Goal: Task Accomplishment & Management: Manage account settings

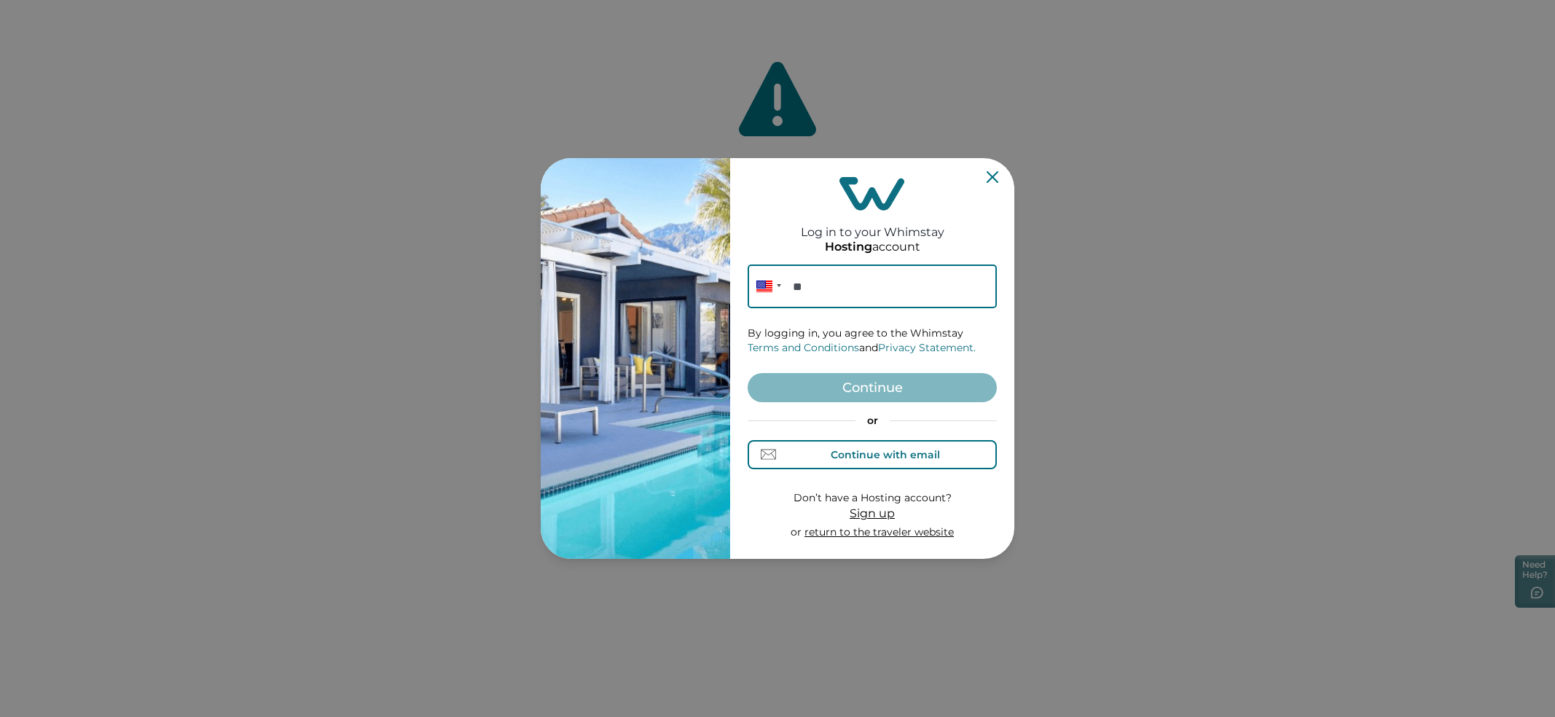
click at [934, 449] on div "Continue with email" at bounding box center [885, 455] width 109 height 12
click at [874, 284] on input at bounding box center [872, 287] width 249 height 44
paste input "**********"
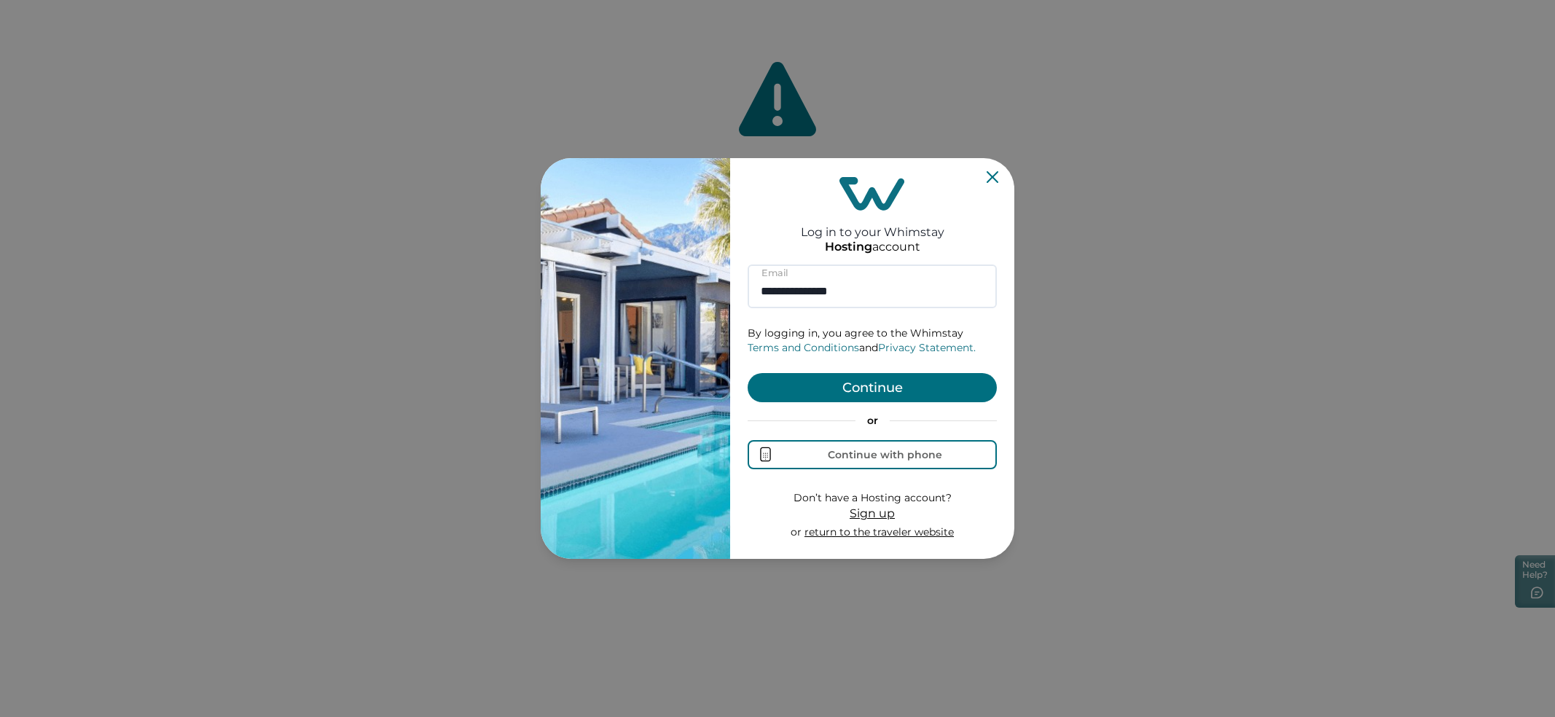
type input "**********"
click at [748, 373] on button "Continue" at bounding box center [872, 387] width 249 height 29
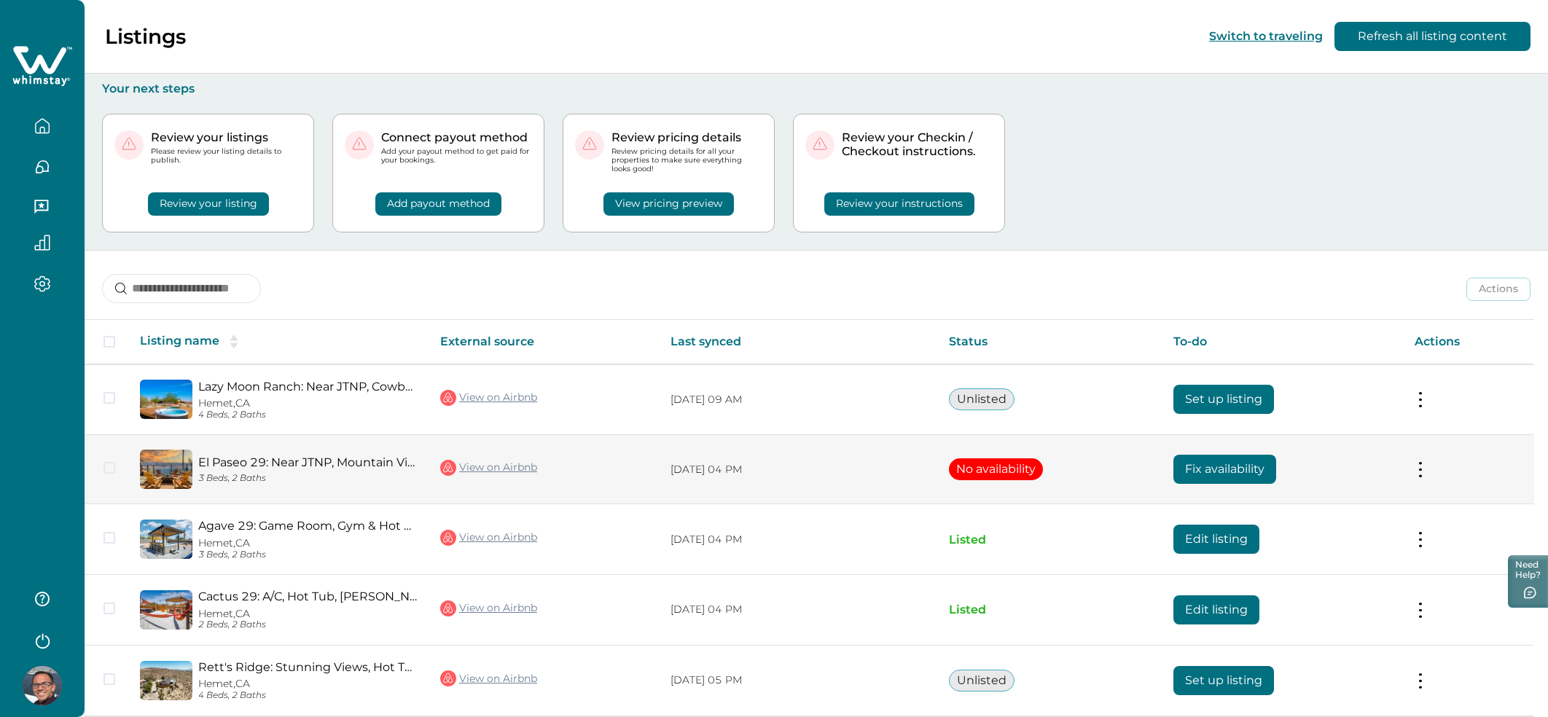
click at [1224, 466] on button "Fix availability" at bounding box center [1224, 469] width 103 height 29
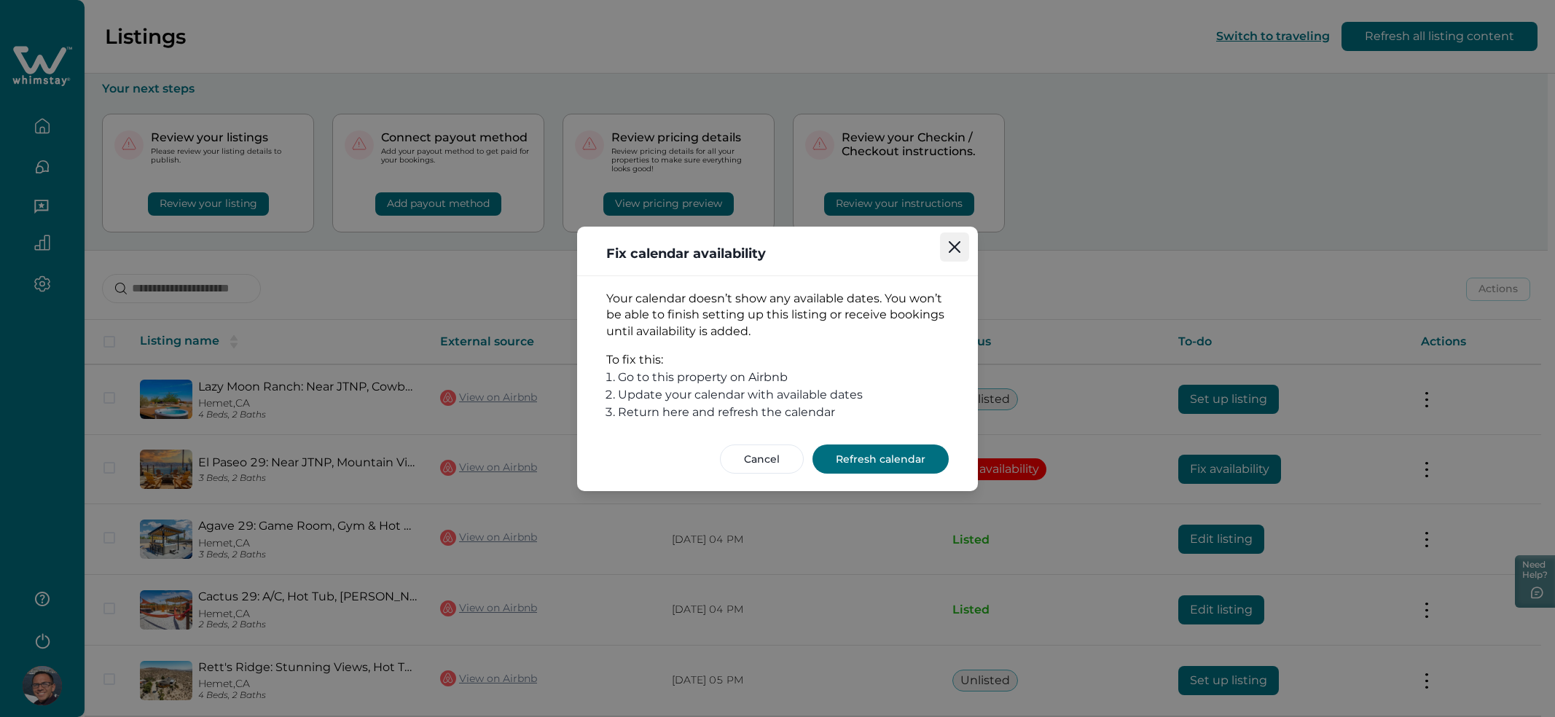
click at [955, 259] on button "Close" at bounding box center [954, 246] width 29 height 29
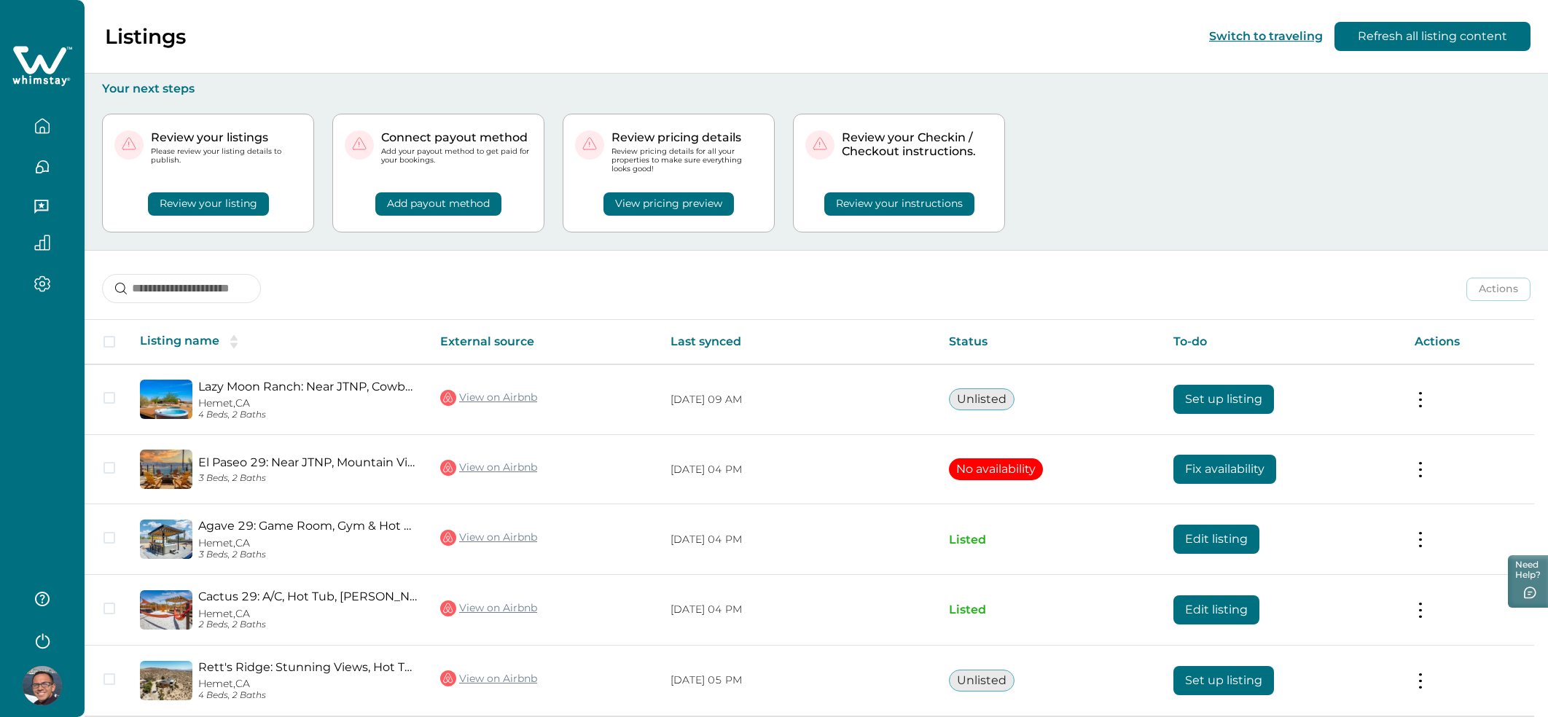
click at [1208, 228] on div "Review your listings Please review your listing details to publish. Review your…" at bounding box center [816, 173] width 1428 height 154
click at [485, 35] on div "Listings Switch to traveling Refresh all listing content" at bounding box center [774, 37] width 1548 height 74
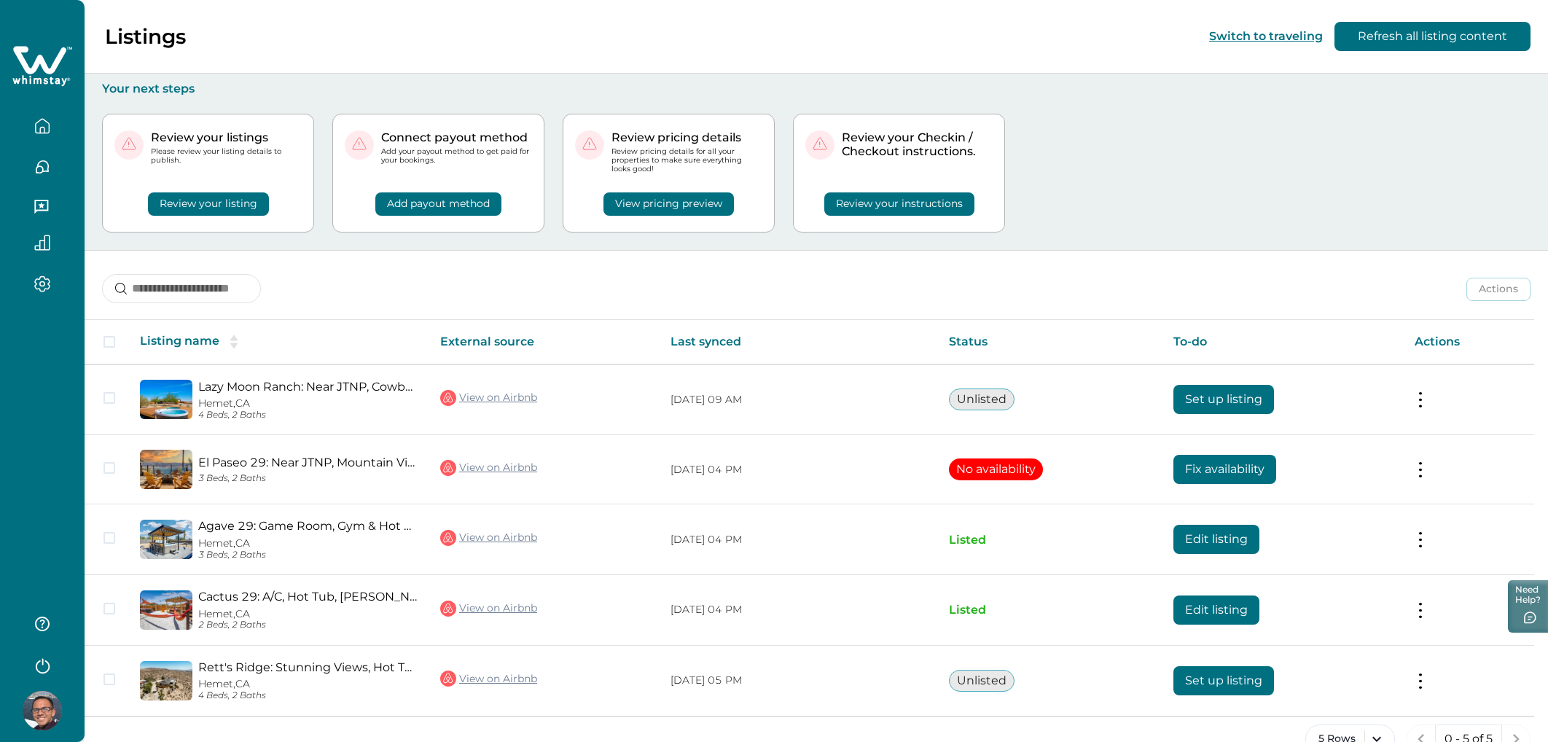
click at [685, 265] on div "Actions Actions Publish listing Unlist listing" at bounding box center [816, 278] width 1463 height 54
drag, startPoint x: 592, startPoint y: 128, endPoint x: 654, endPoint y: 193, distance: 90.2
click at [654, 194] on div "Review pricing details Review pricing details for all your properties to make s…" at bounding box center [669, 173] width 212 height 119
click at [660, 171] on p "Review pricing details for all your properties to make sure everything looks go…" at bounding box center [686, 160] width 151 height 27
click at [664, 195] on button "View pricing preview" at bounding box center [668, 203] width 130 height 23
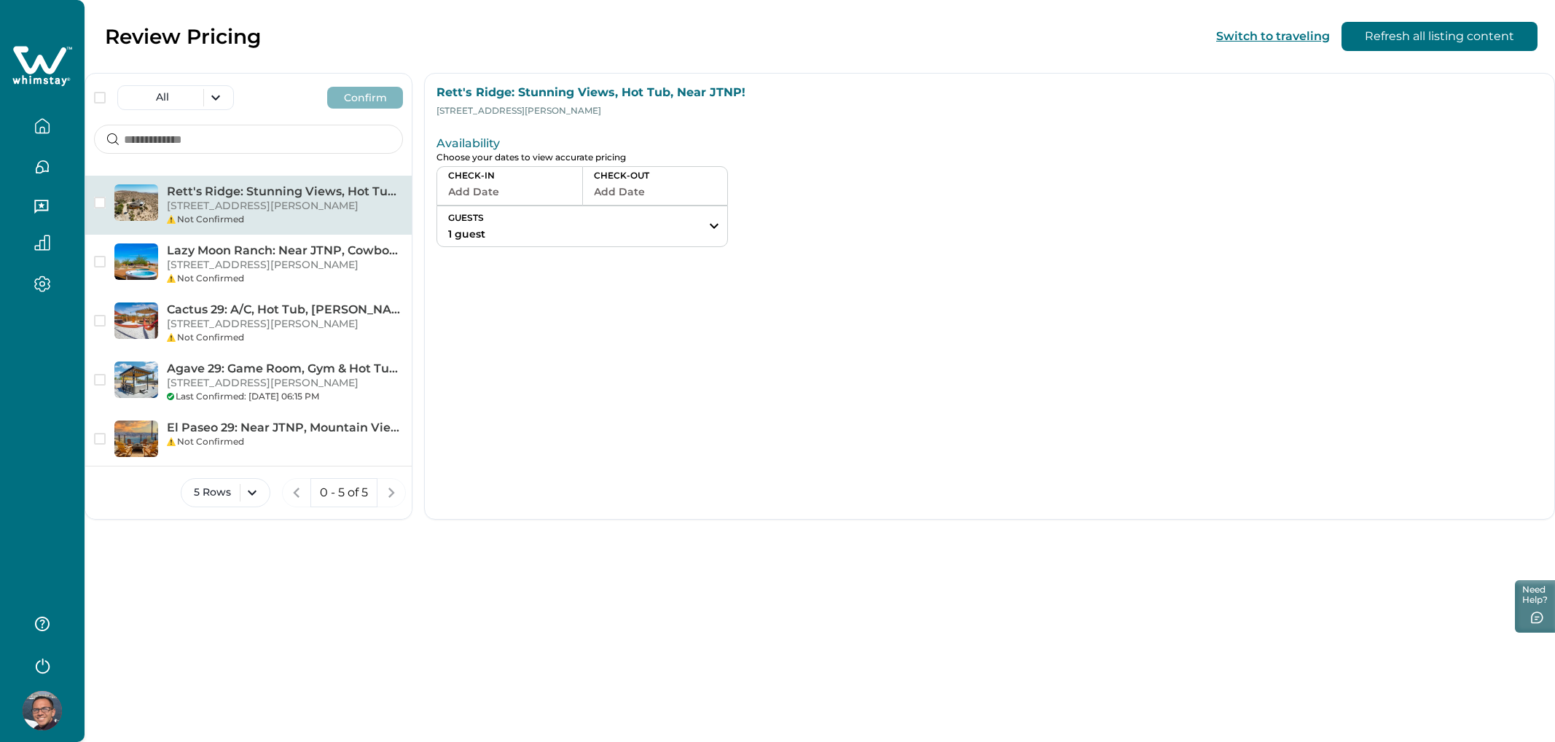
click at [705, 214] on button "GUESTS 1 guest" at bounding box center [582, 226] width 290 height 40
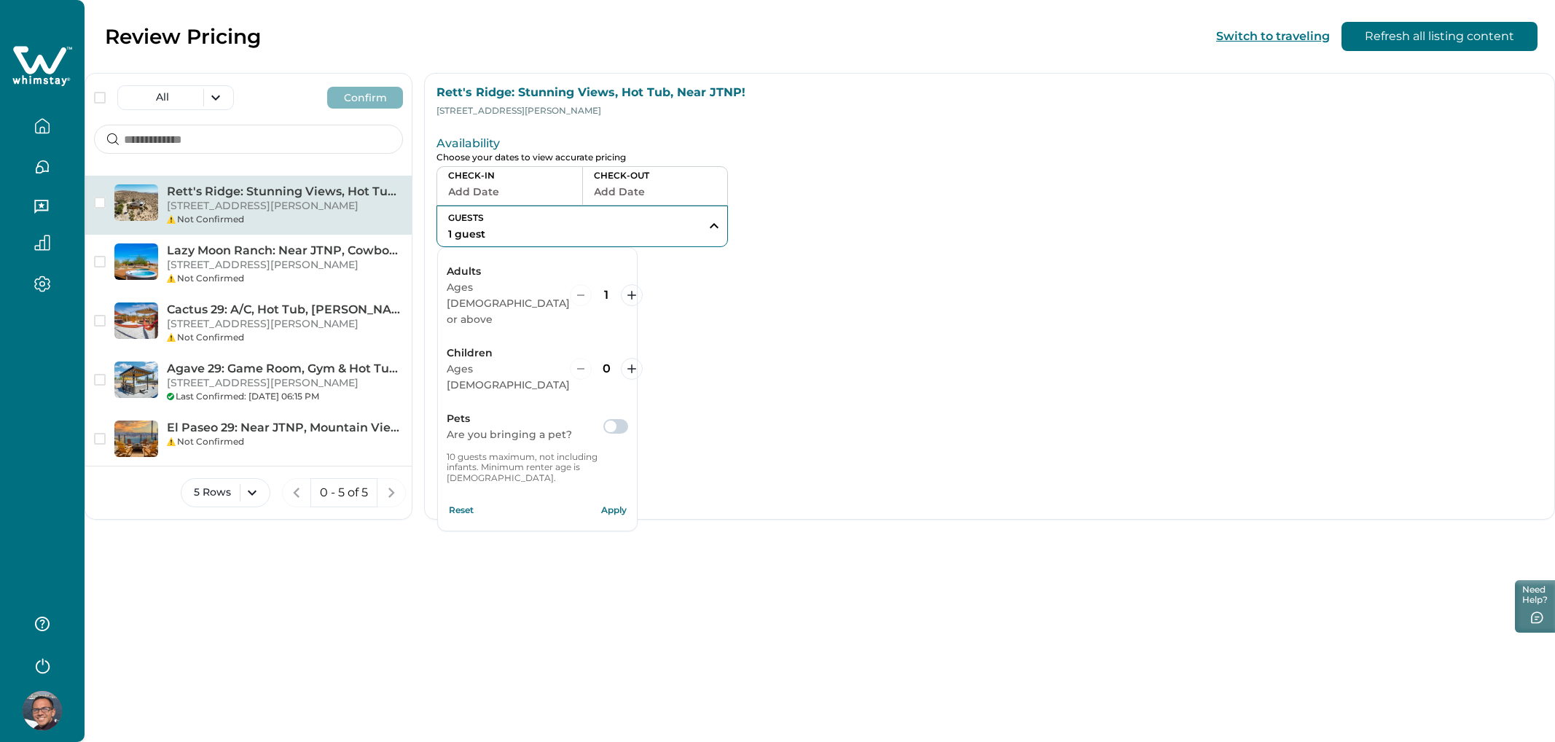
click at [705, 214] on button "GUESTS 1 guest" at bounding box center [582, 226] width 290 height 40
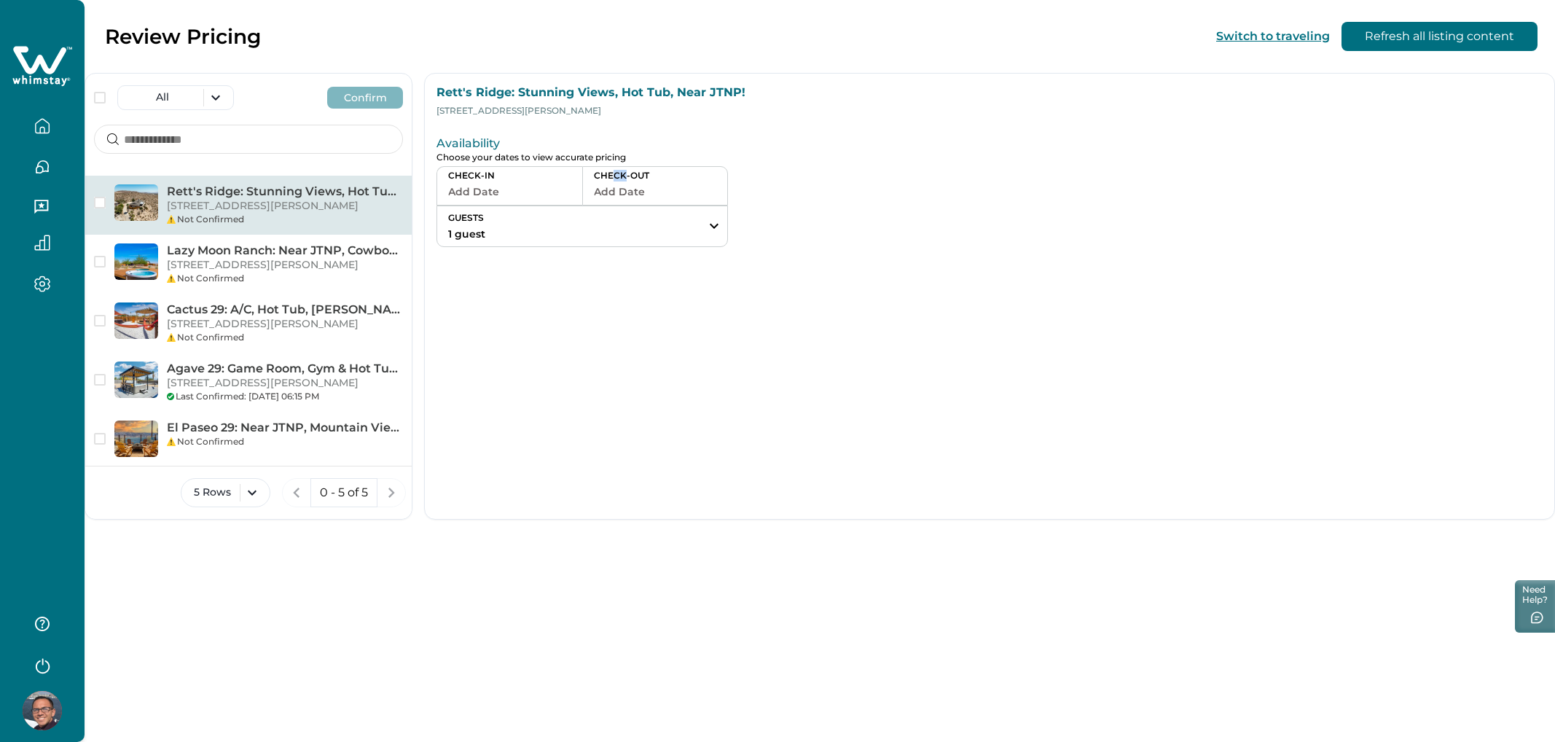
drag, startPoint x: 616, startPoint y: 180, endPoint x: 625, endPoint y: 180, distance: 9.5
click at [625, 180] on p "CHECK-OUT" at bounding box center [655, 176] width 122 height 12
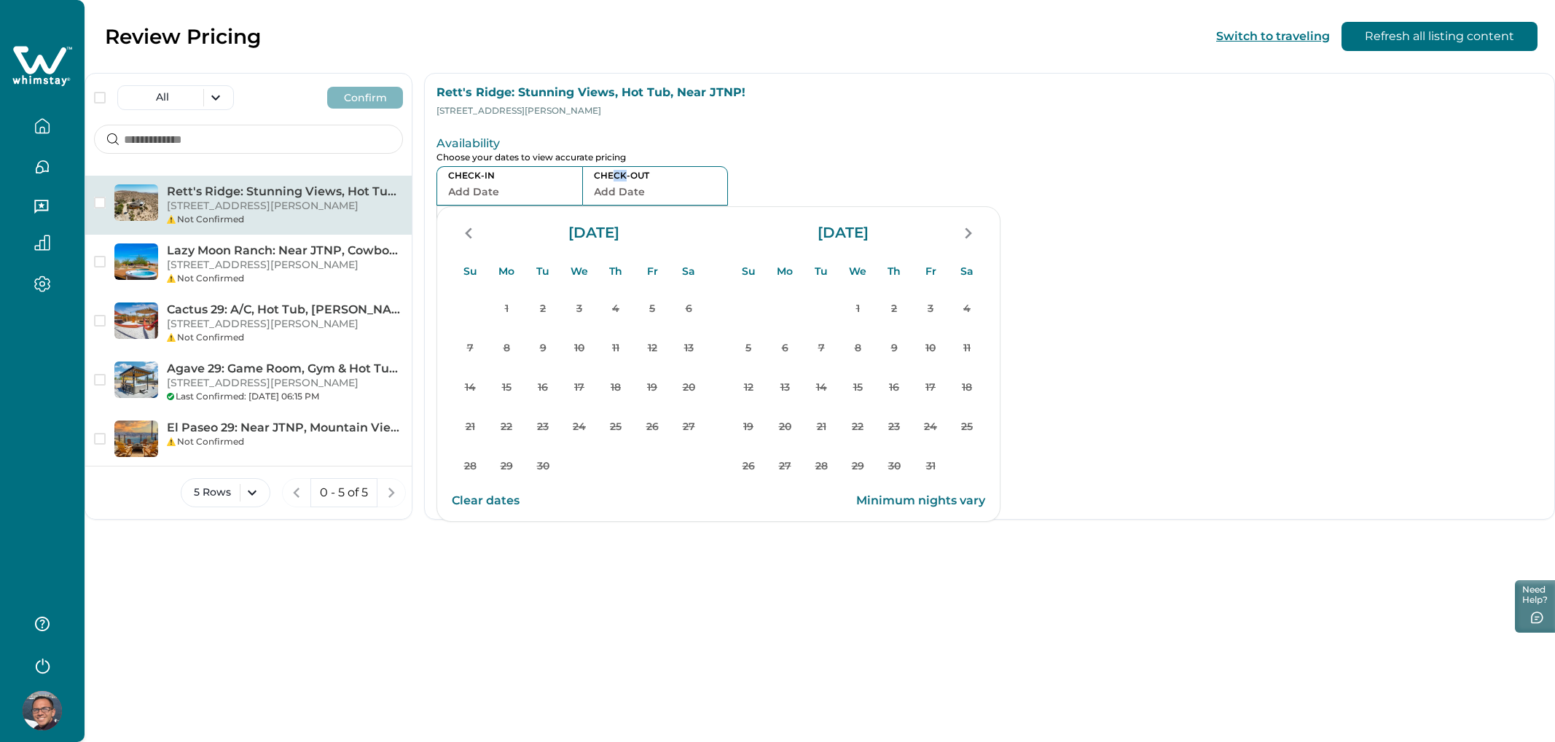
click at [673, 190] on button "Add Date" at bounding box center [655, 191] width 122 height 20
click at [695, 153] on p "Choose your dates to view accurate pricing" at bounding box center [818, 157] width 762 height 11
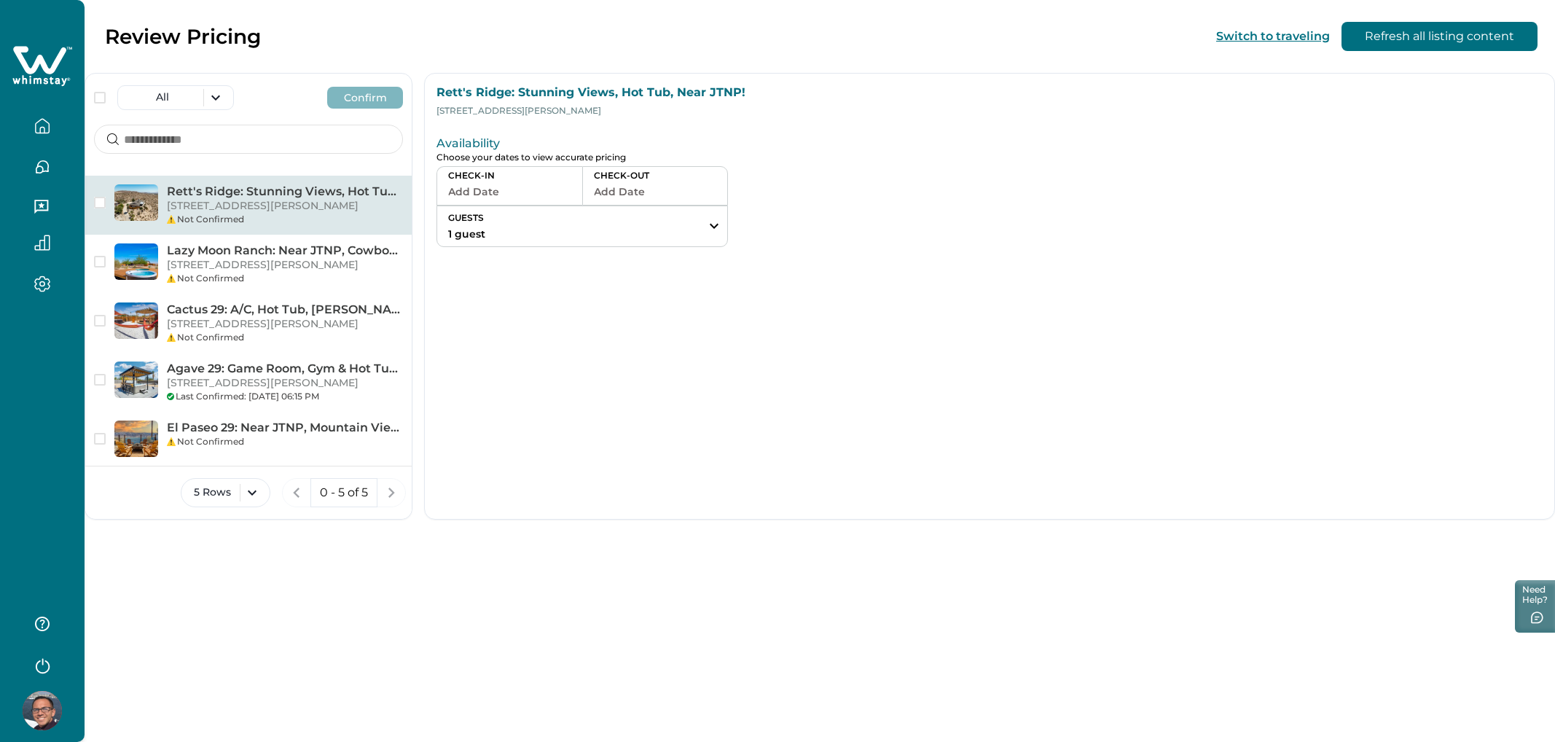
click at [565, 232] on button "GUESTS 1 guest" at bounding box center [582, 226] width 290 height 40
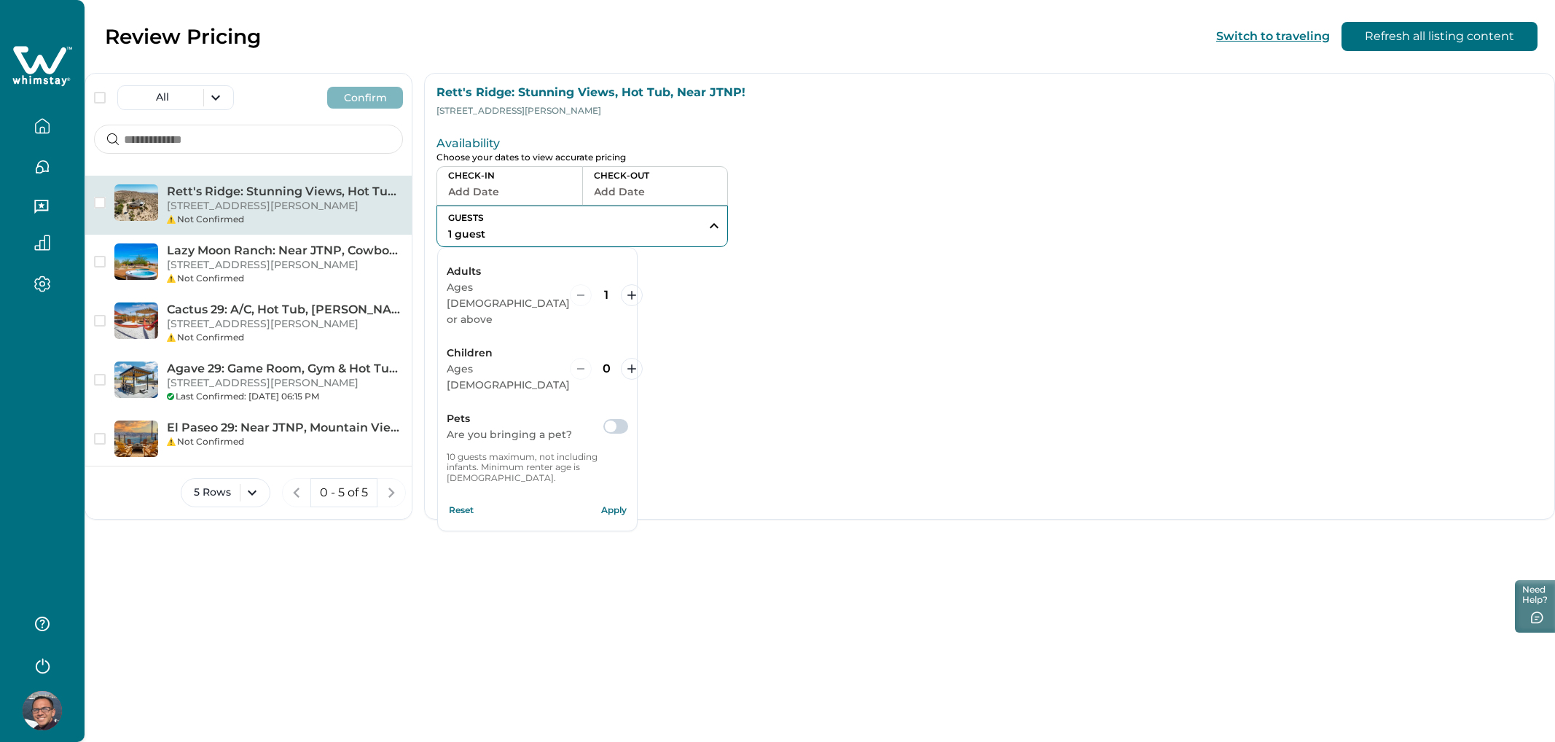
click at [710, 404] on div "Rett's Ridge: Stunning Views, Hot Tub, Near JTNP! [STREET_ADDRESS][PERSON_NAME]…" at bounding box center [989, 296] width 1131 height 447
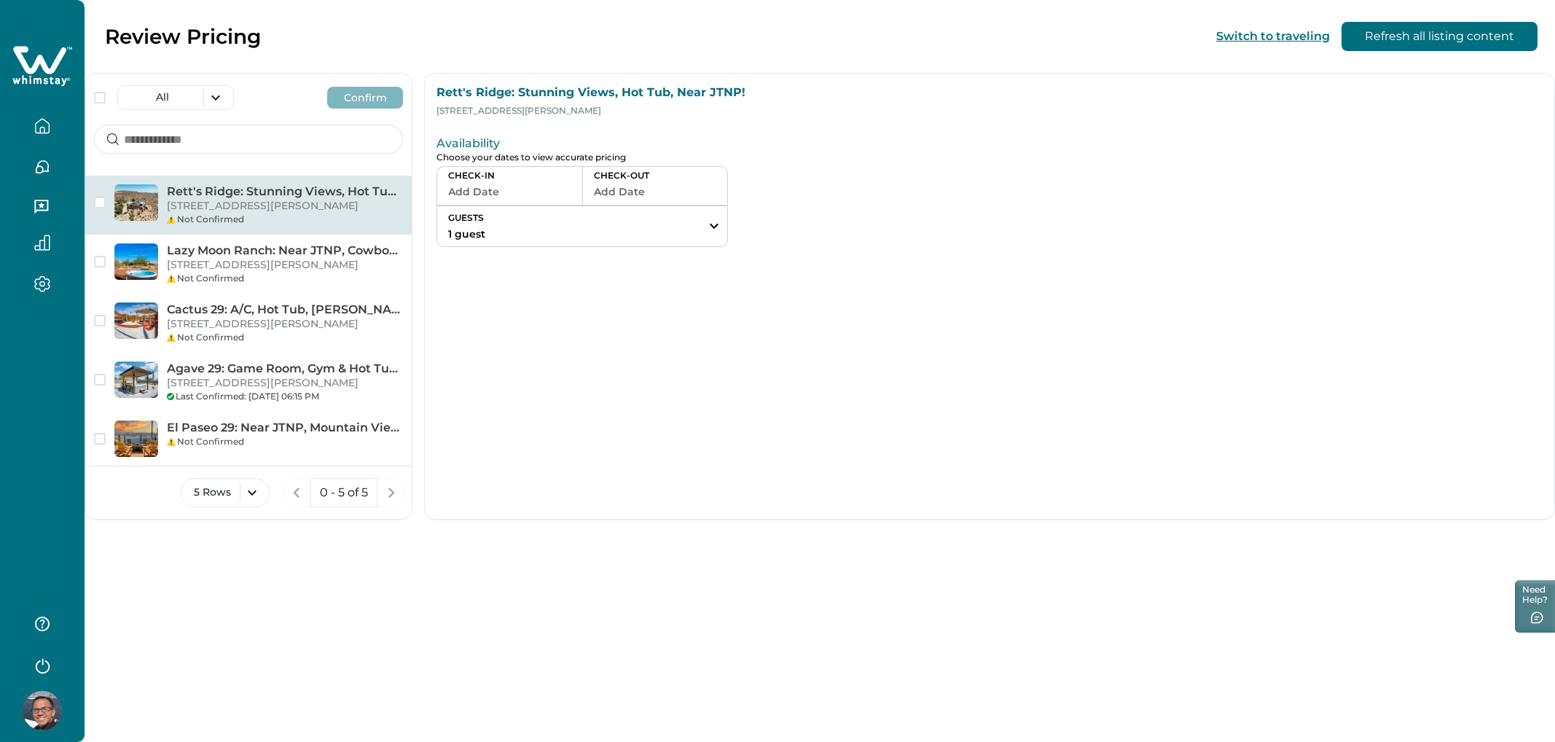
click at [526, 197] on button "Add Date" at bounding box center [509, 191] width 123 height 20
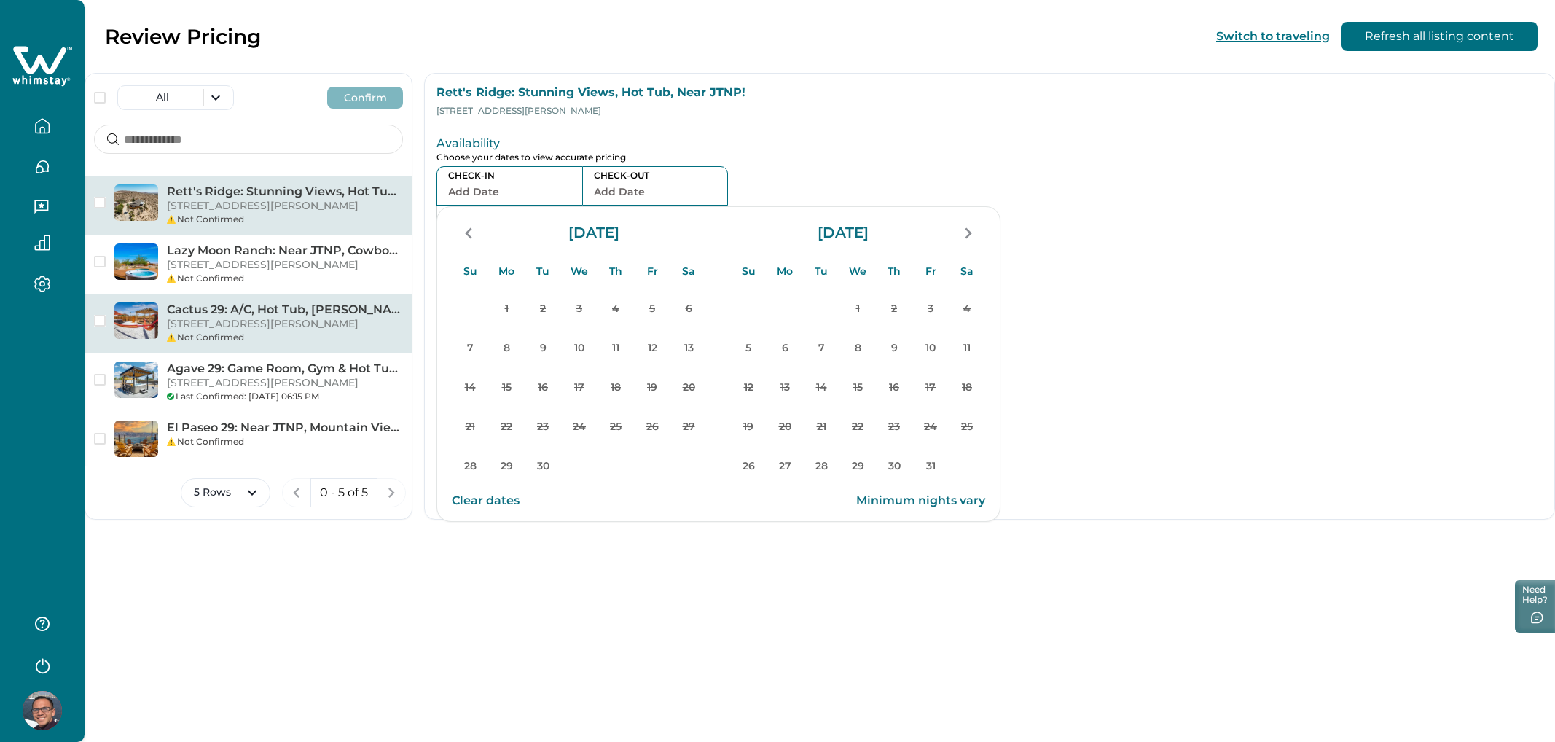
click at [189, 294] on div "Cactus 29: A/C, Hot Tub, [PERSON_NAME], EV Charger, JTNP [STREET_ADDRESS][PERSO…" at bounding box center [248, 323] width 326 height 59
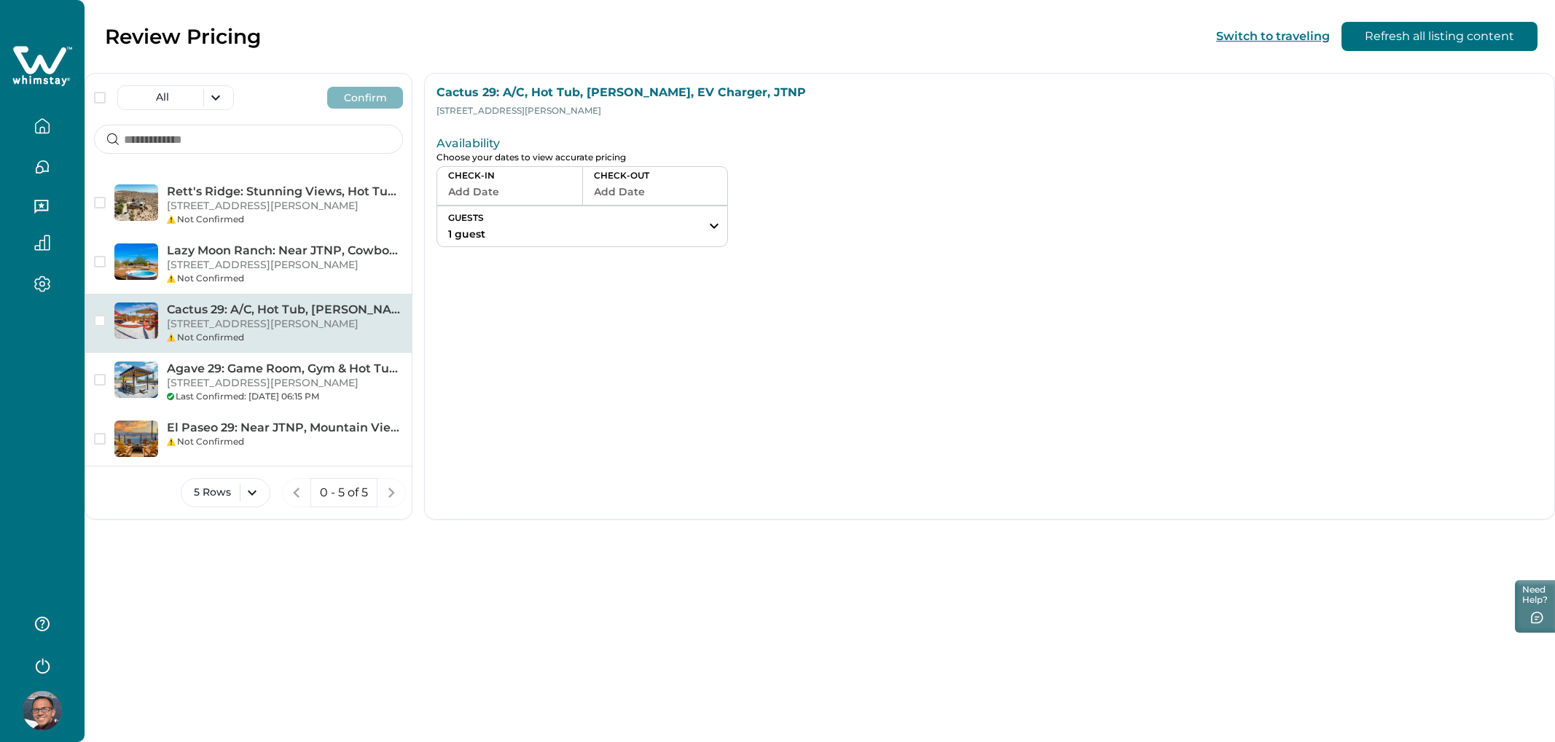
click at [491, 185] on button "Add Date" at bounding box center [509, 191] width 123 height 20
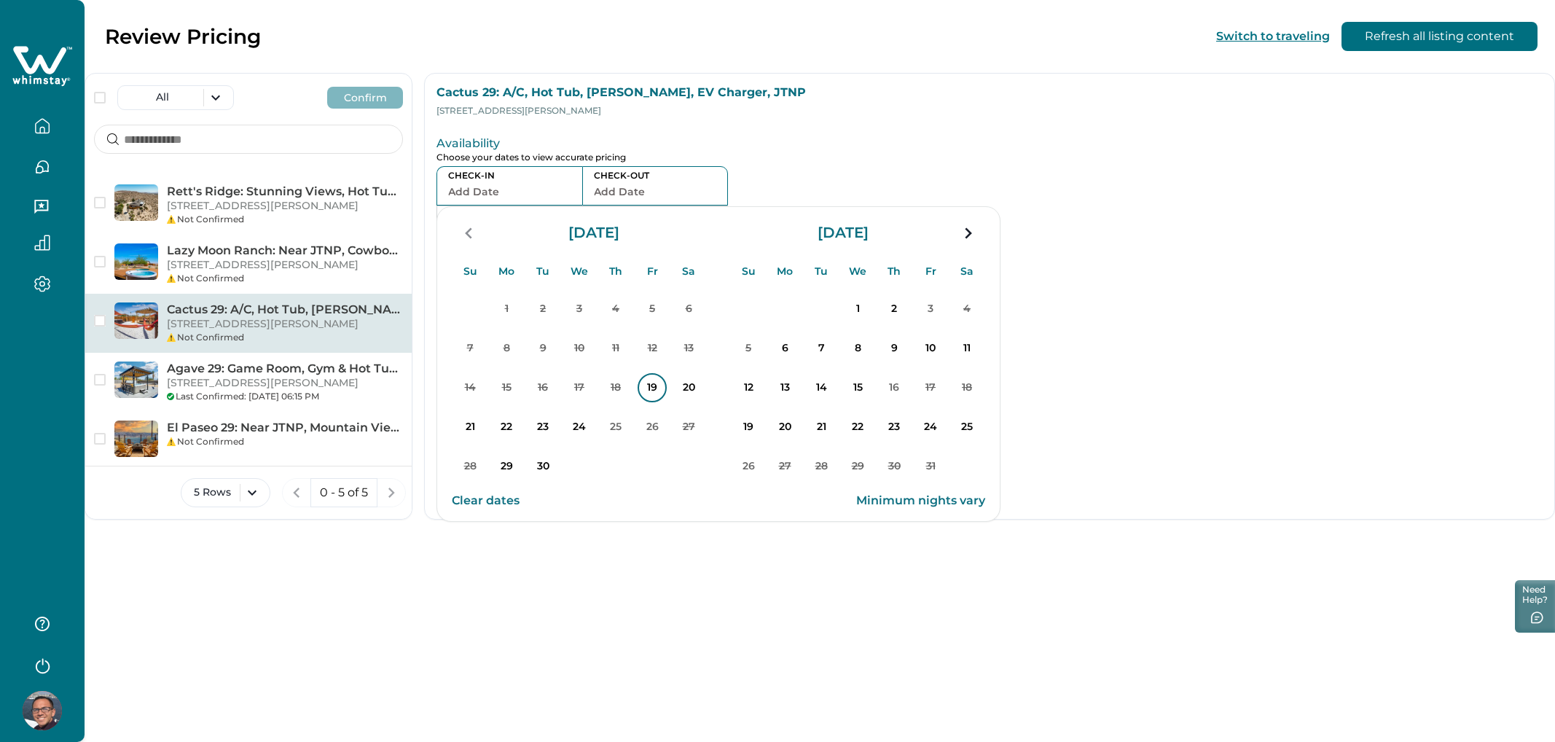
click at [656, 396] on p "19" at bounding box center [652, 387] width 29 height 29
click at [550, 431] on p "23" at bounding box center [542, 426] width 29 height 29
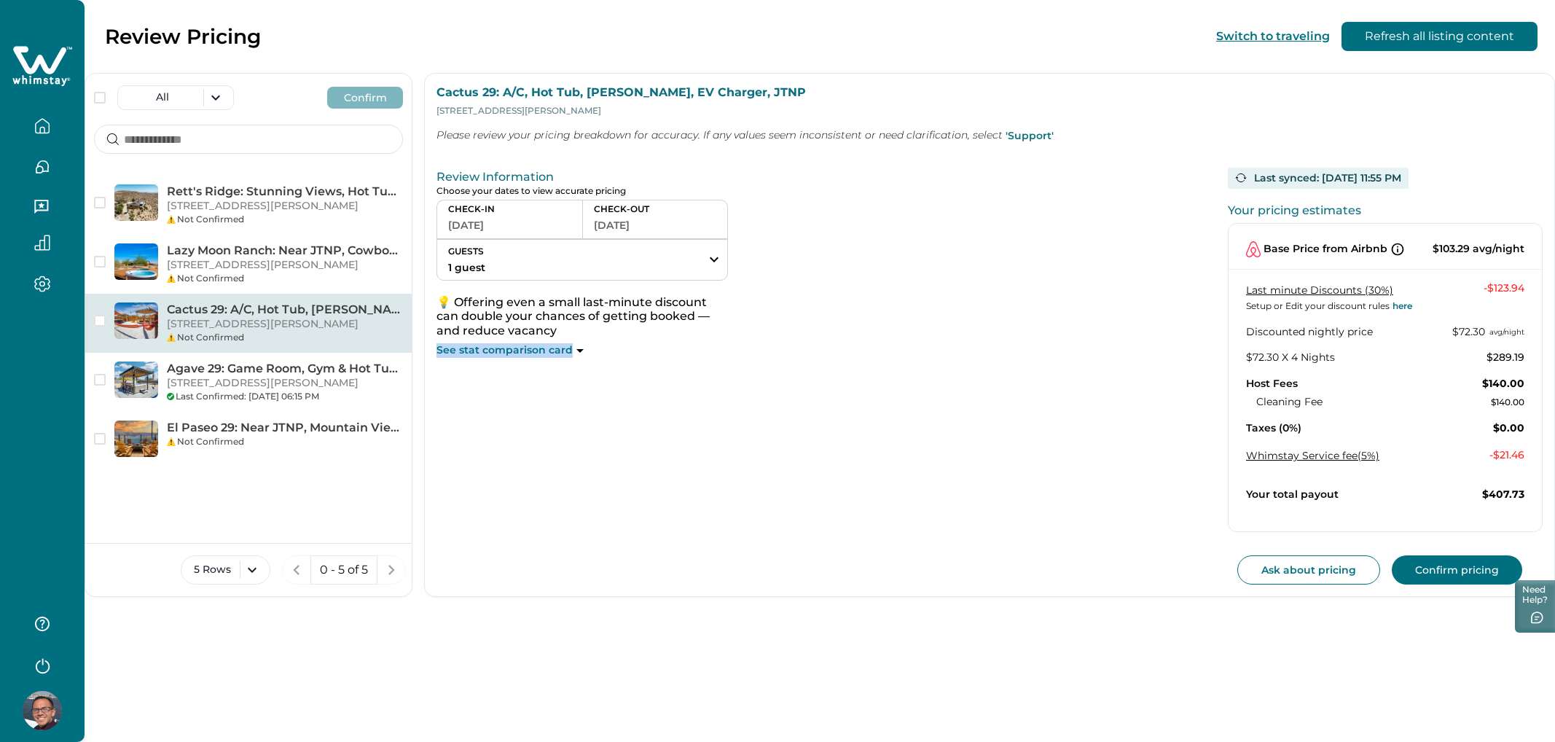
drag, startPoint x: 431, startPoint y: 351, endPoint x: 566, endPoint y: 351, distance: 135.6
click at [566, 351] on div "Review Information Choose your dates to view accurate pricing CHECK-IN [DATE] C…" at bounding box center [990, 373] width 1130 height 446
click at [577, 350] on icon at bounding box center [579, 351] width 7 height 4
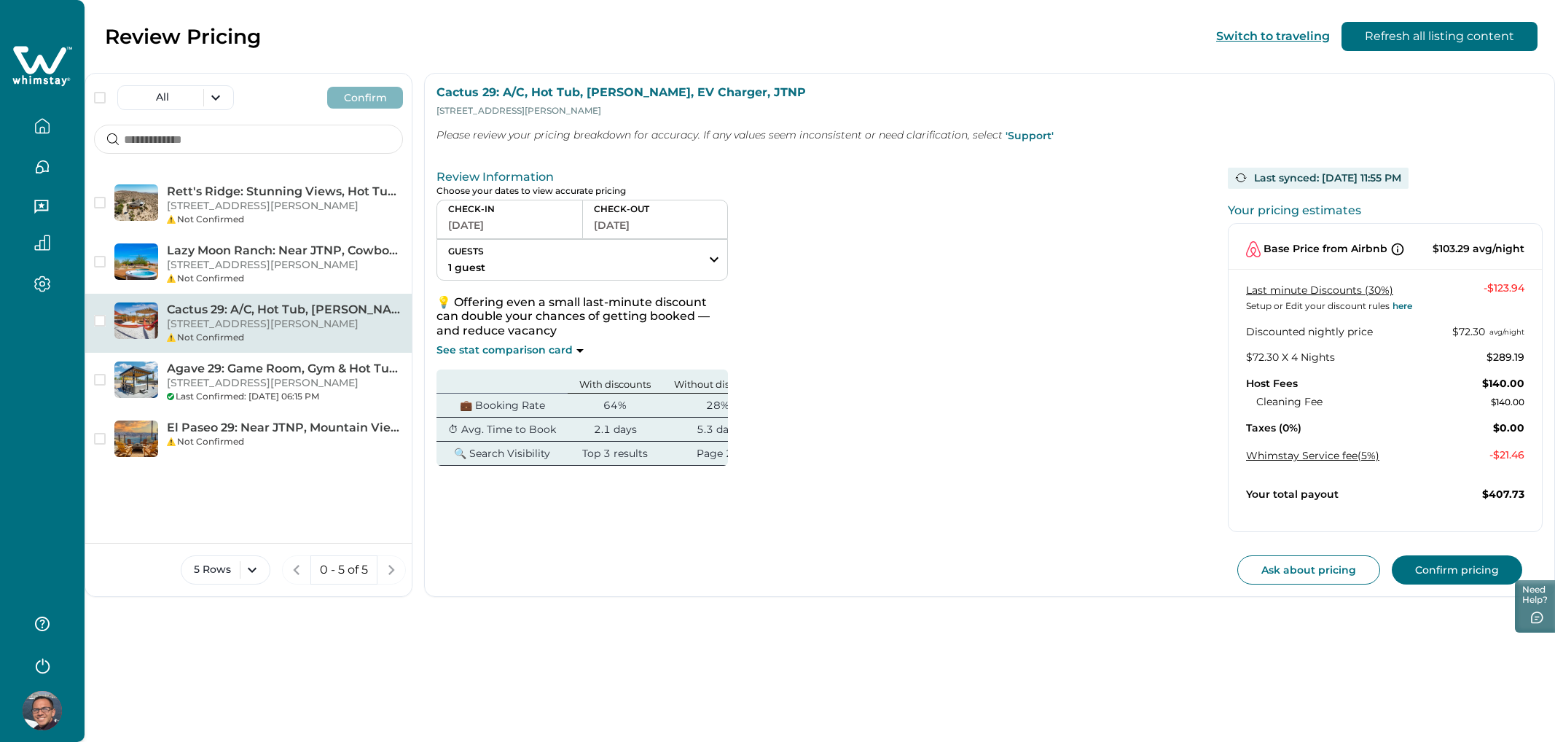
click at [577, 350] on icon at bounding box center [579, 351] width 7 height 4
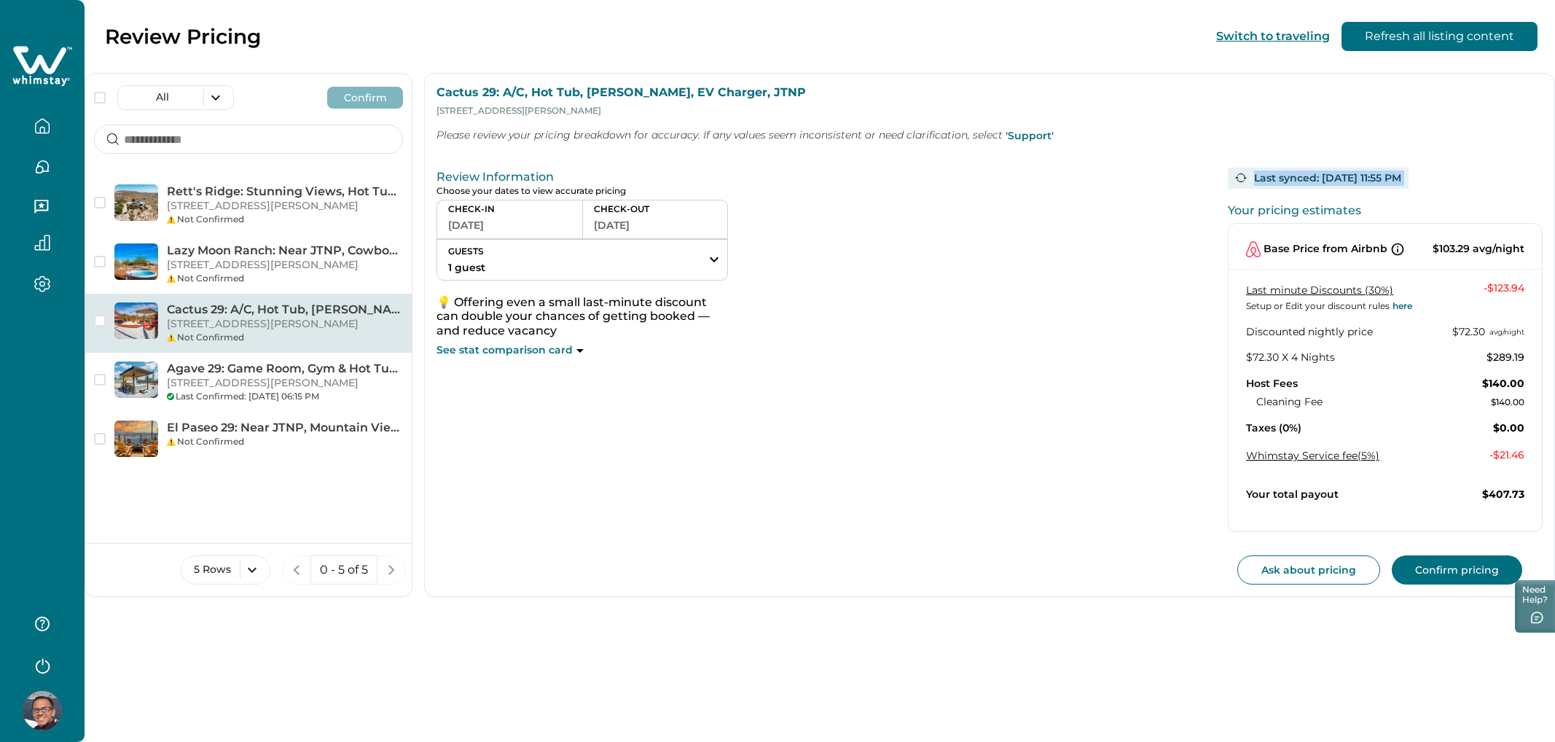
click at [577, 350] on icon at bounding box center [579, 351] width 7 height 4
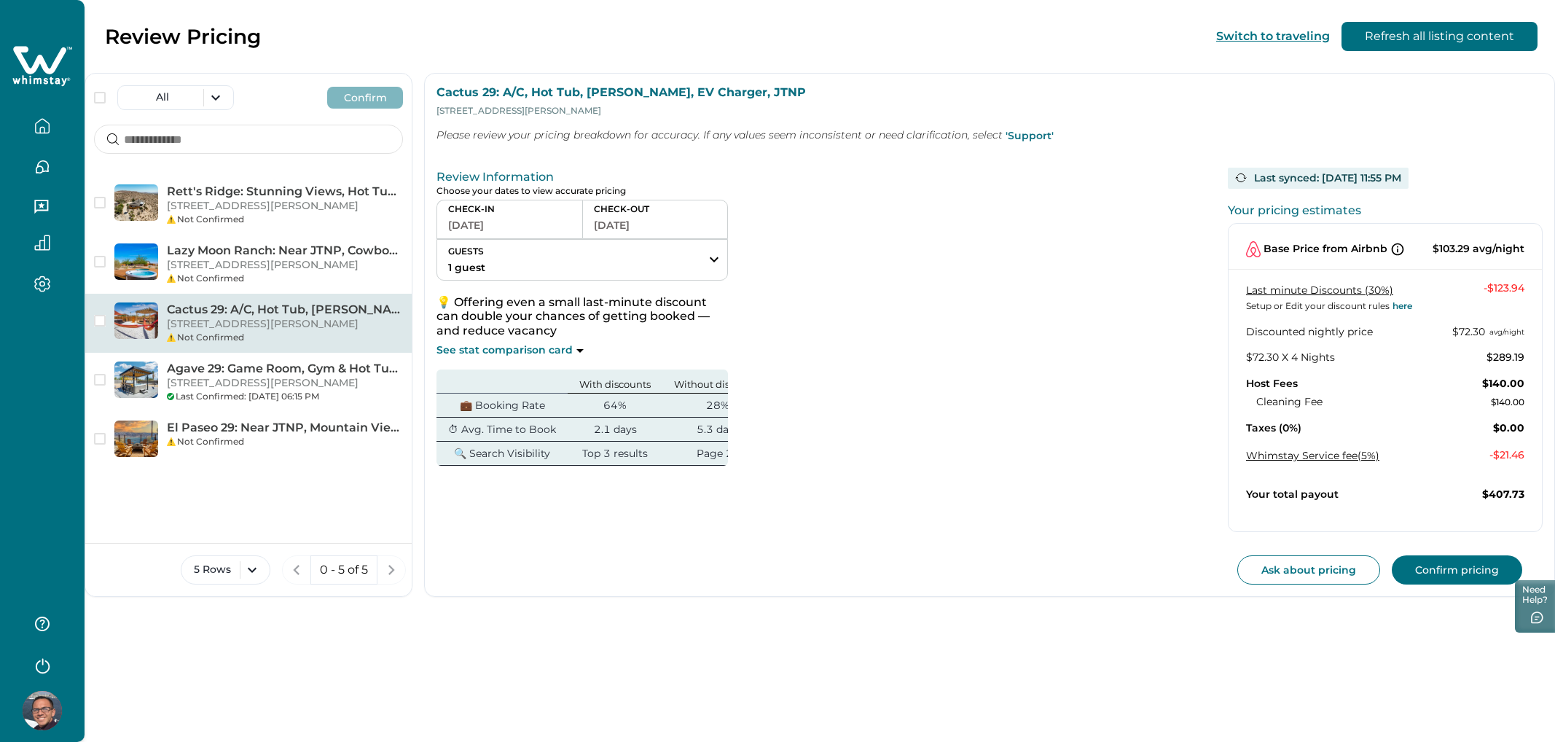
click at [859, 407] on div "CHECK-IN [DATE] CHECK-OUT [DATE] GUESTS 1 guest Adults Ages [DEMOGRAPHIC_DATA] …" at bounding box center [818, 333] width 762 height 266
click at [1394, 245] on icon at bounding box center [1398, 249] width 15 height 15
click at [1395, 249] on icon at bounding box center [1398, 249] width 15 height 15
click at [1396, 250] on icon at bounding box center [1398, 249] width 15 height 15
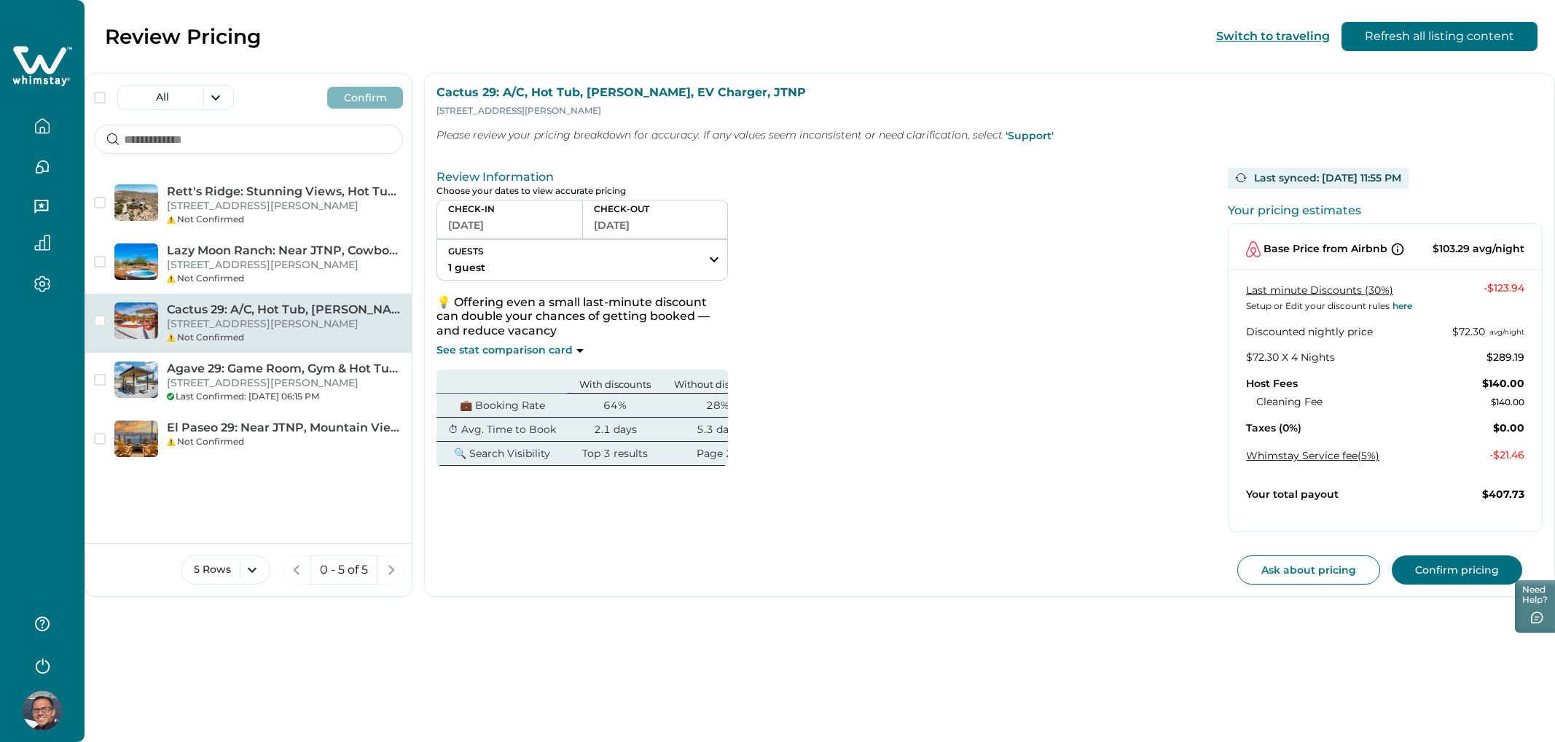
click at [1229, 312] on div "Last minute Discounts (30%) Setup or Edit your discount rules here - $123.94 Di…" at bounding box center [1385, 372] width 313 height 183
drag, startPoint x: 1320, startPoint y: 289, endPoint x: 1318, endPoint y: 308, distance: 18.3
click at [1270, 265] on div "Base Price from Airbnb $103.29 avg/night Last minute Discounts (30%) Setup or E…" at bounding box center [1385, 377] width 315 height 309
click at [1310, 292] on link "Last minute Discounts (30%)" at bounding box center [1319, 289] width 147 height 13
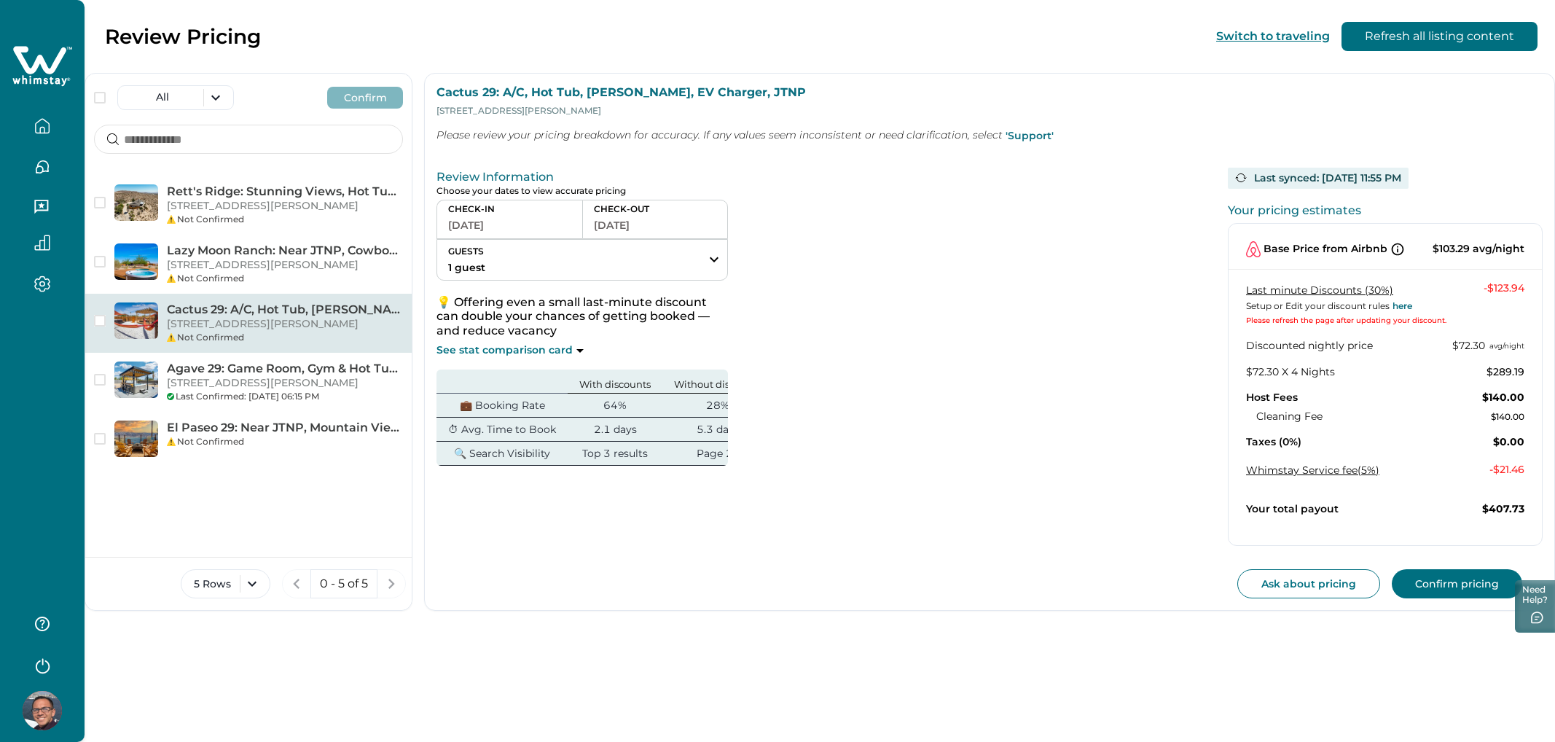
click at [1437, 344] on div "Discounted nightly price $72.30 avg/night" at bounding box center [1385, 346] width 278 height 15
click at [1399, 313] on p "Please refresh the page after updating your discount." at bounding box center [1346, 320] width 200 height 15
click at [1308, 467] on button "Whimstay Service fee (5%)" at bounding box center [1312, 470] width 133 height 13
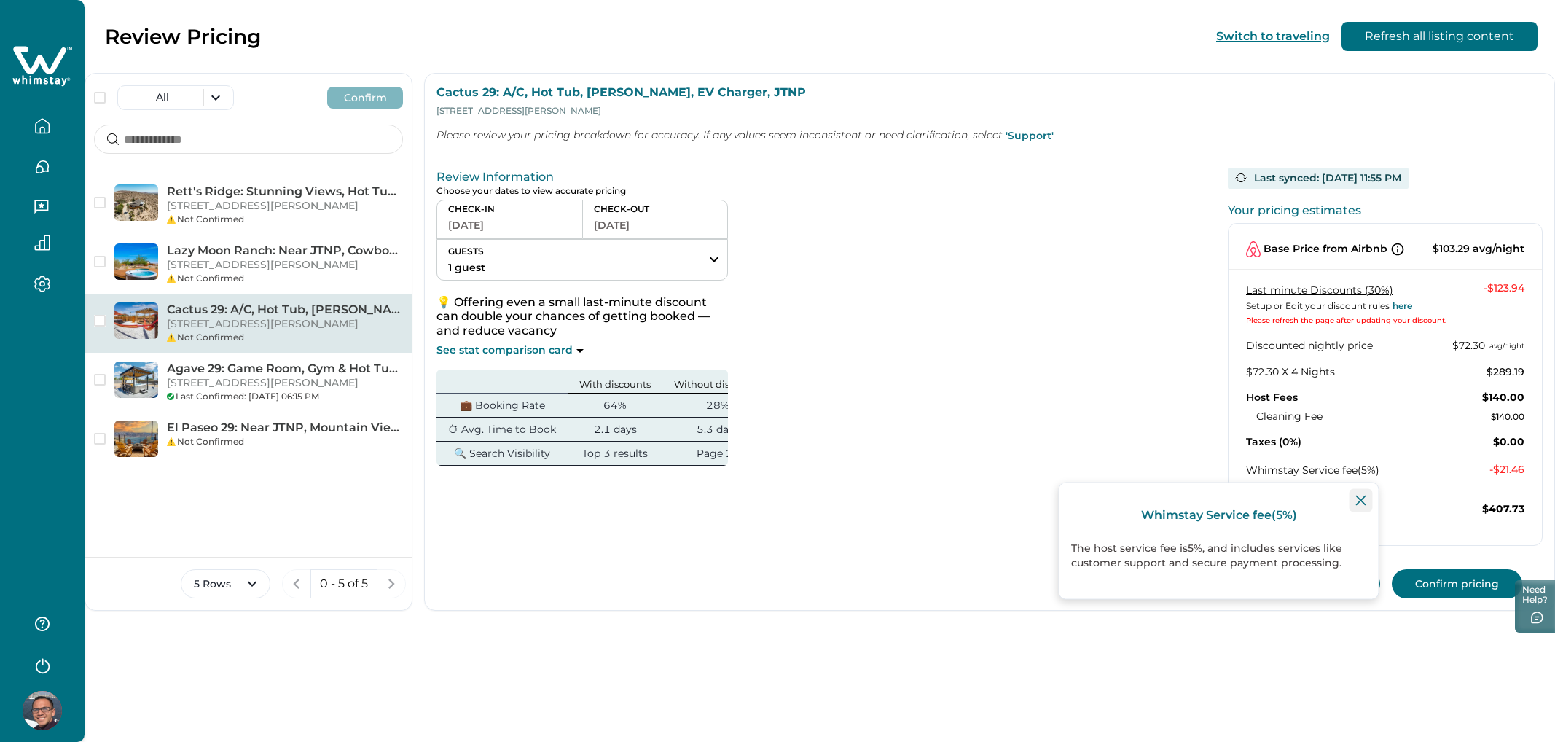
click at [1369, 508] on button "Close" at bounding box center [1361, 500] width 23 height 23
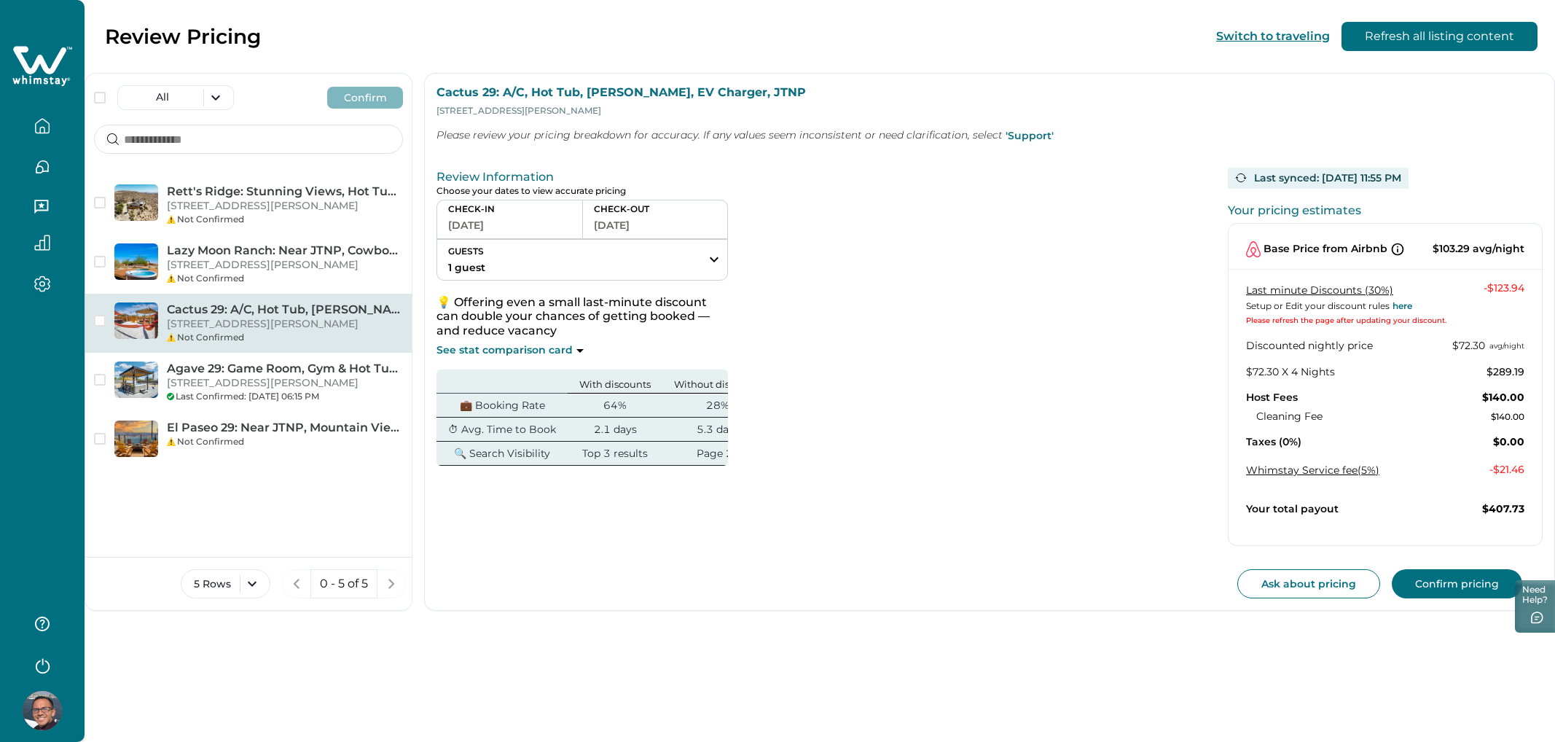
click at [1458, 585] on button "Confirm pricing" at bounding box center [1457, 583] width 130 height 29
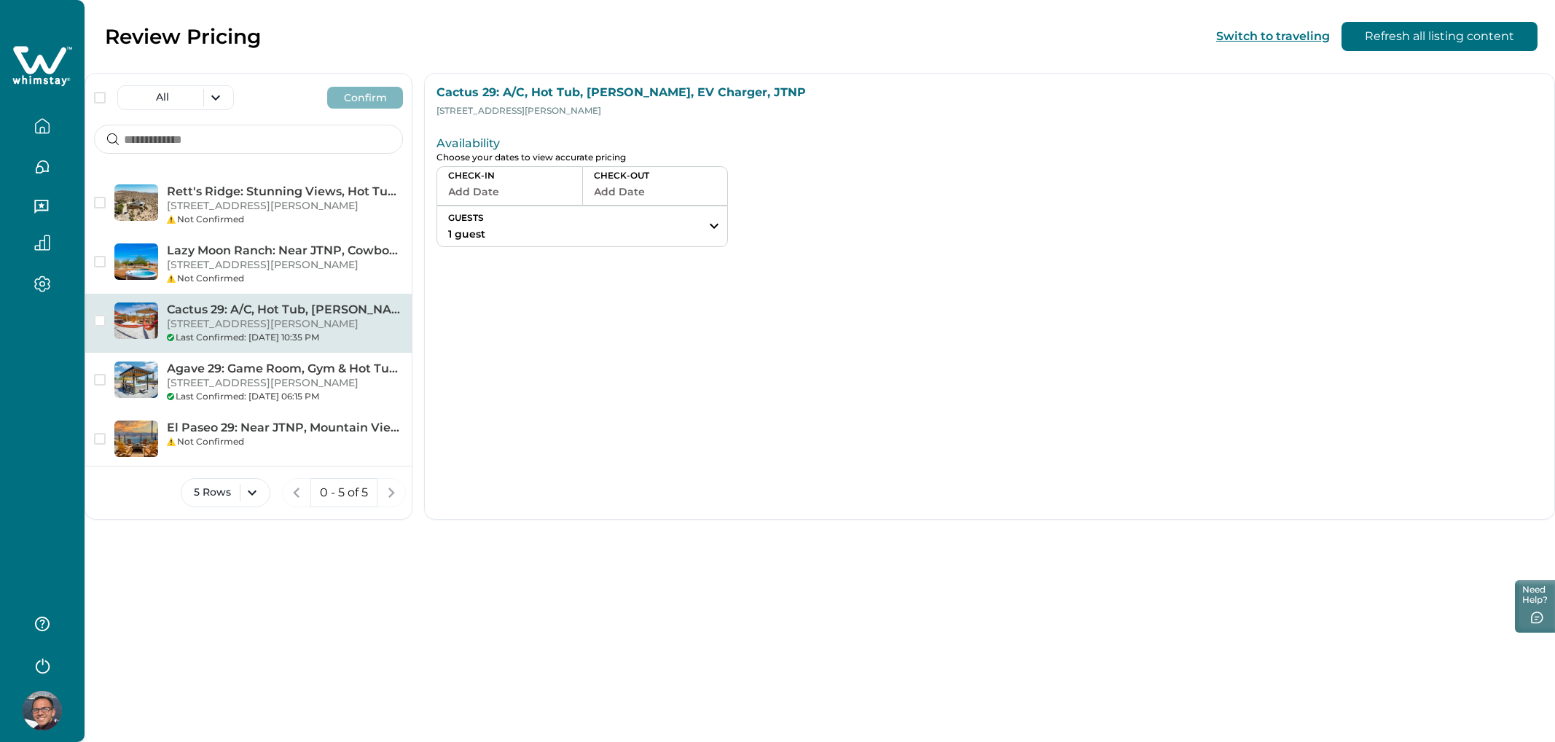
click at [52, 125] on button "button" at bounding box center [42, 126] width 61 height 29
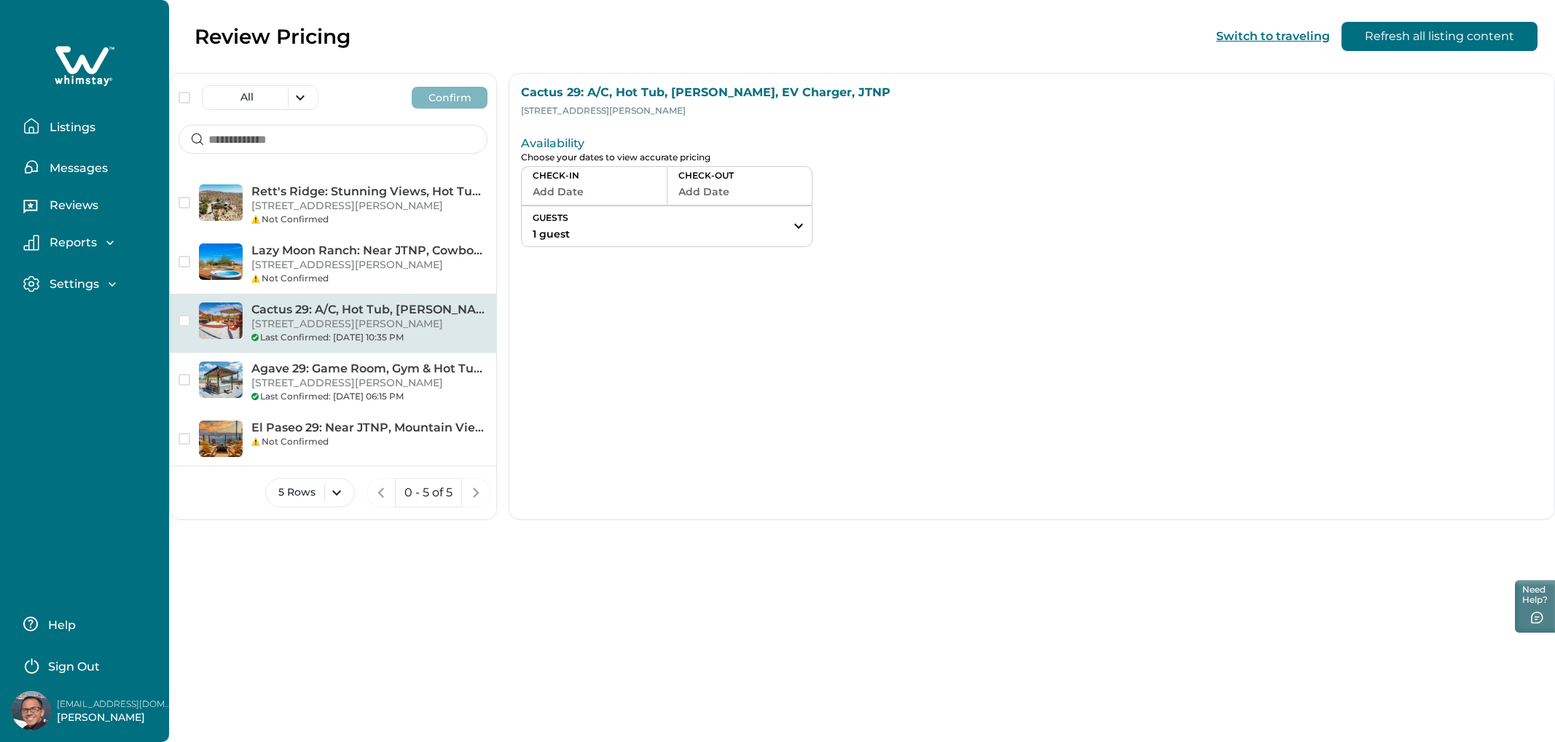
click at [52, 125] on p "Listings" at bounding box center [70, 127] width 50 height 15
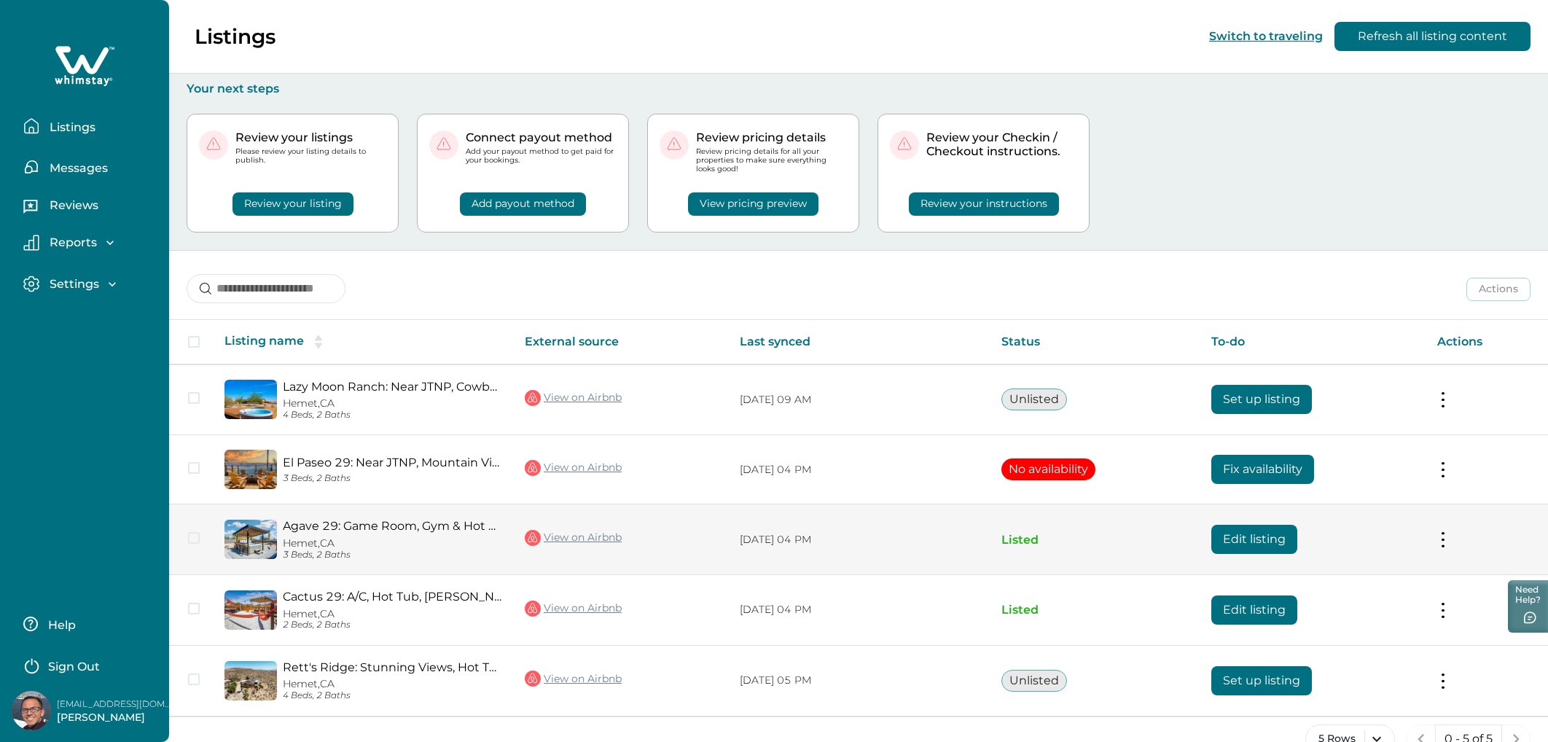
click at [1230, 545] on button "Edit listing" at bounding box center [1254, 539] width 86 height 29
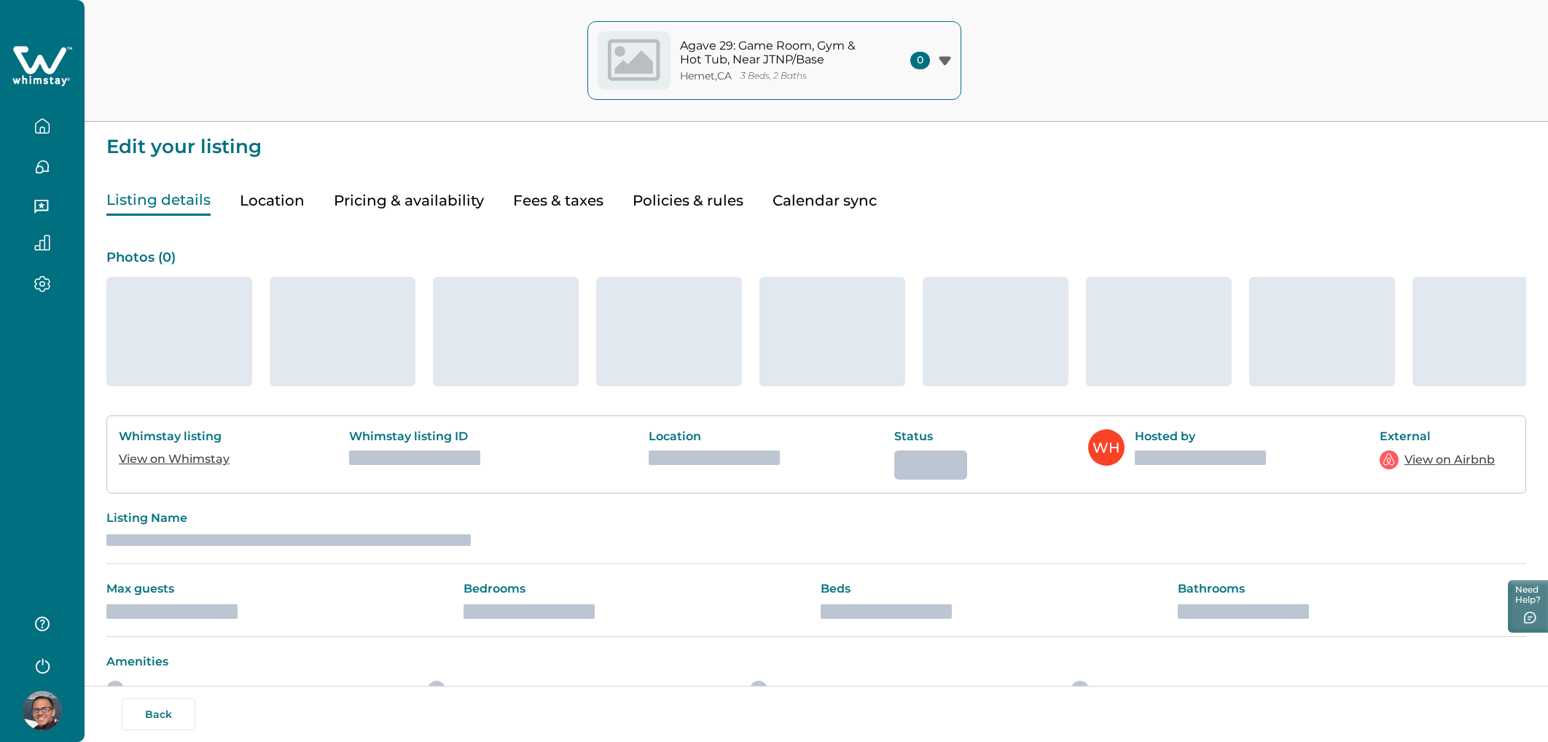
click at [398, 219] on div "Photos ( 0 ) Whimstay listing View on Whimstay Whimstay listing ID Location Sta…" at bounding box center [816, 498] width 1420 height 565
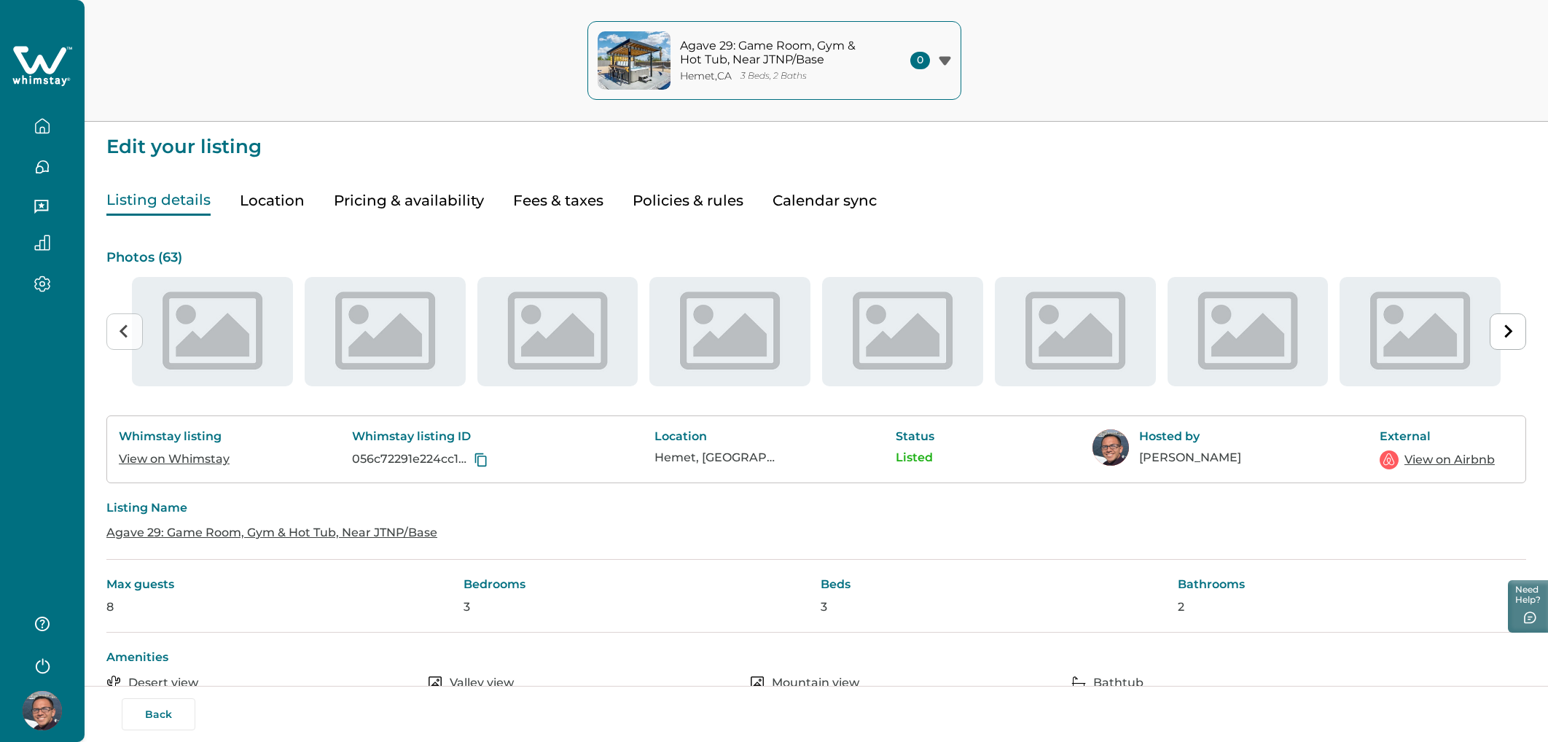
type input "**"
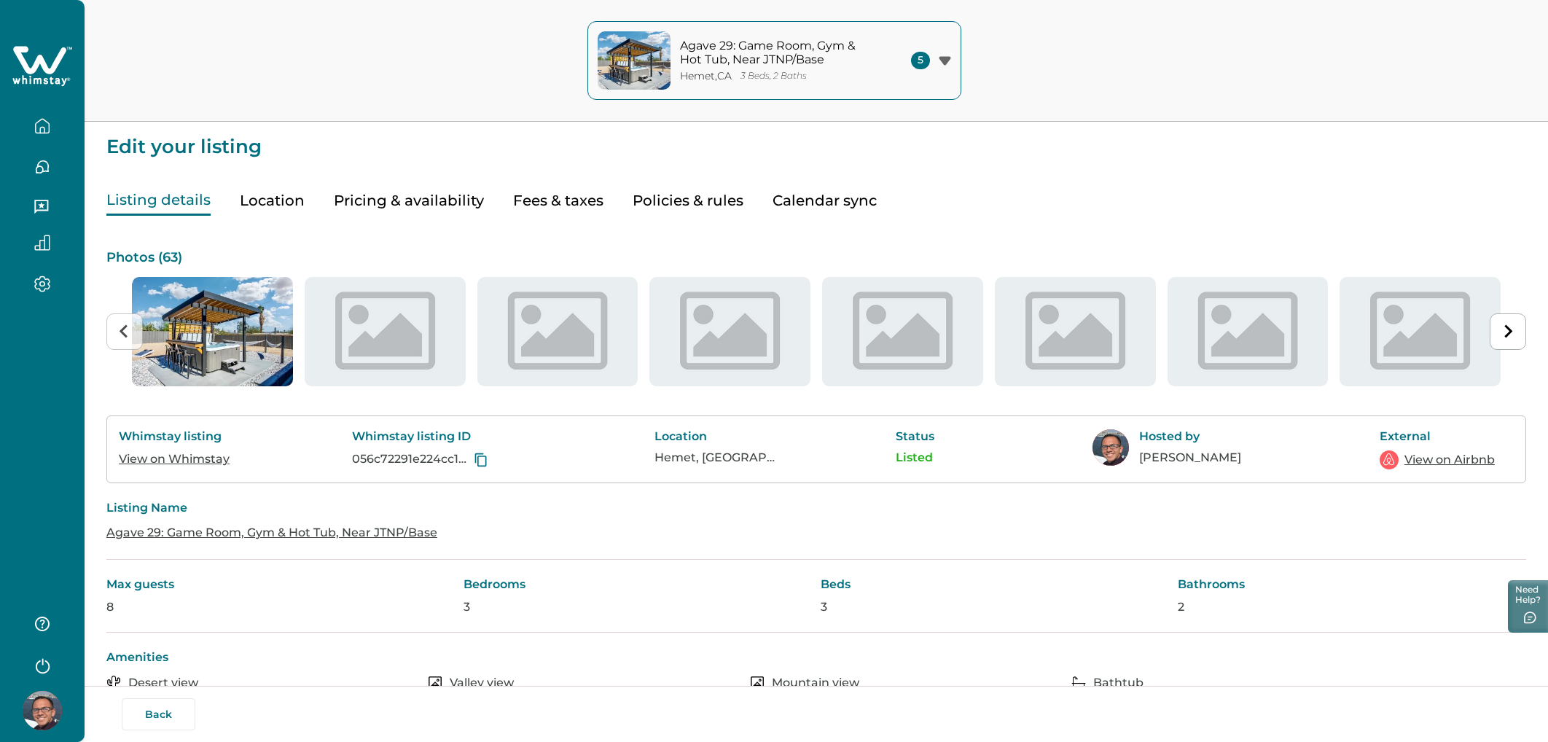
click at [384, 204] on button "Pricing & availability" at bounding box center [409, 201] width 150 height 30
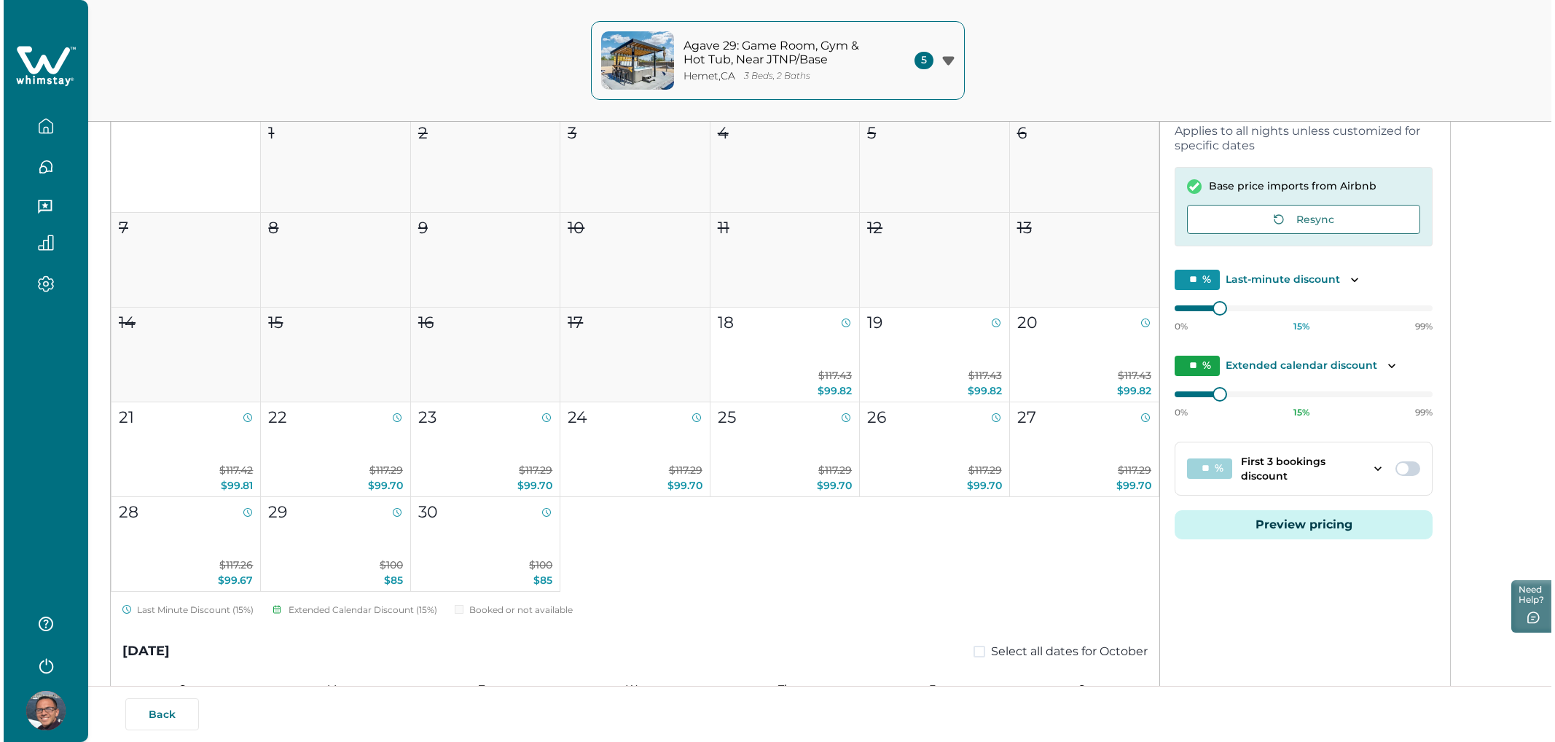
scroll to position [273, 0]
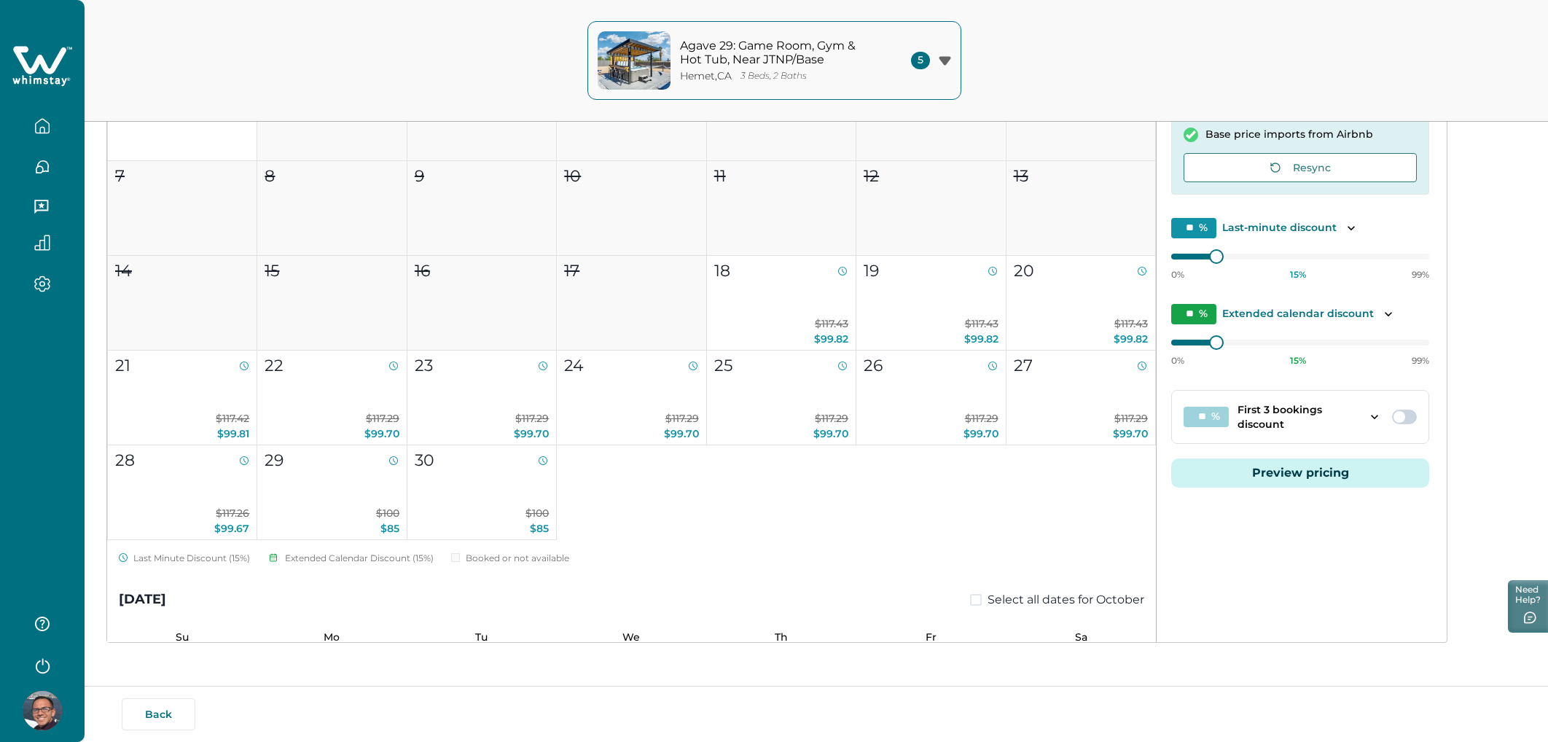
click at [1238, 458] on button "Preview pricing" at bounding box center [1300, 472] width 258 height 29
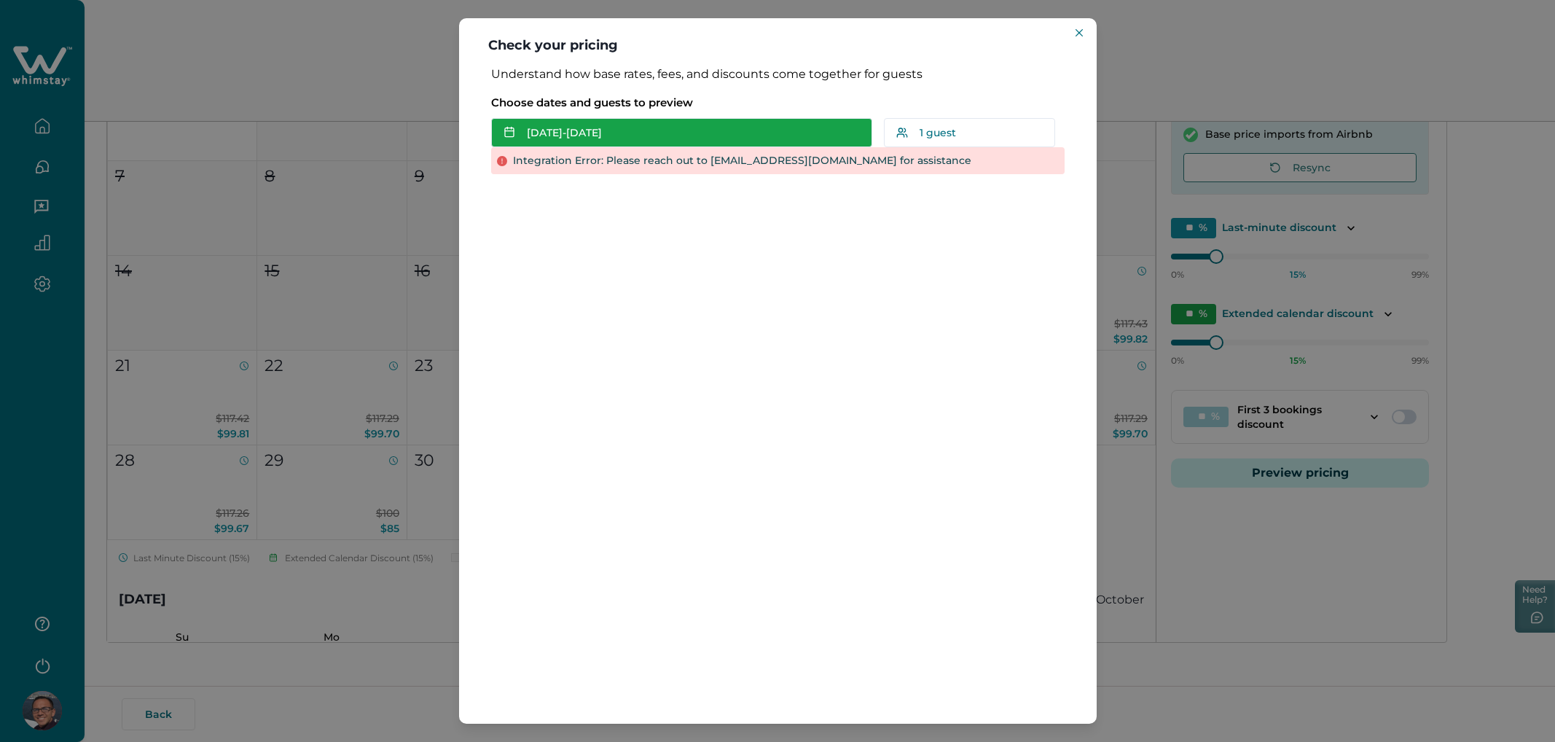
click at [630, 122] on button "[DATE] - [DATE]" at bounding box center [681, 132] width 381 height 29
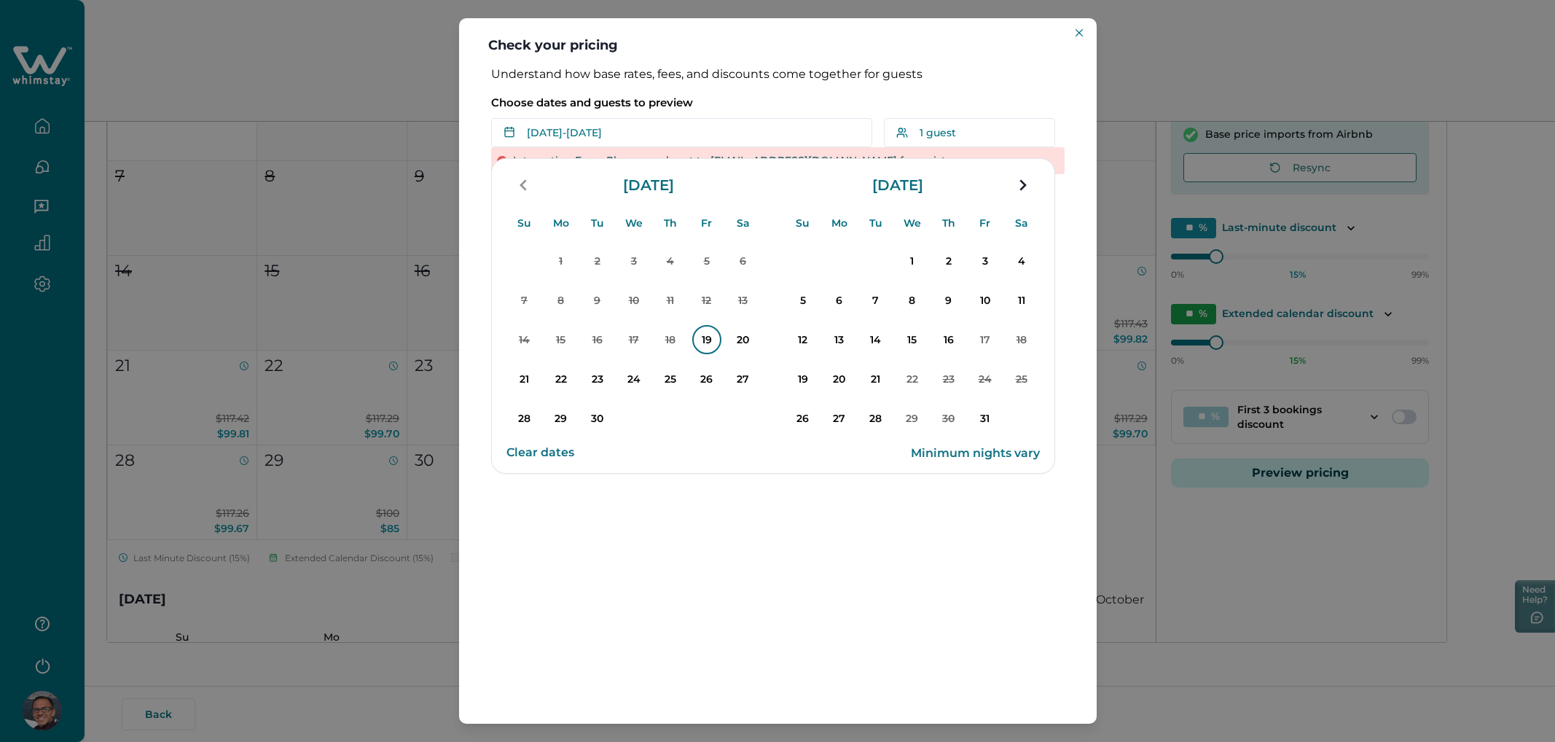
click at [708, 327] on p "19" at bounding box center [706, 339] width 29 height 29
click at [613, 380] on button "23" at bounding box center [597, 379] width 36 height 36
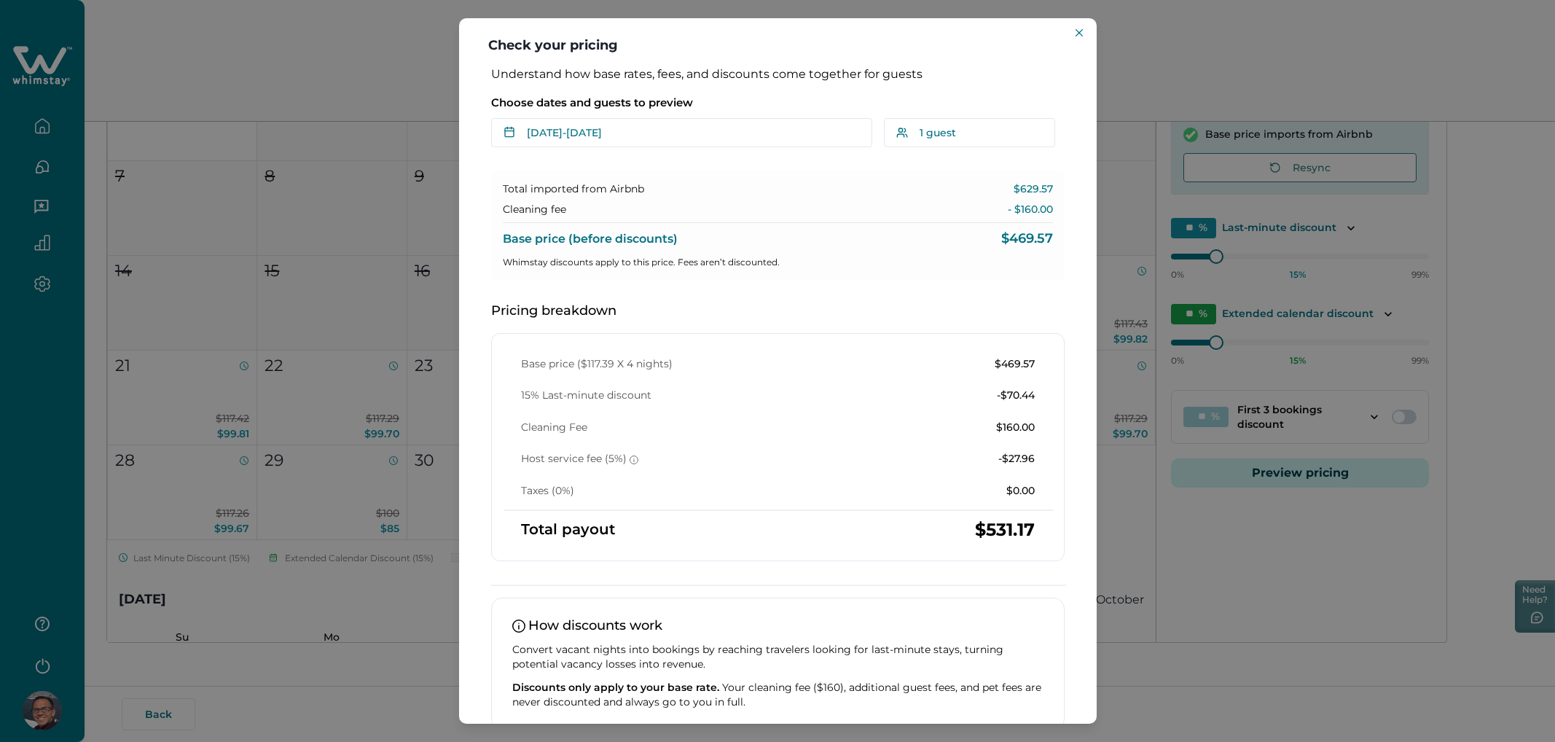
scroll to position [77, 0]
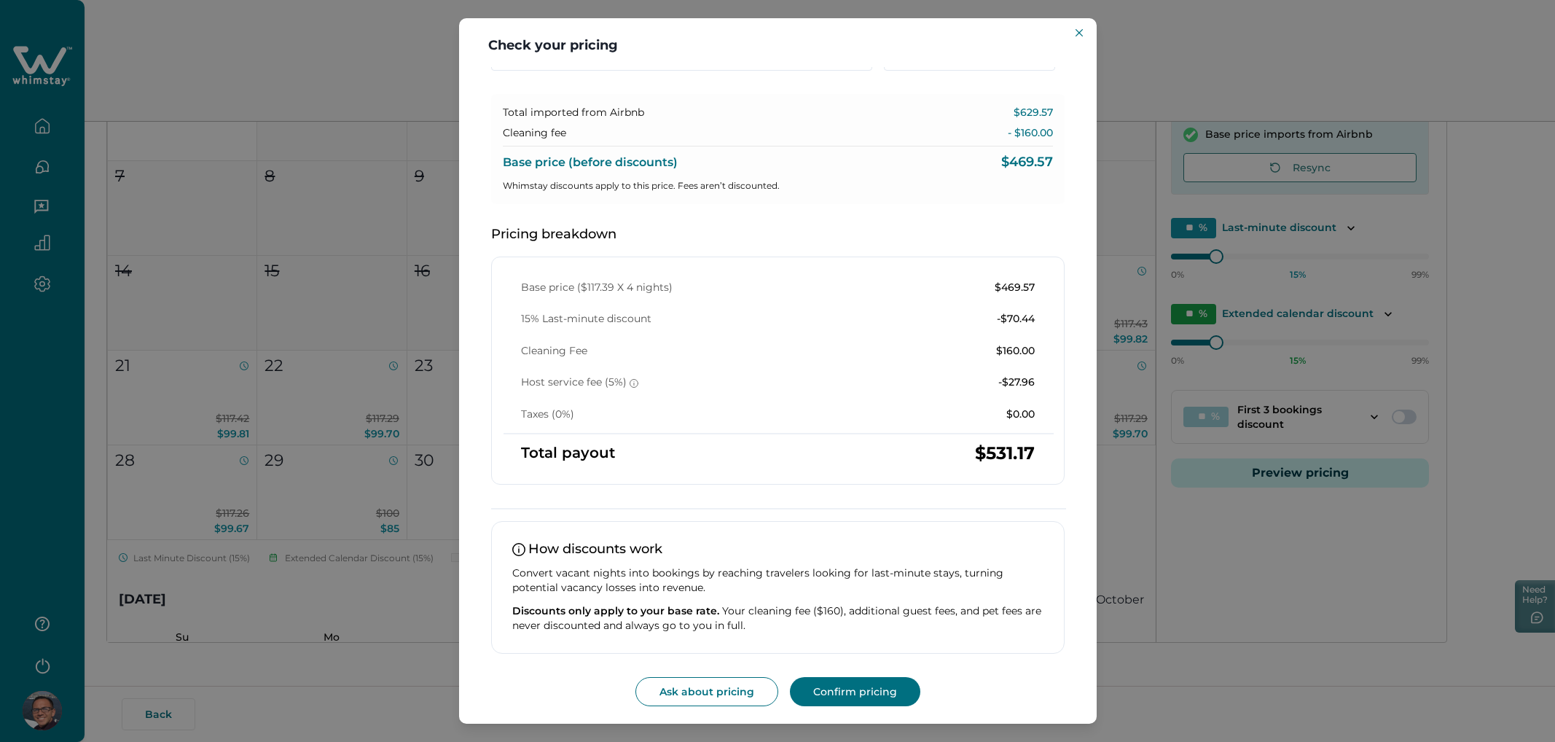
click at [849, 698] on button "Confirm pricing" at bounding box center [855, 691] width 130 height 29
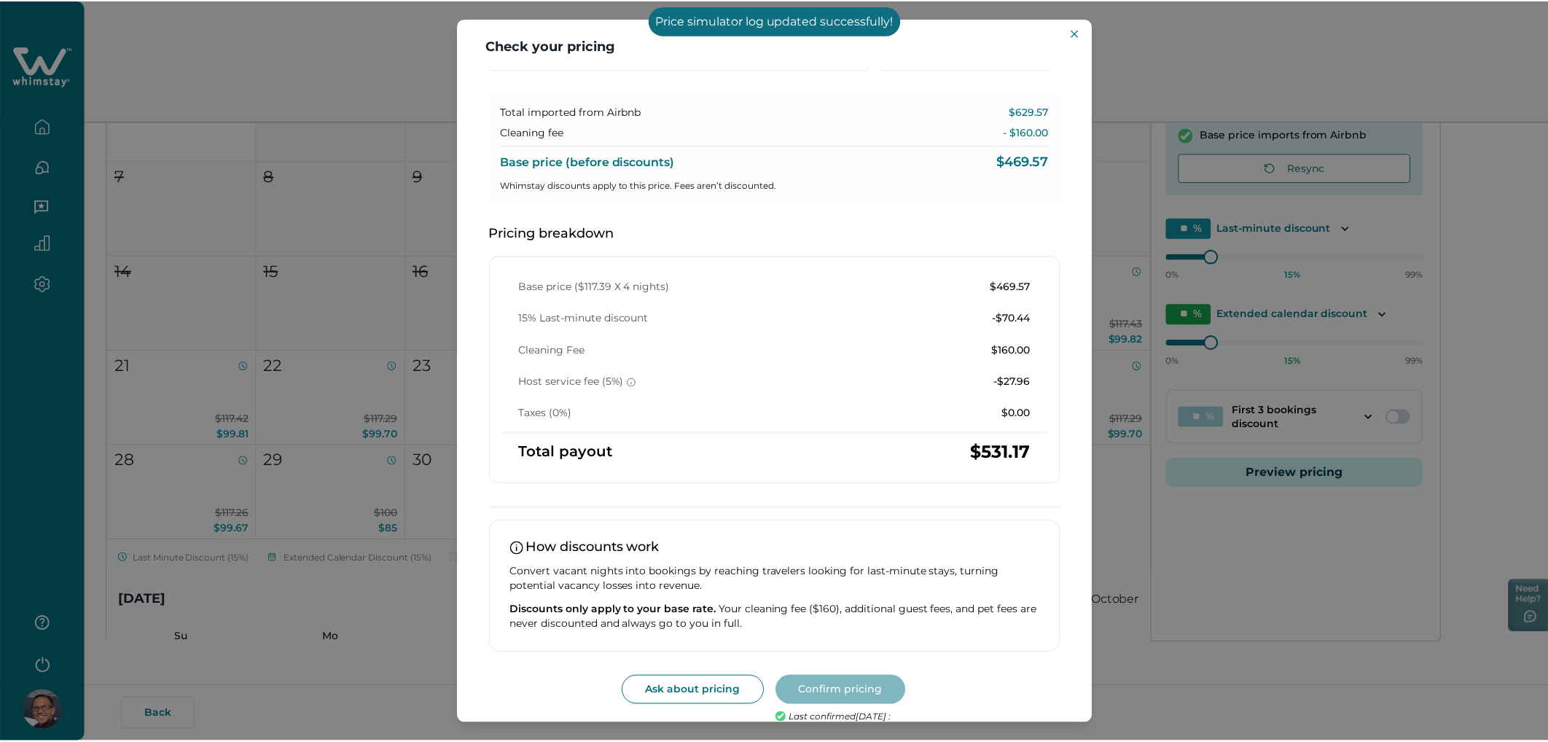
scroll to position [0, 0]
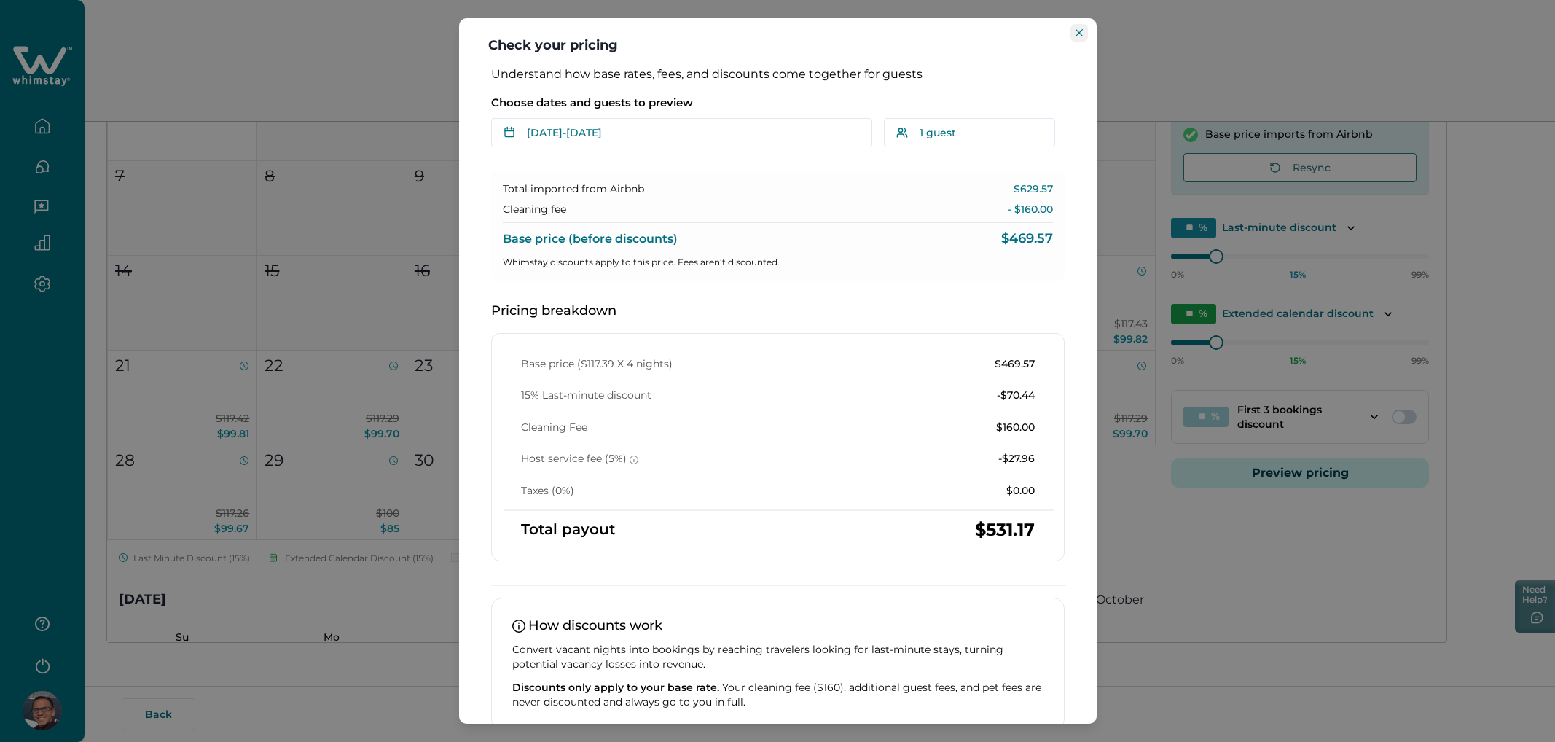
click at [1072, 38] on button "Close" at bounding box center [1079, 32] width 17 height 17
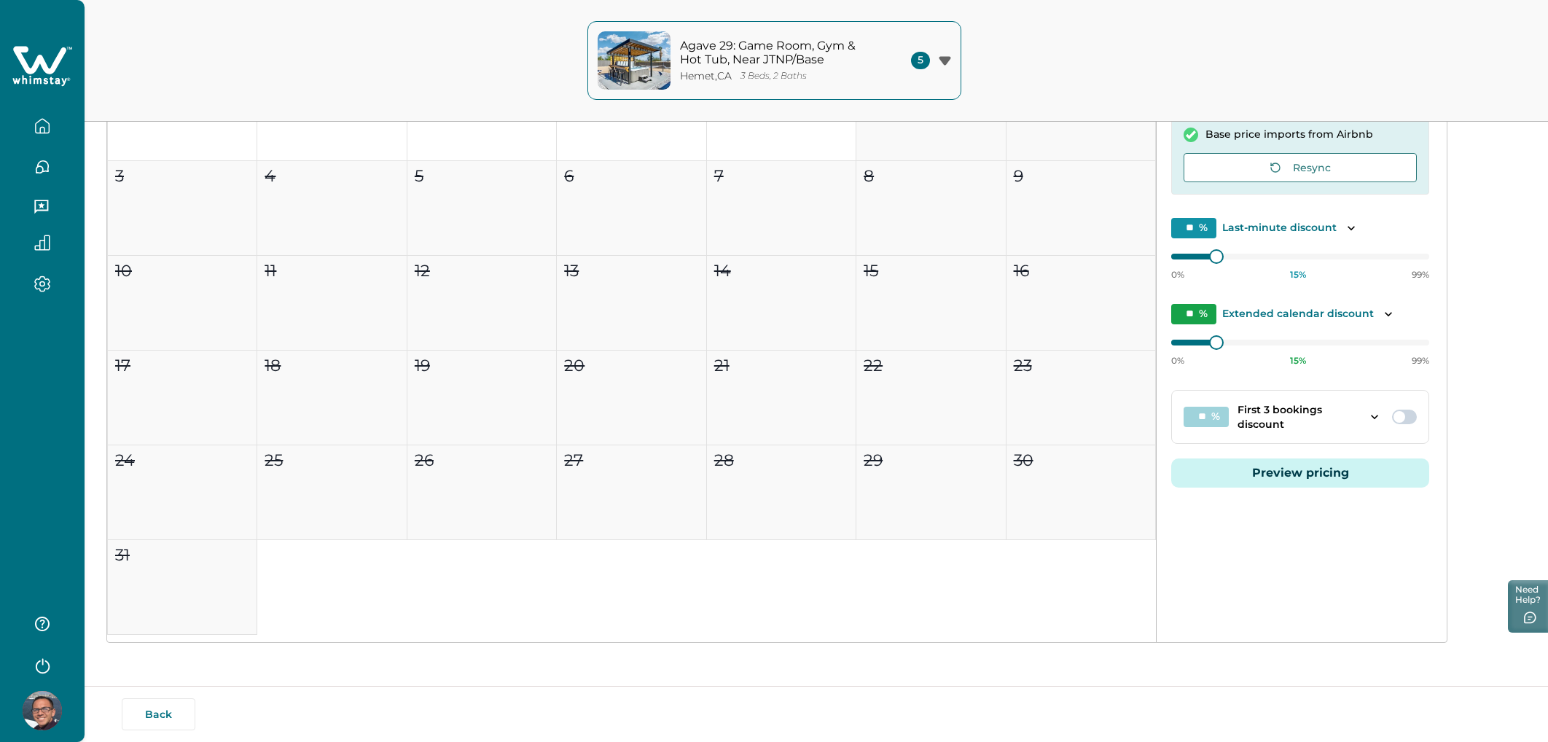
click at [47, 119] on icon "button" at bounding box center [42, 126] width 16 height 16
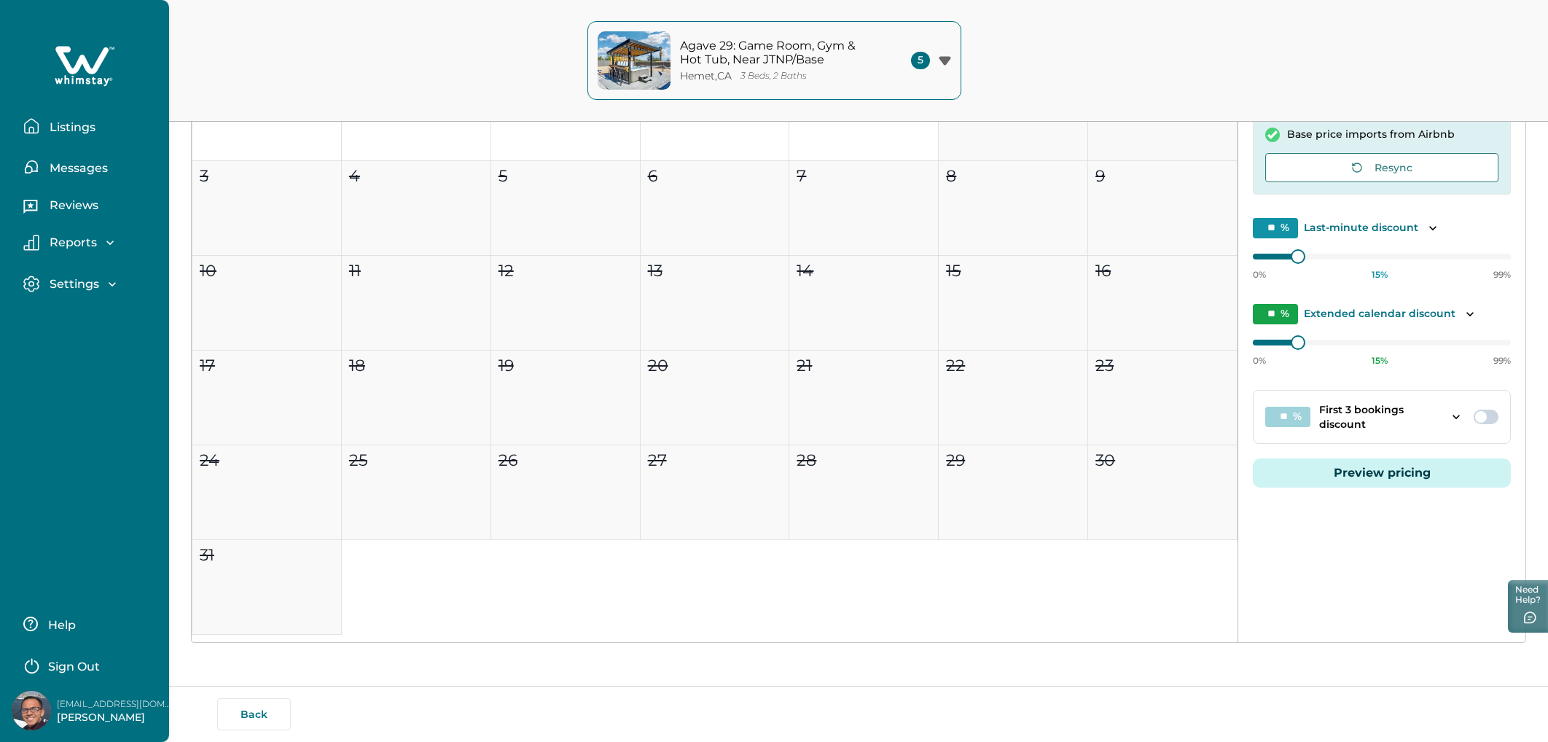
click at [67, 124] on p "Listings" at bounding box center [70, 127] width 50 height 15
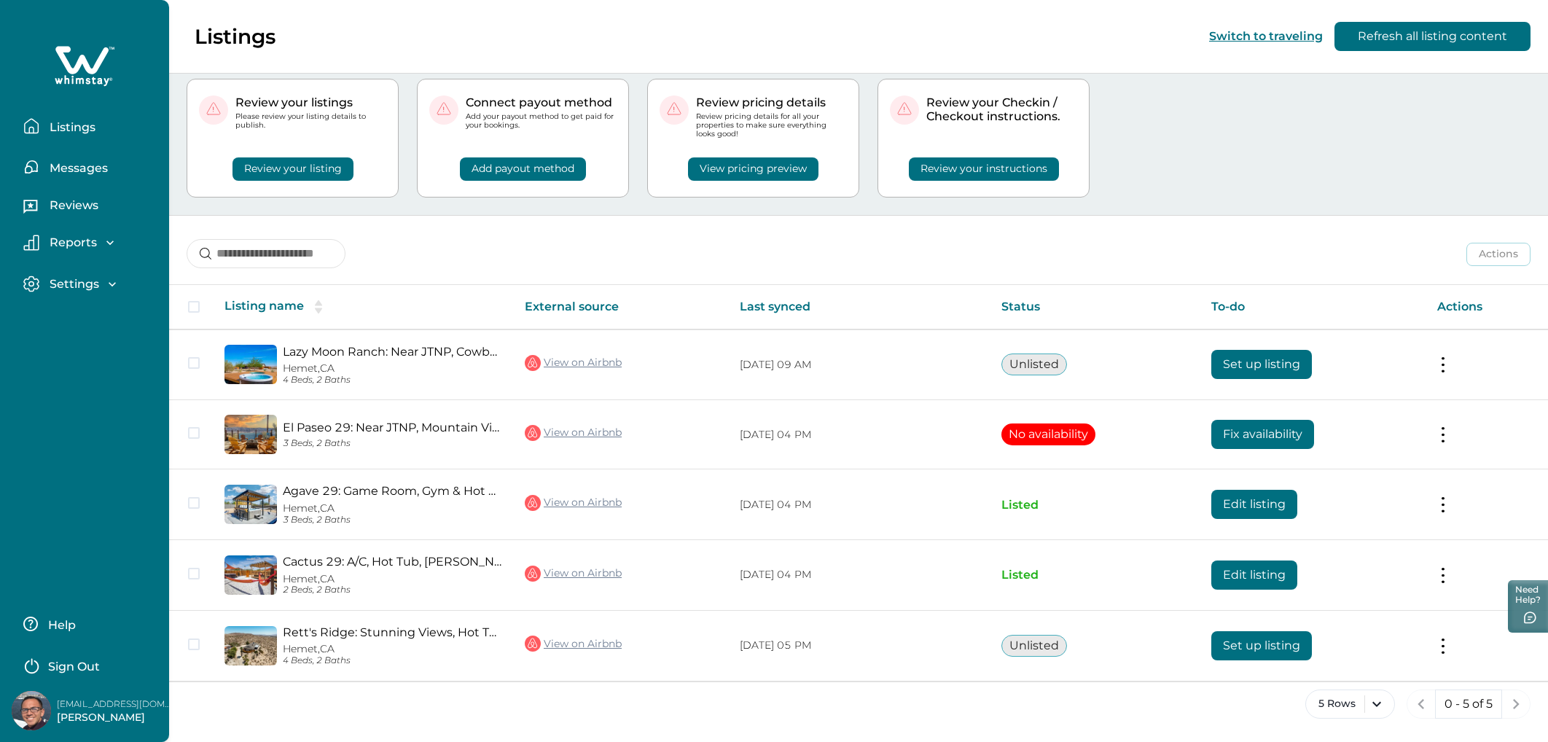
scroll to position [34, 0]
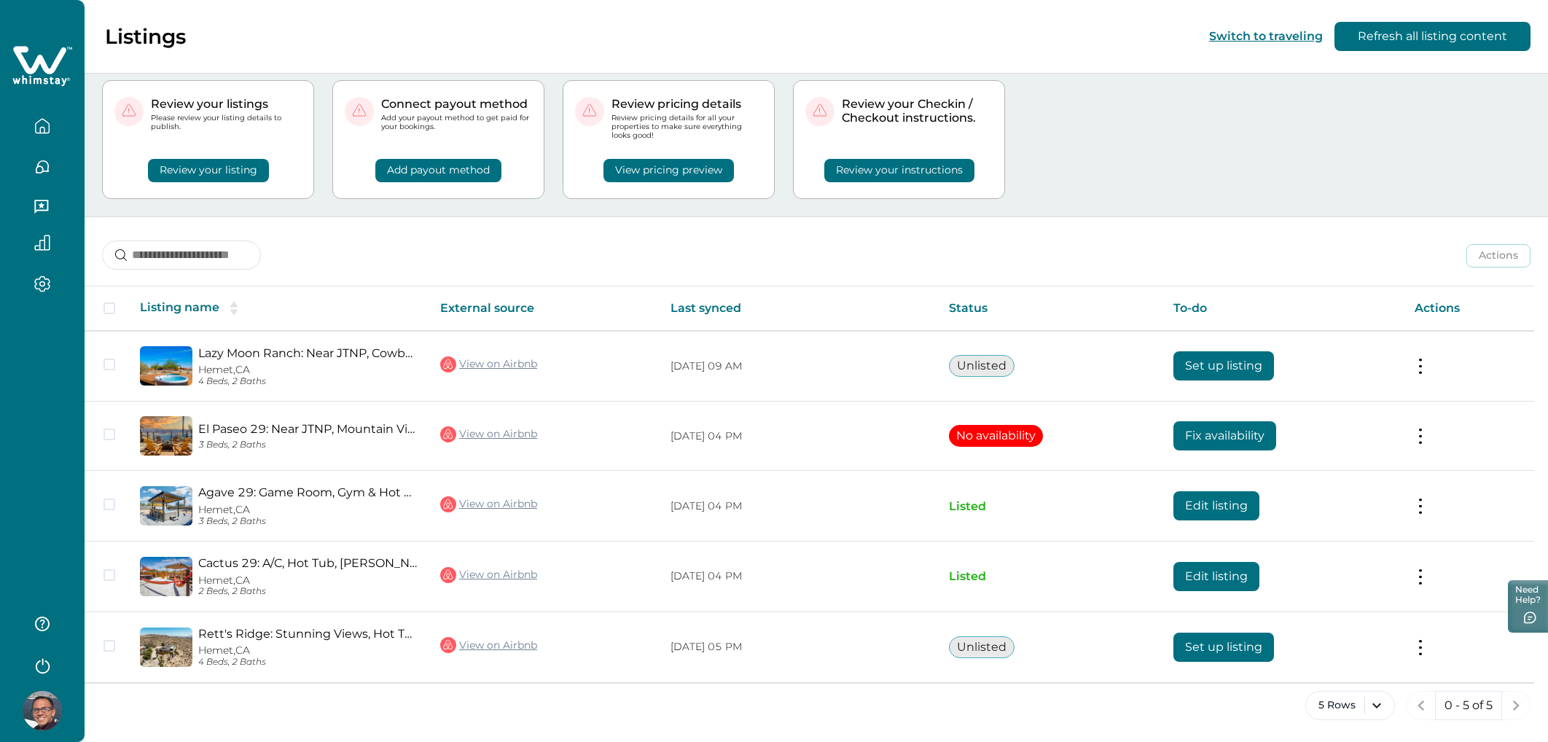
click at [734, 178] on button "View pricing preview" at bounding box center [668, 170] width 130 height 23
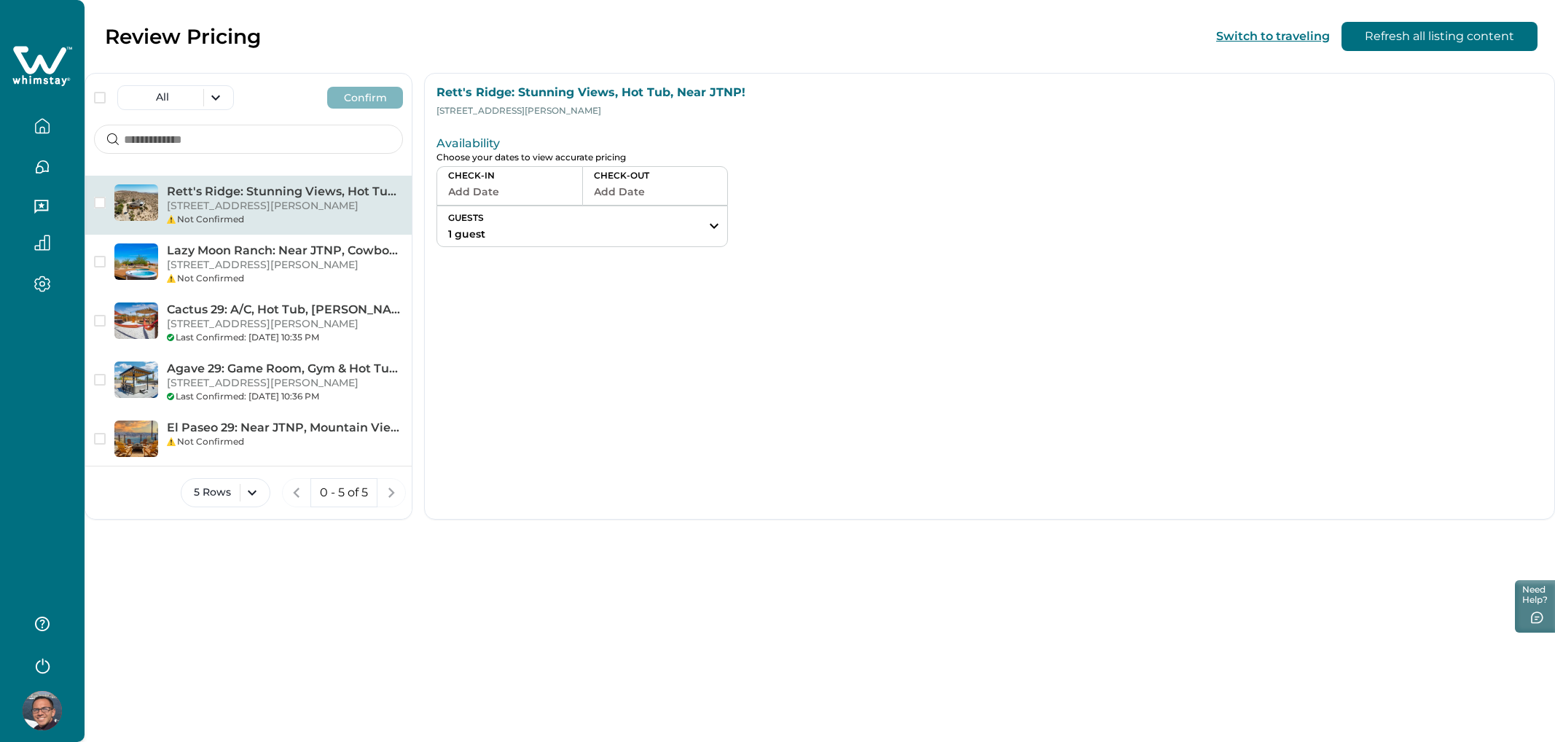
click at [39, 138] on button "button" at bounding box center [42, 126] width 61 height 29
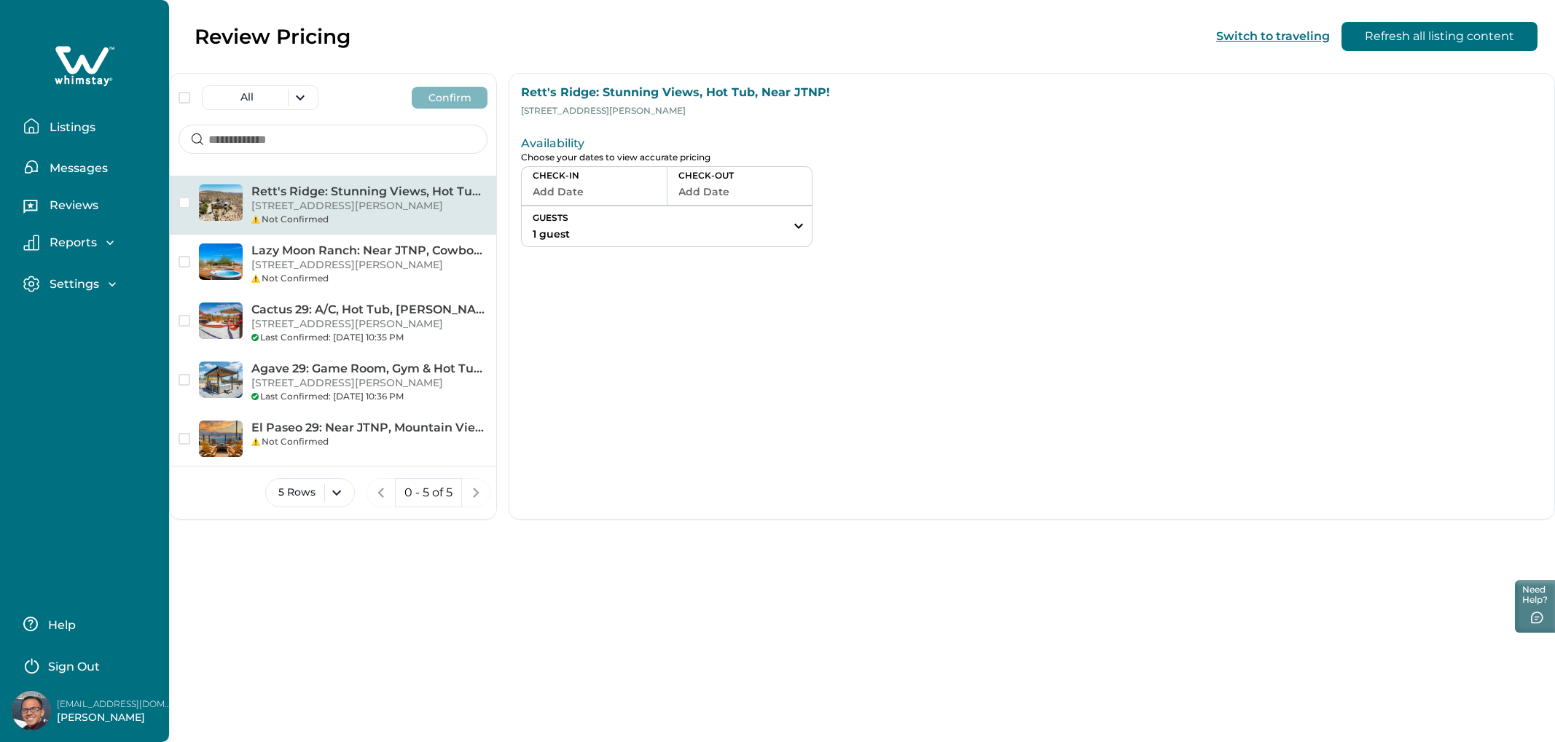
click at [39, 138] on button "Listings" at bounding box center [90, 126] width 134 height 29
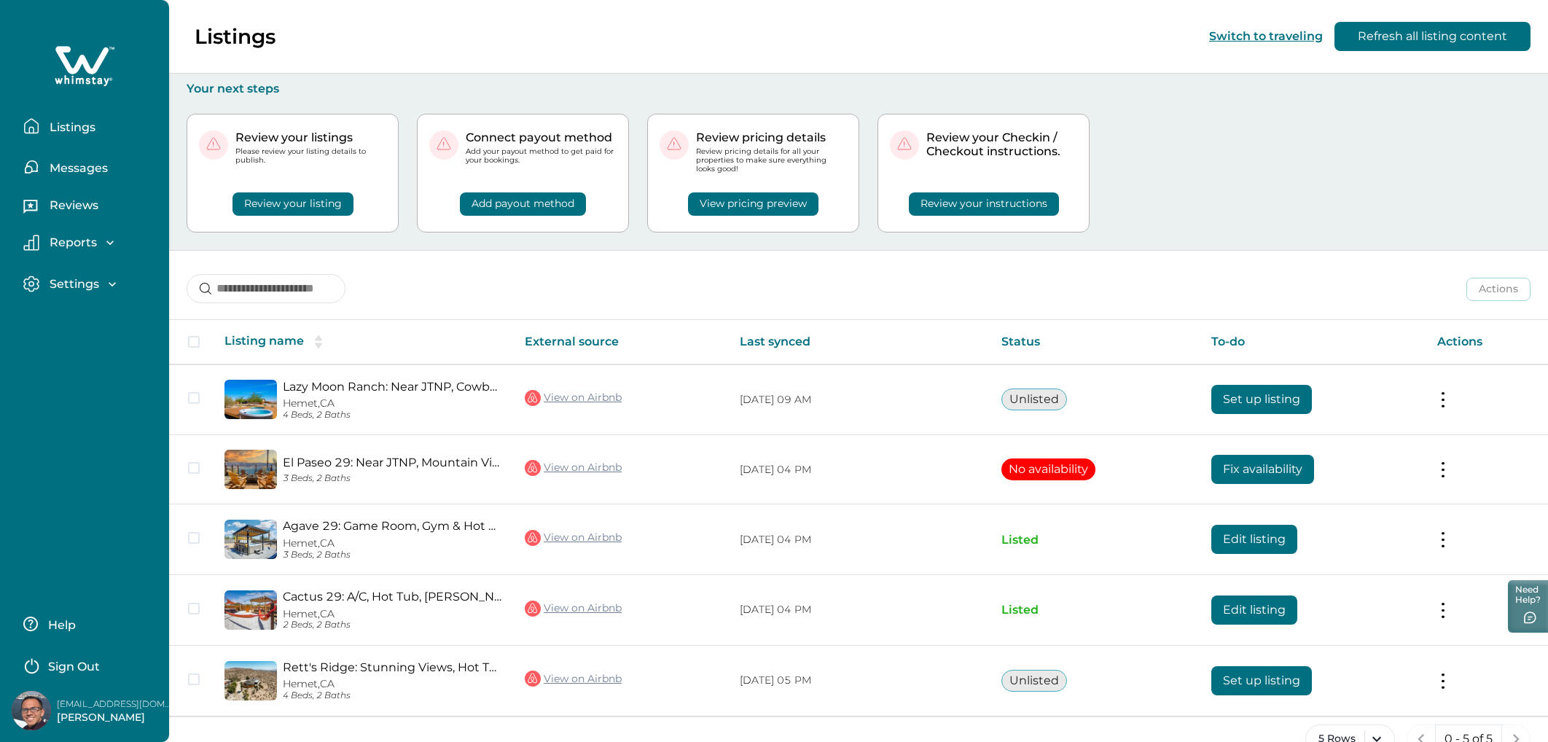
click at [525, 265] on div "Actions Actions Publish listing Unlist listing" at bounding box center [858, 278] width 1379 height 54
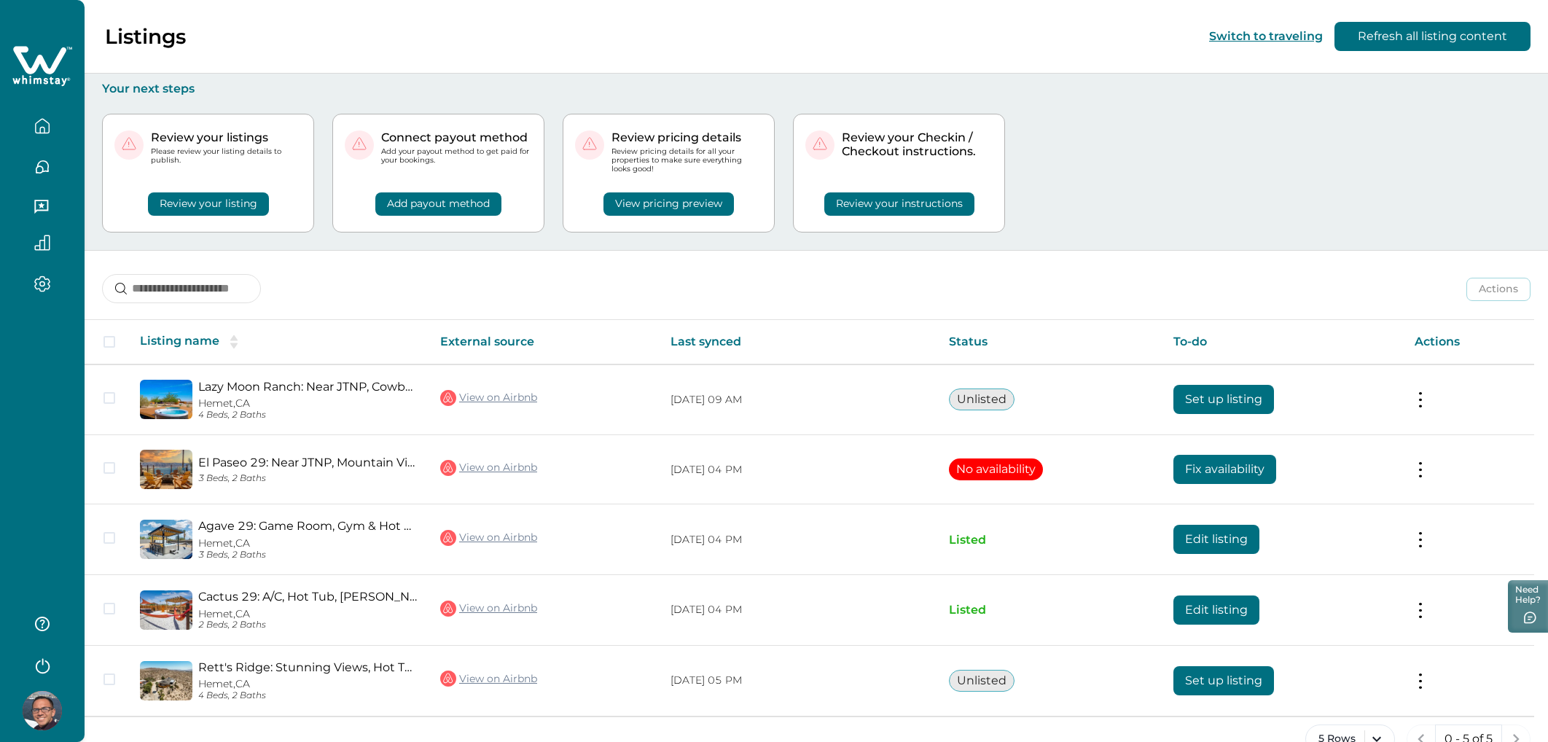
click at [696, 291] on div "Actions Actions Publish listing Unlist listing" at bounding box center [816, 278] width 1463 height 54
click at [47, 412] on div at bounding box center [42, 371] width 85 height 742
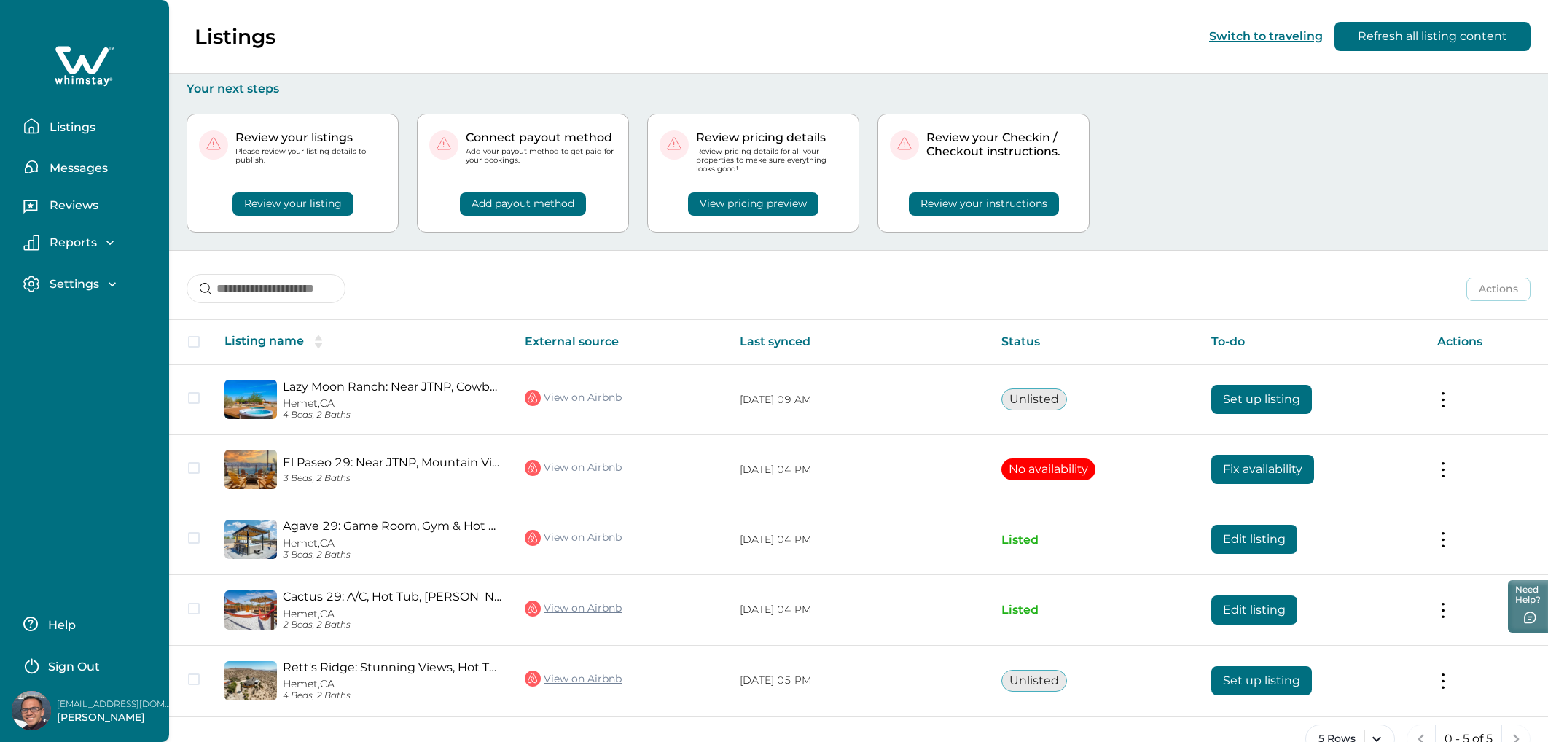
click at [763, 273] on div "Actions Actions Publish listing Unlist listing" at bounding box center [858, 278] width 1379 height 54
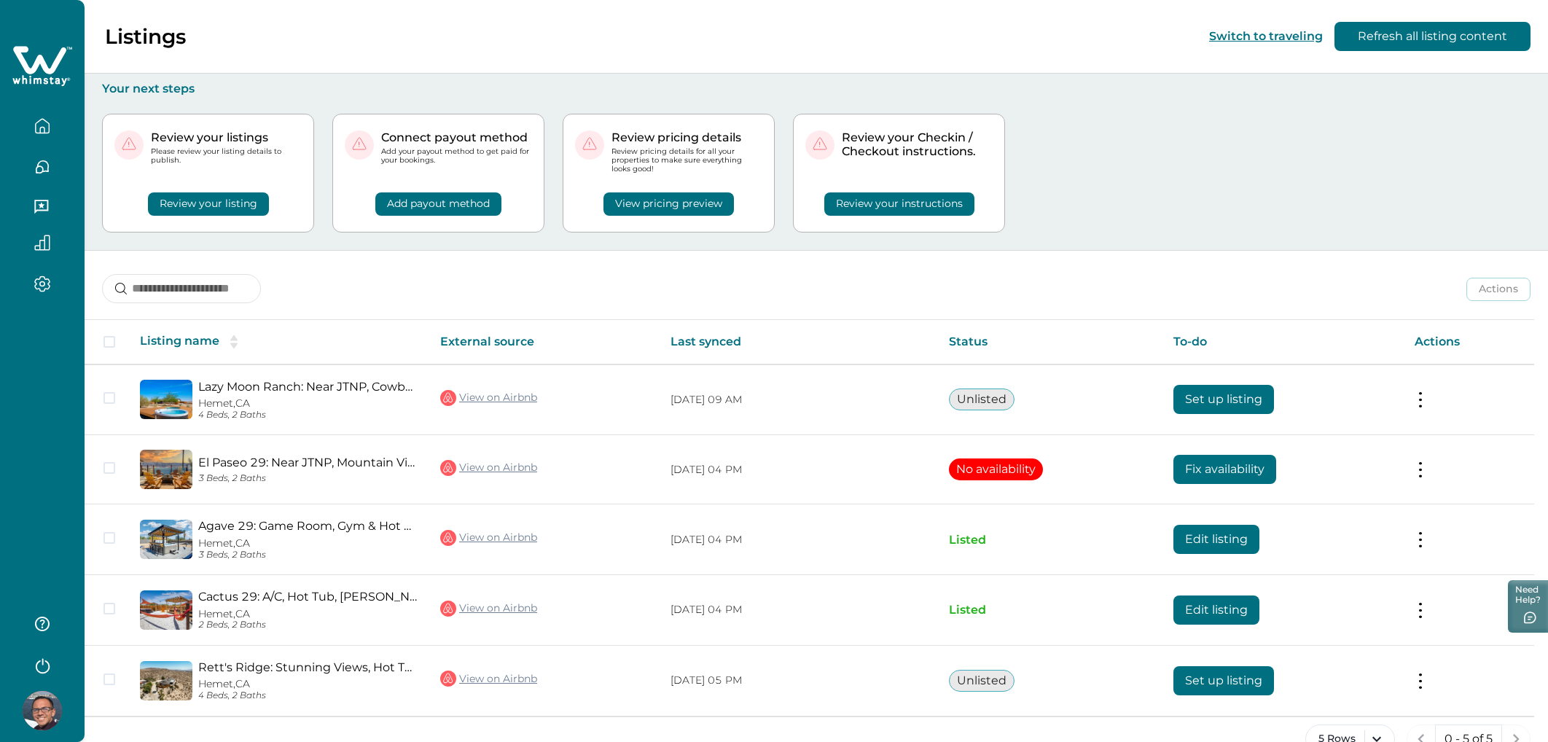
click at [668, 200] on button "View pricing preview" at bounding box center [668, 203] width 130 height 23
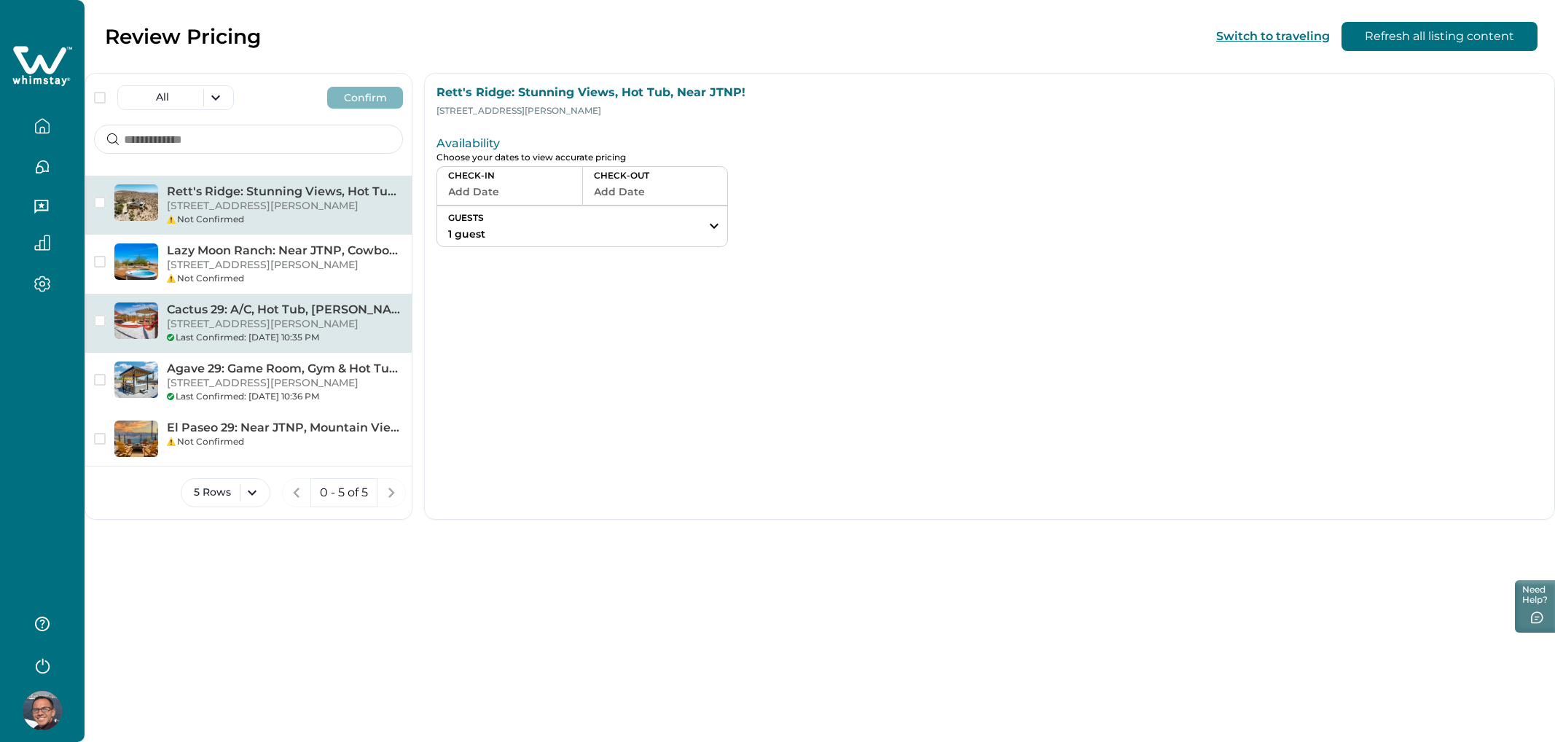
click at [310, 326] on p "[STREET_ADDRESS][PERSON_NAME]" at bounding box center [285, 324] width 236 height 15
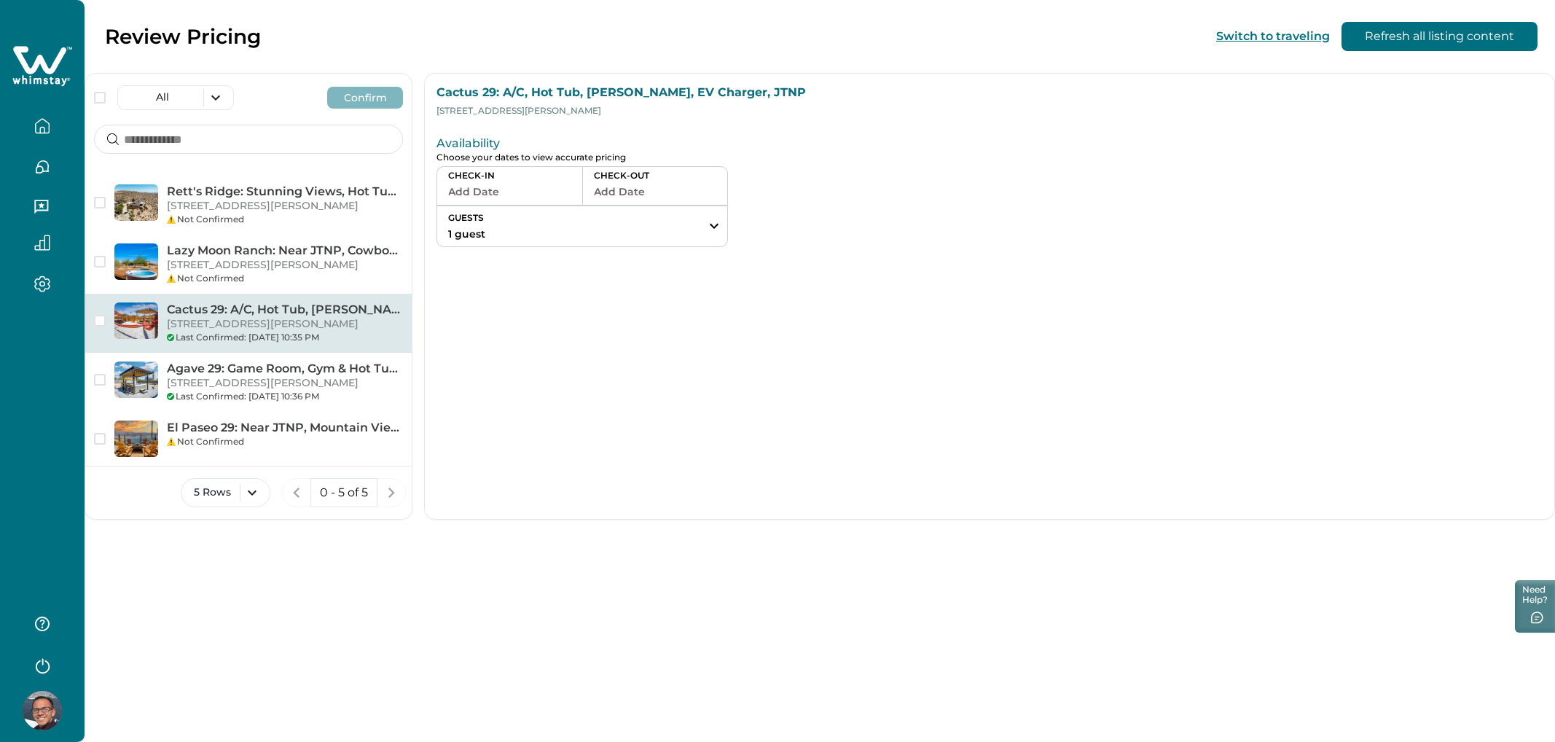
click at [476, 196] on button "Add Date" at bounding box center [509, 191] width 123 height 20
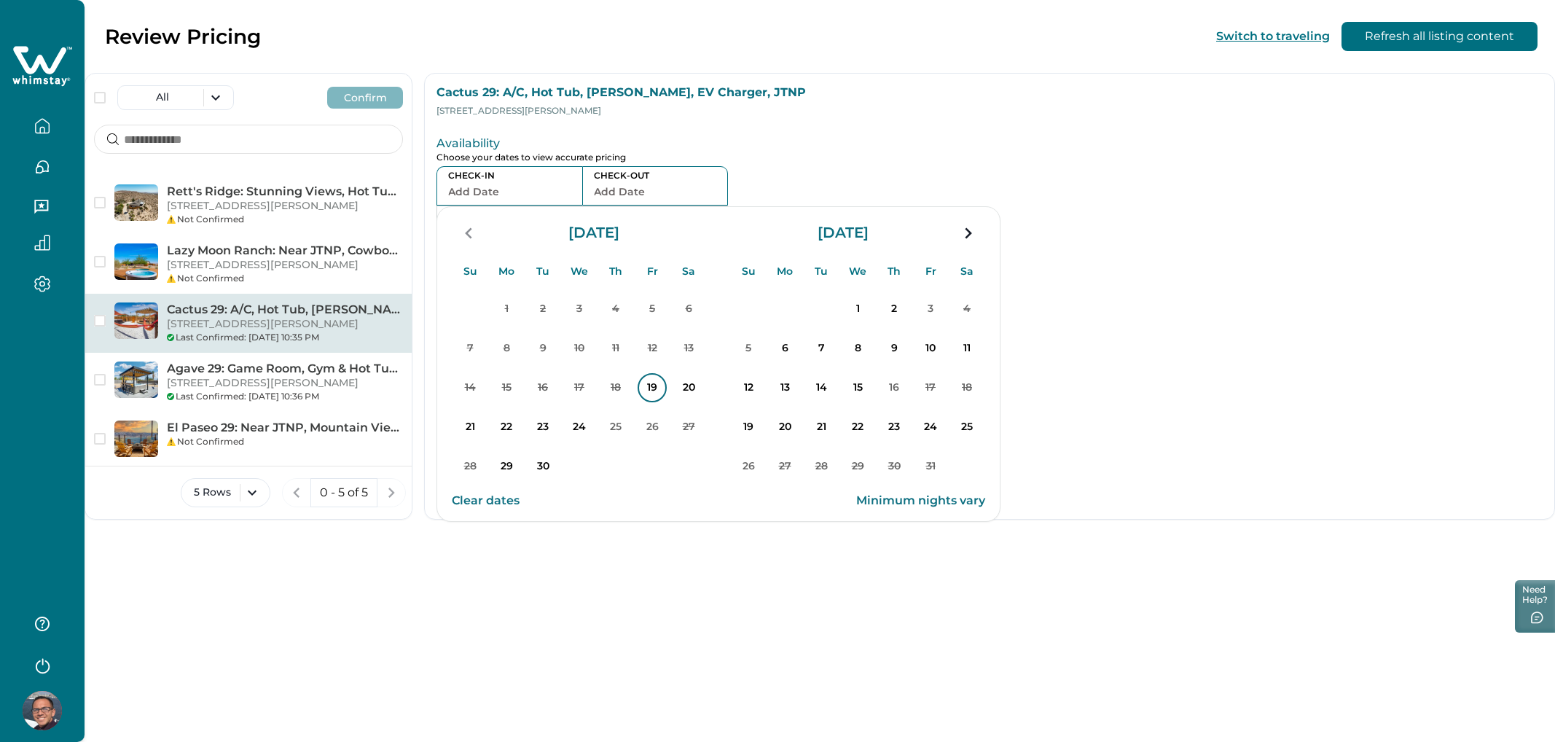
click at [657, 385] on p "19" at bounding box center [652, 387] width 29 height 29
click at [517, 421] on p "22" at bounding box center [506, 426] width 29 height 29
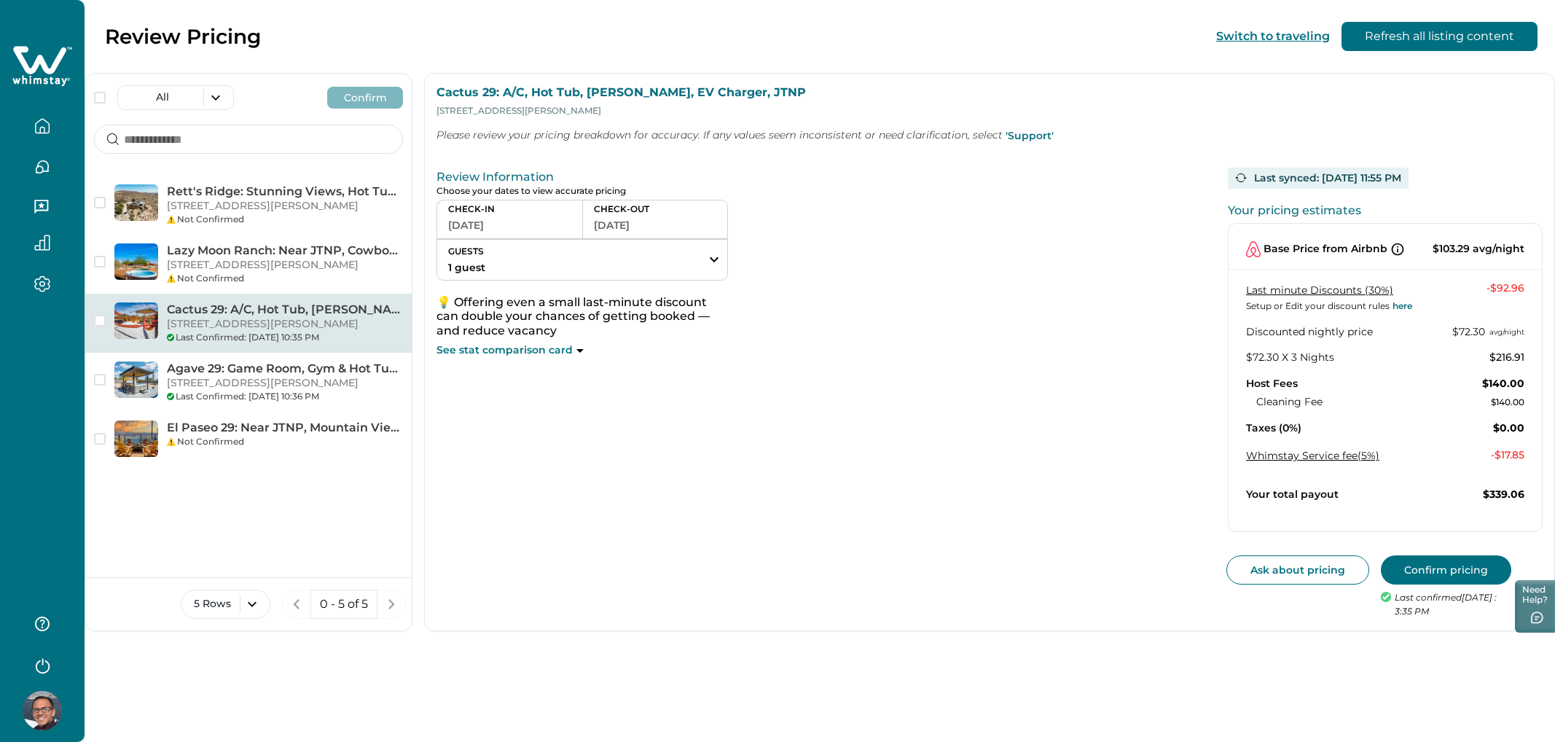
click at [576, 351] on icon at bounding box center [579, 351] width 7 height 4
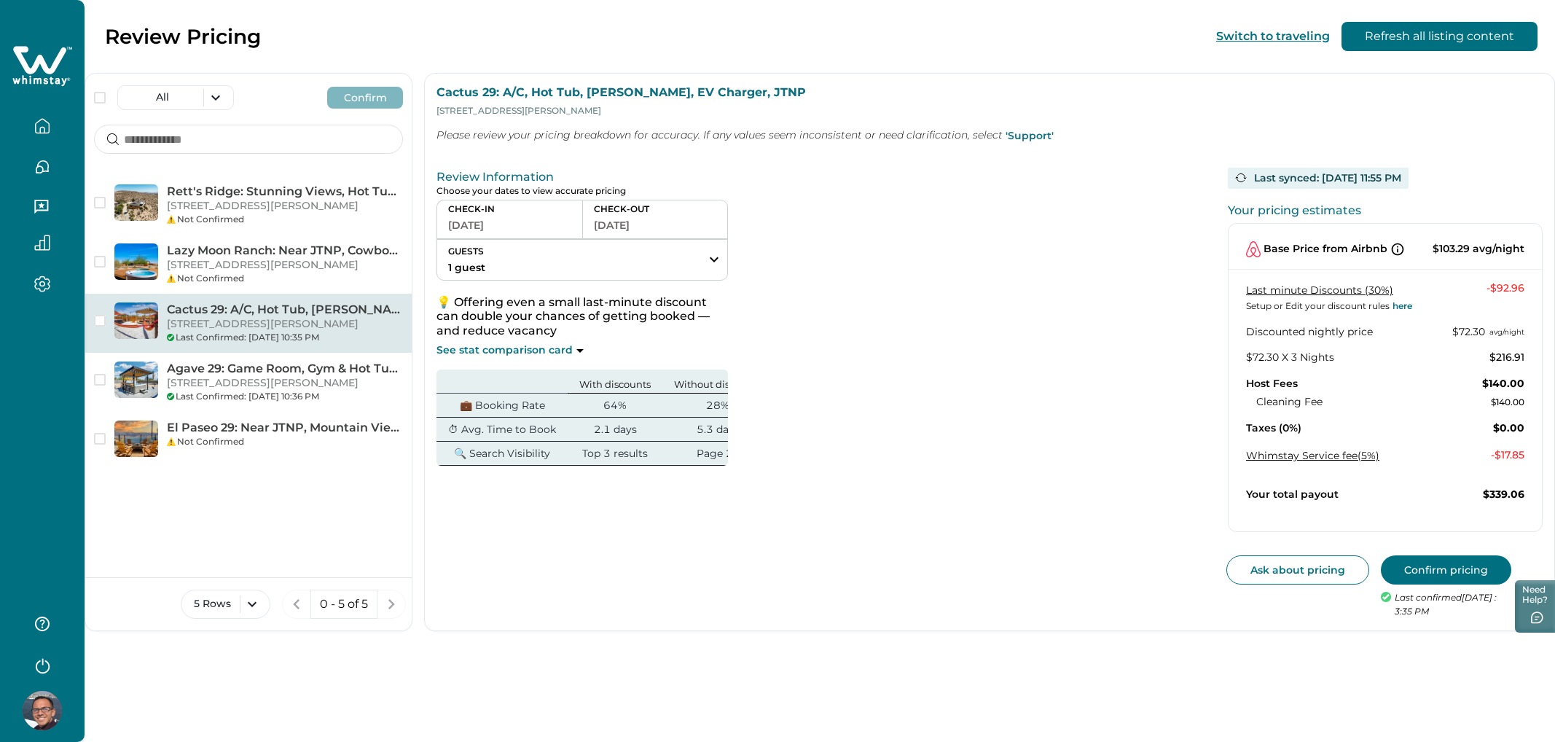
scroll to position [0, 40]
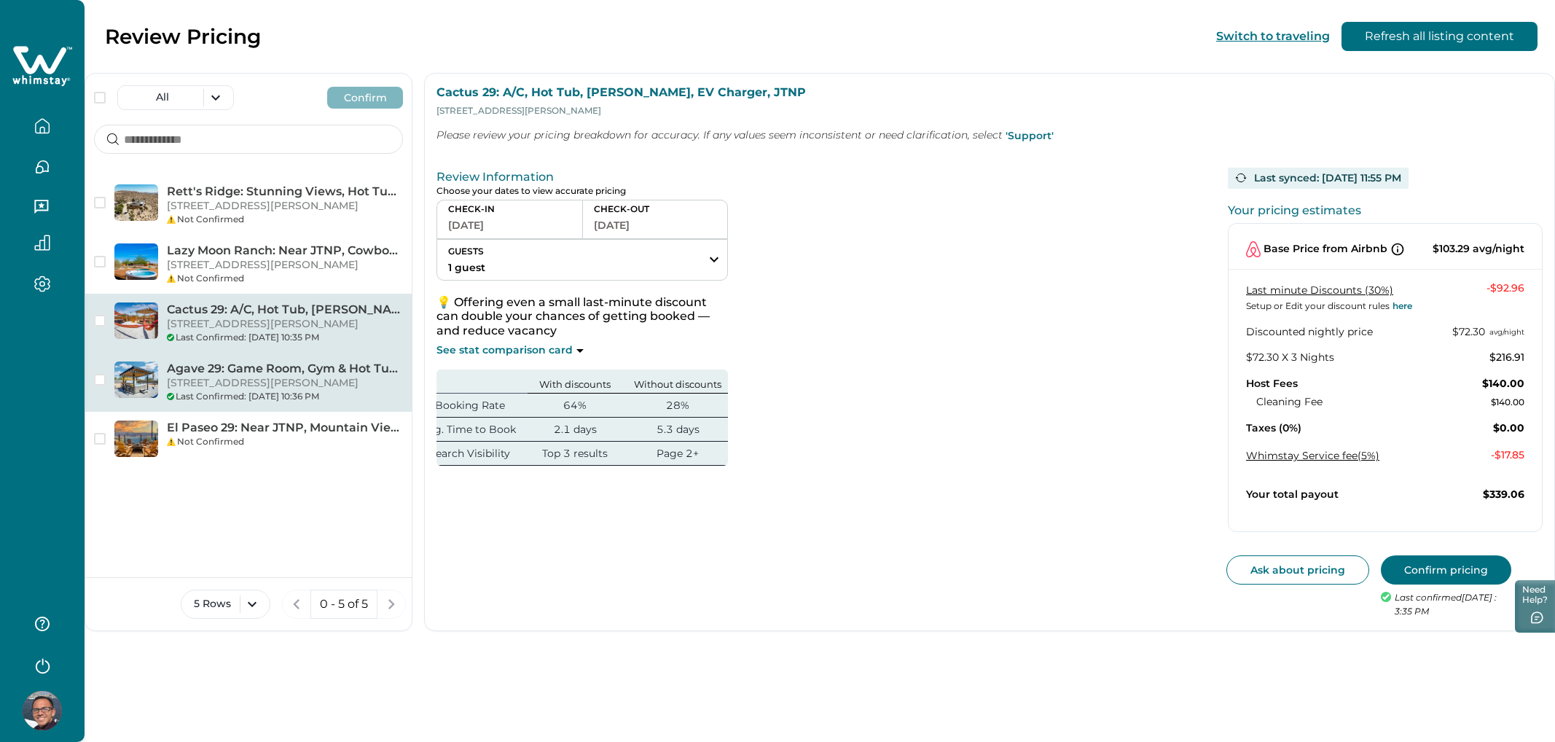
click at [290, 367] on p "Agave 29: Game Room, Gym & Hot Tub, Near JTNP/Base" at bounding box center [285, 368] width 236 height 15
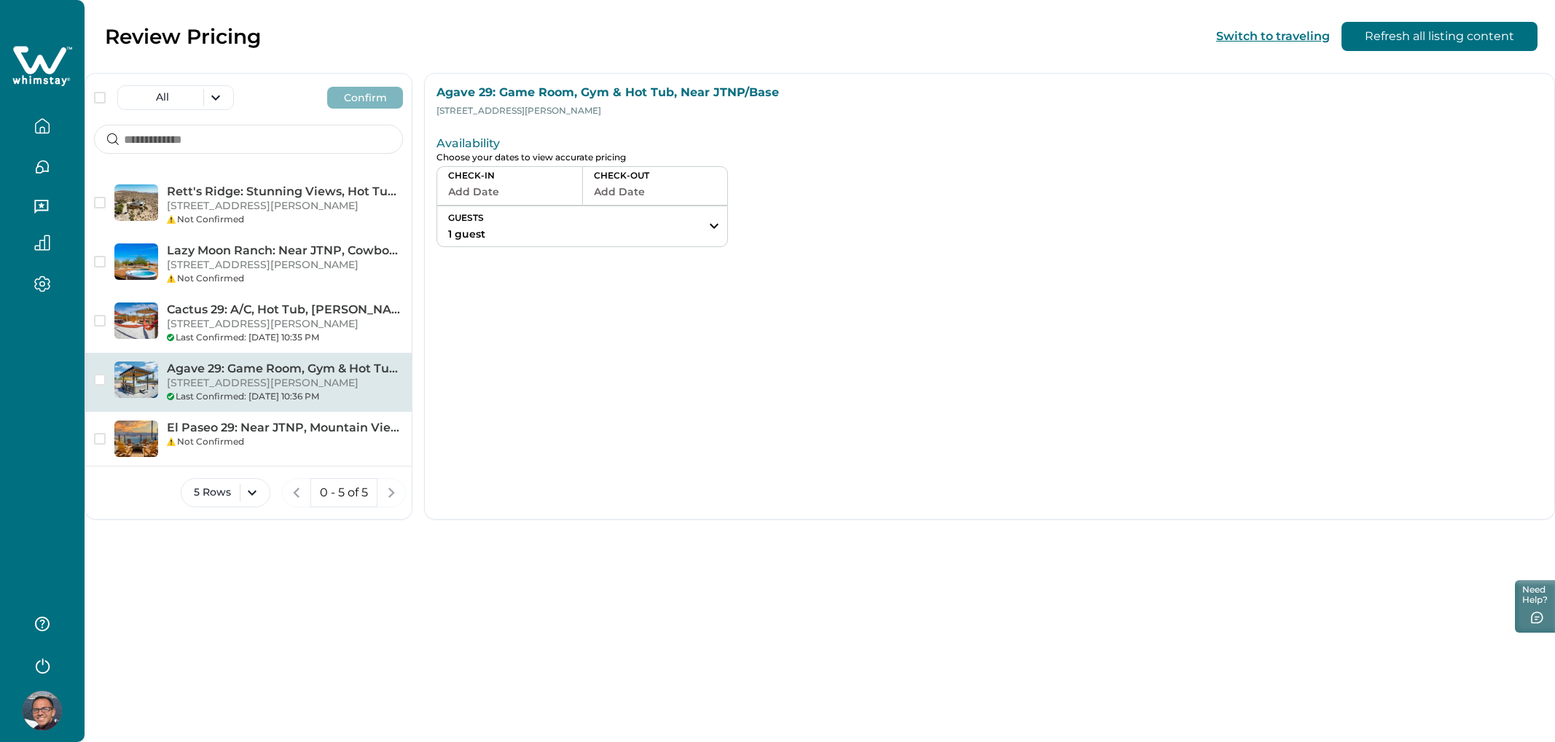
drag, startPoint x: 565, startPoint y: 175, endPoint x: 541, endPoint y: 198, distance: 33.5
click at [565, 175] on p "CHECK-IN" at bounding box center [509, 176] width 123 height 12
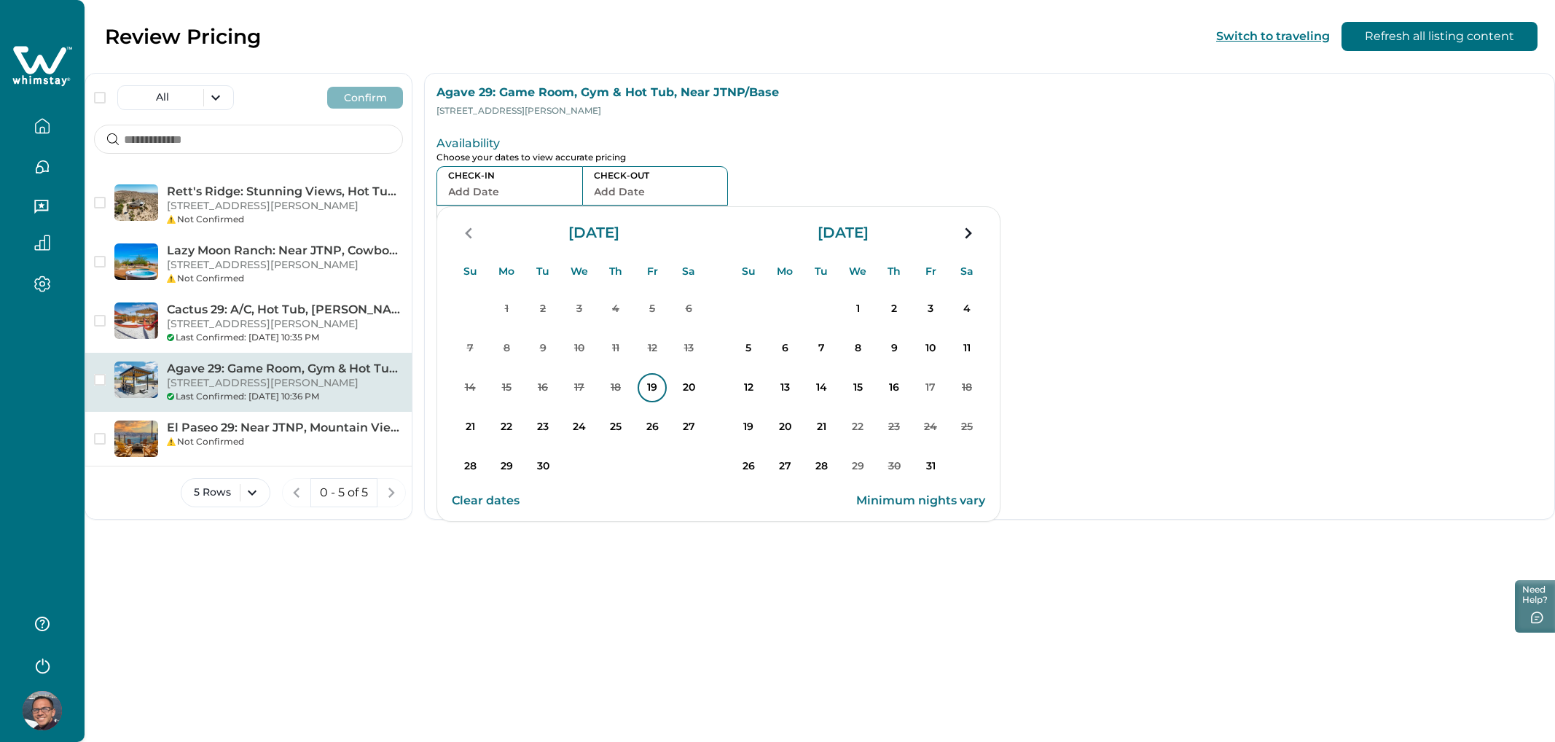
click at [647, 391] on p "19" at bounding box center [652, 387] width 29 height 29
click at [550, 421] on p "23" at bounding box center [542, 426] width 29 height 29
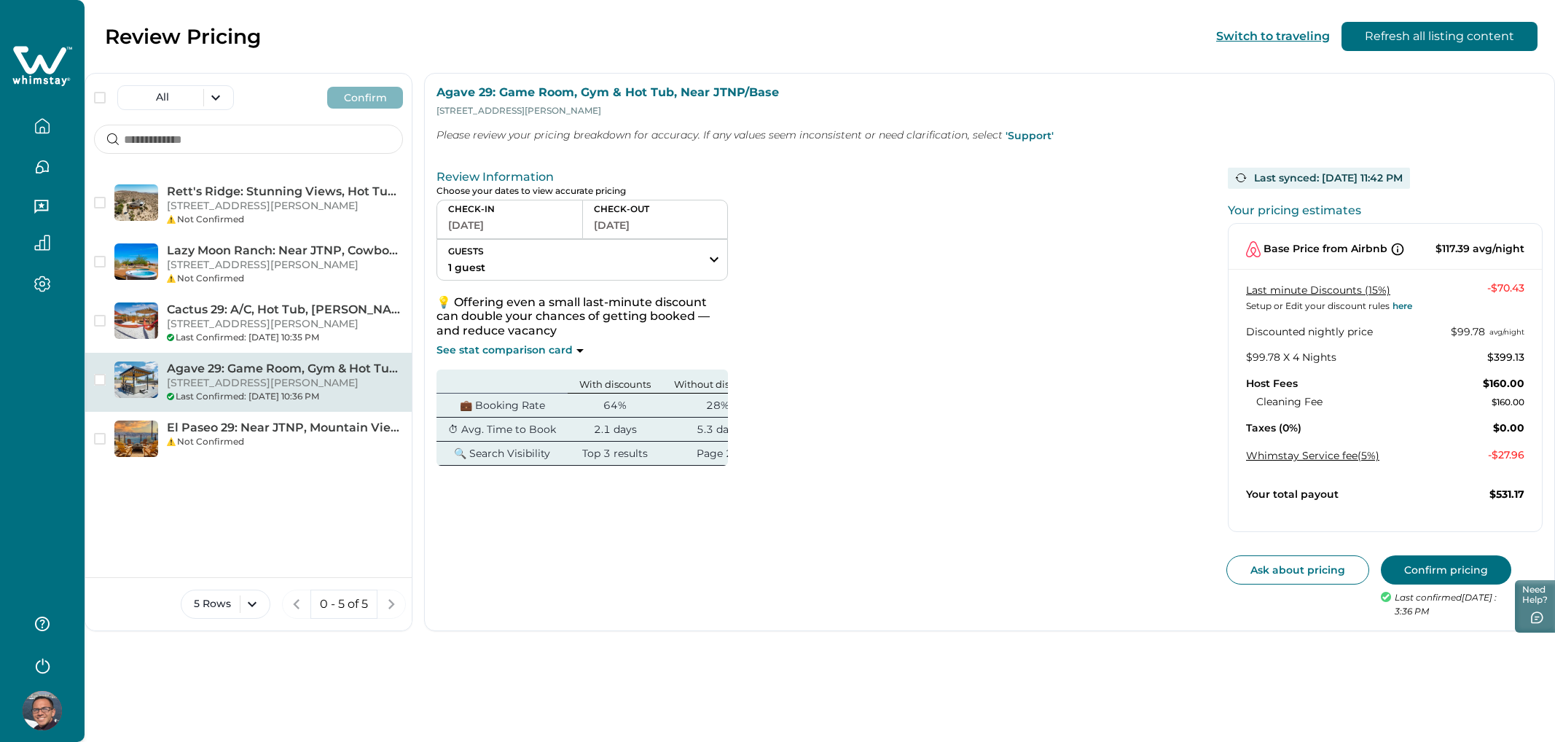
click at [577, 352] on icon at bounding box center [579, 351] width 7 height 4
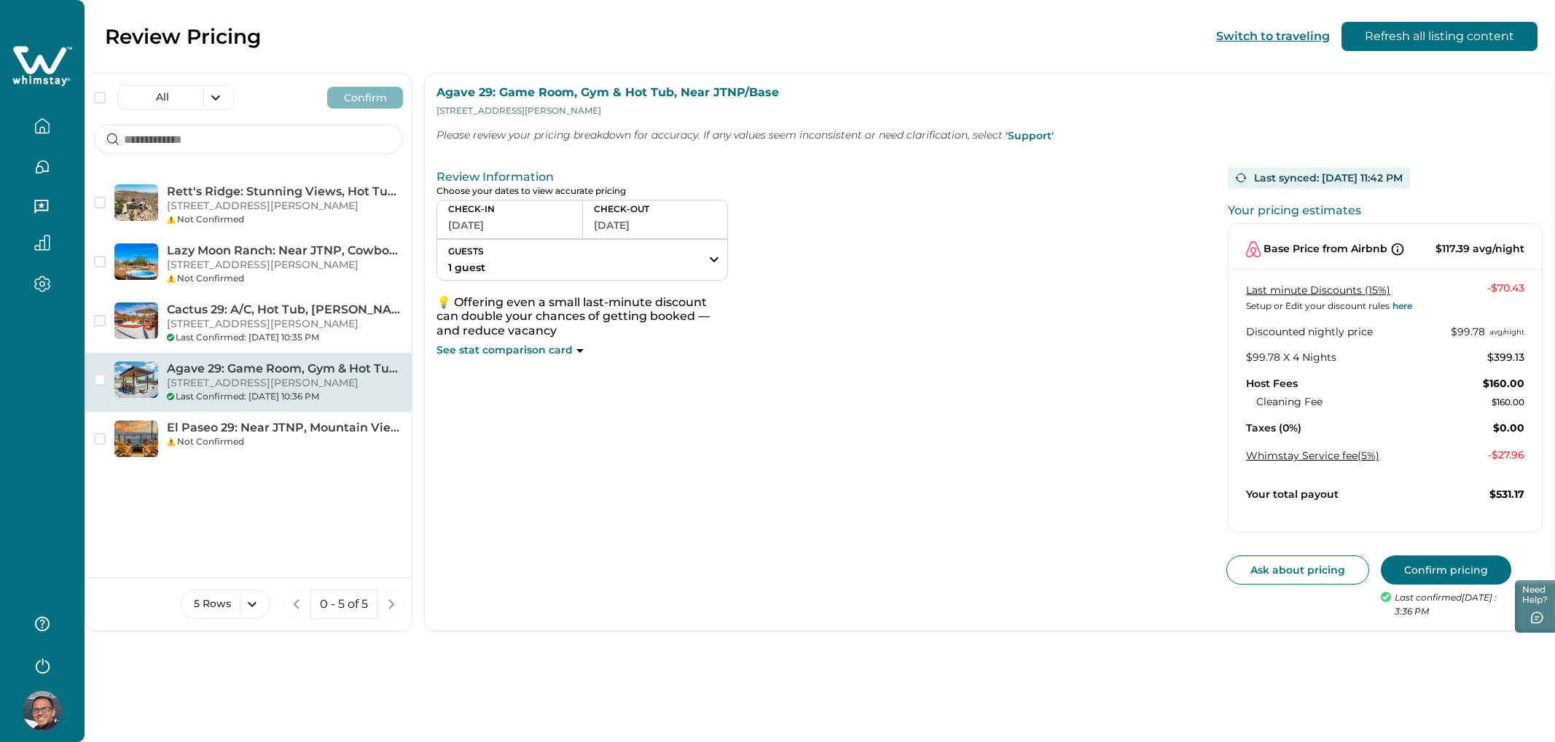
click at [577, 352] on icon at bounding box center [579, 351] width 7 height 4
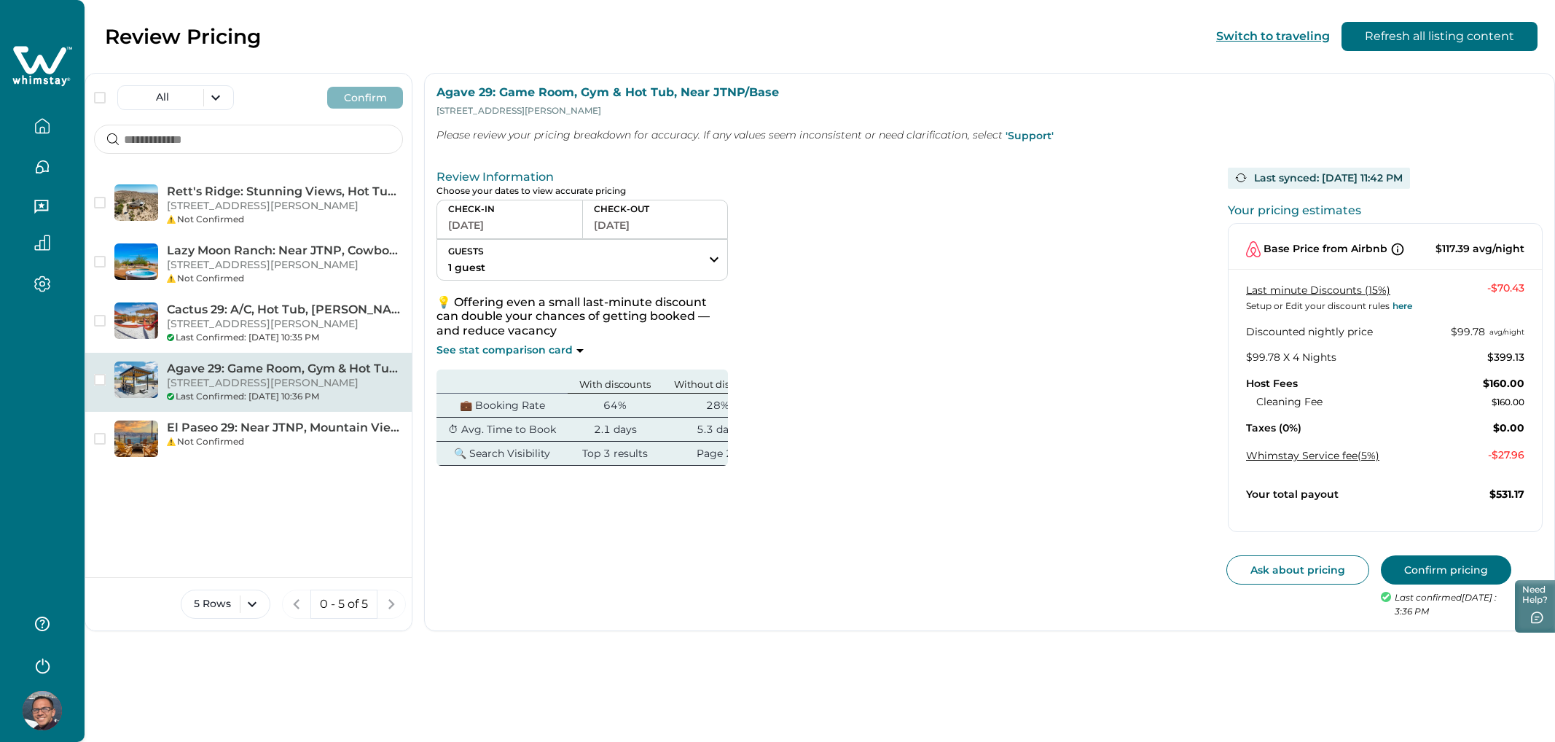
scroll to position [0, 40]
click at [44, 126] on icon "button" at bounding box center [42, 126] width 16 height 16
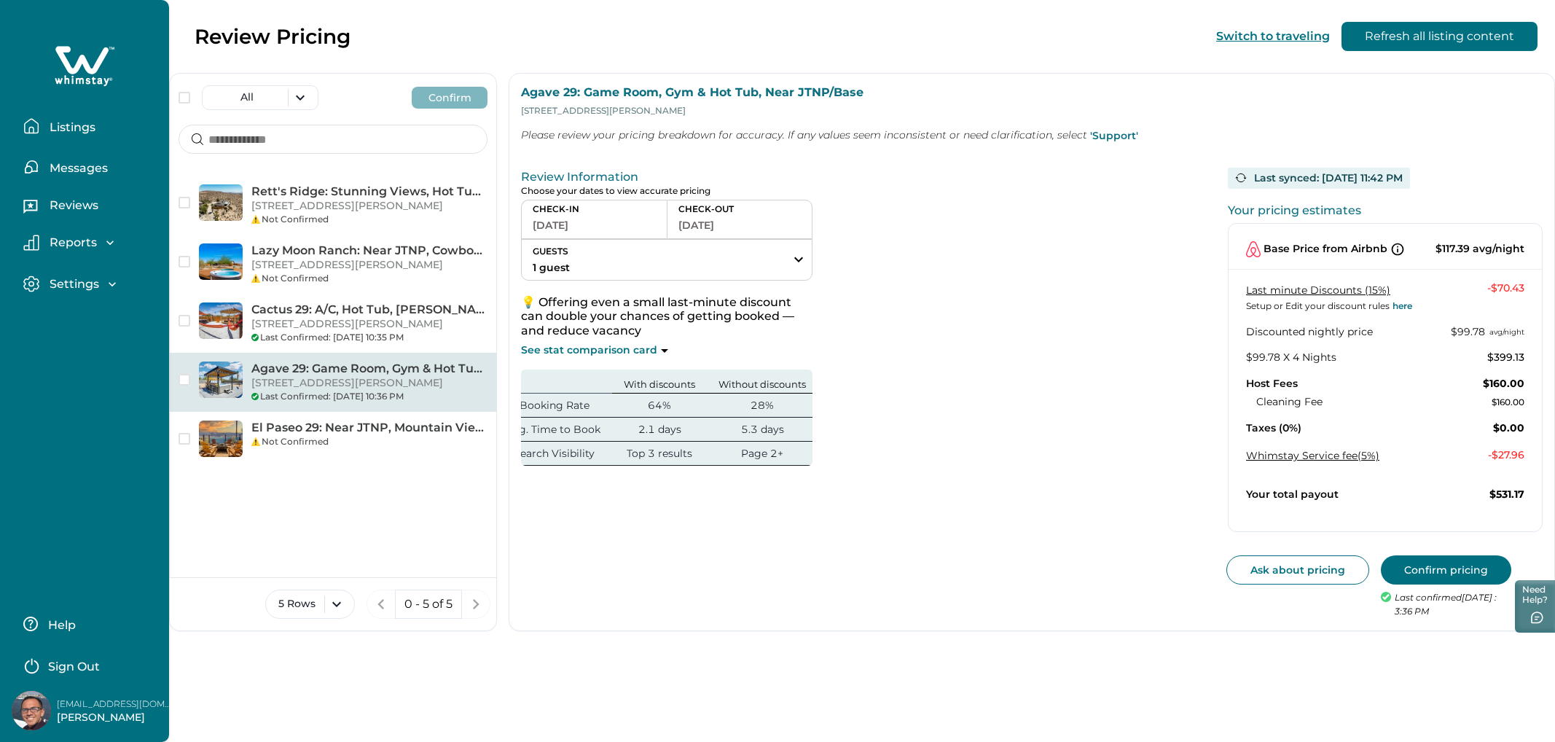
click at [75, 119] on button "Listings" at bounding box center [90, 126] width 134 height 29
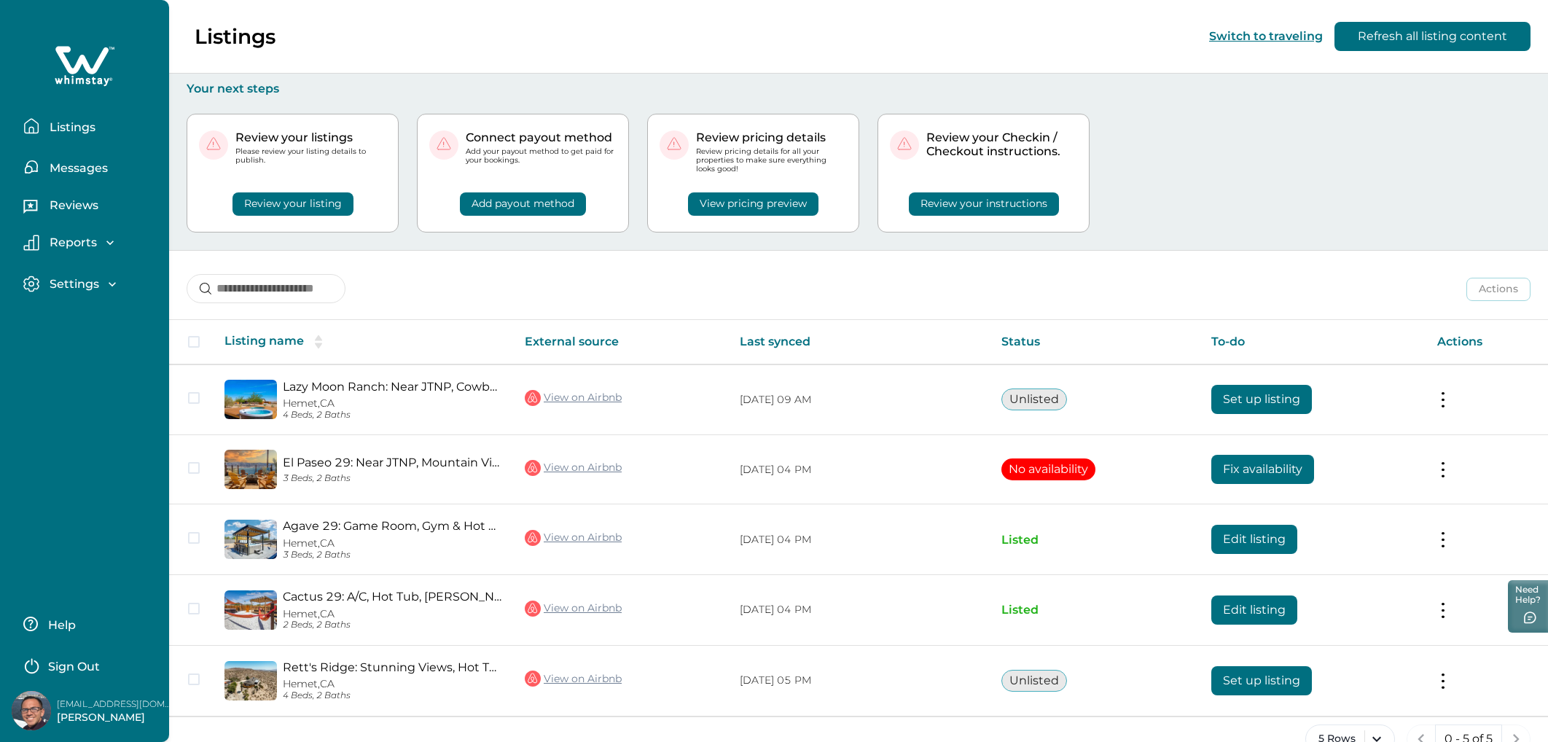
click at [654, 294] on div "Actions Actions Publish listing Unlist listing" at bounding box center [858, 278] width 1379 height 54
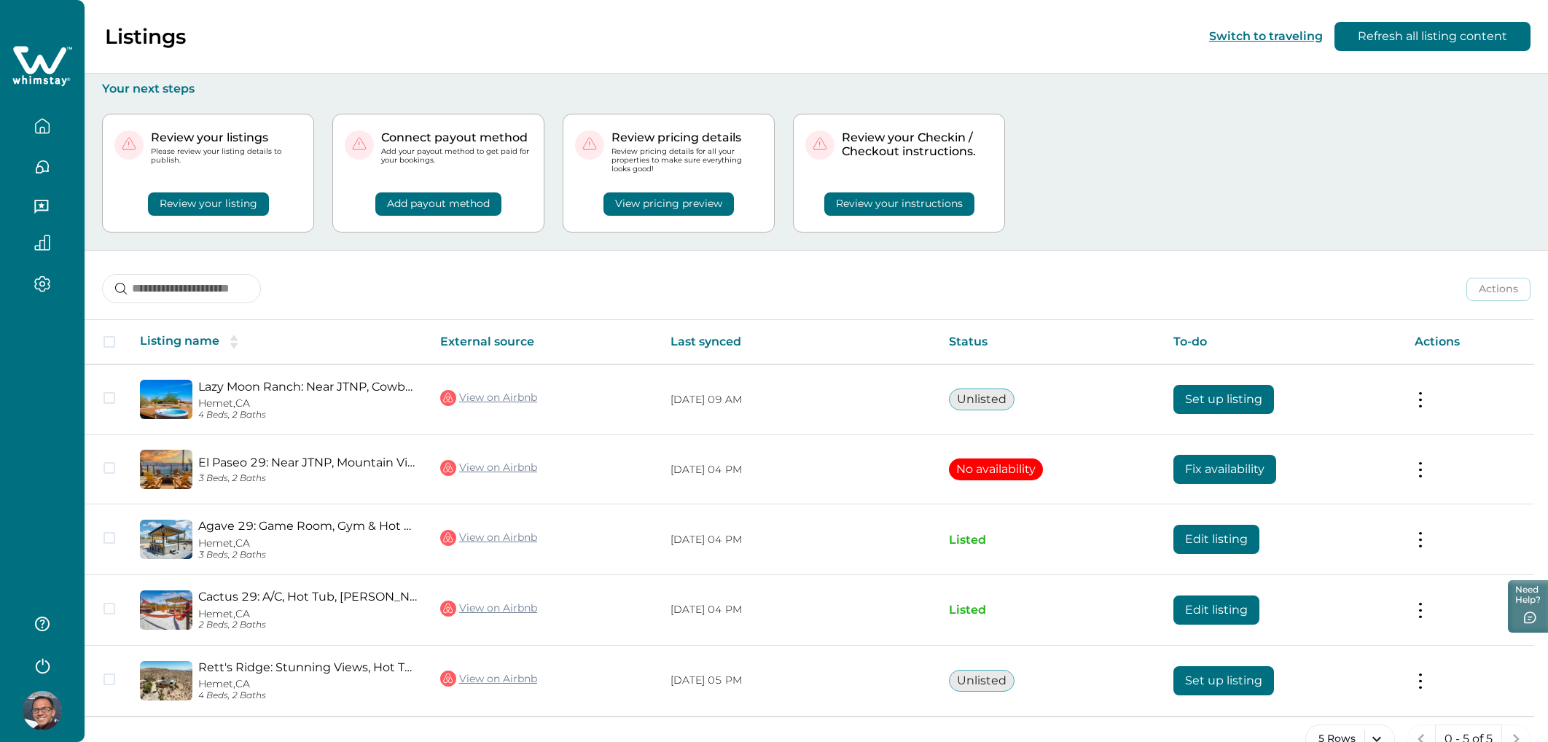
click at [529, 257] on div "Actions Actions Publish listing Unlist listing" at bounding box center [816, 278] width 1463 height 54
click at [57, 367] on div at bounding box center [42, 371] width 85 height 742
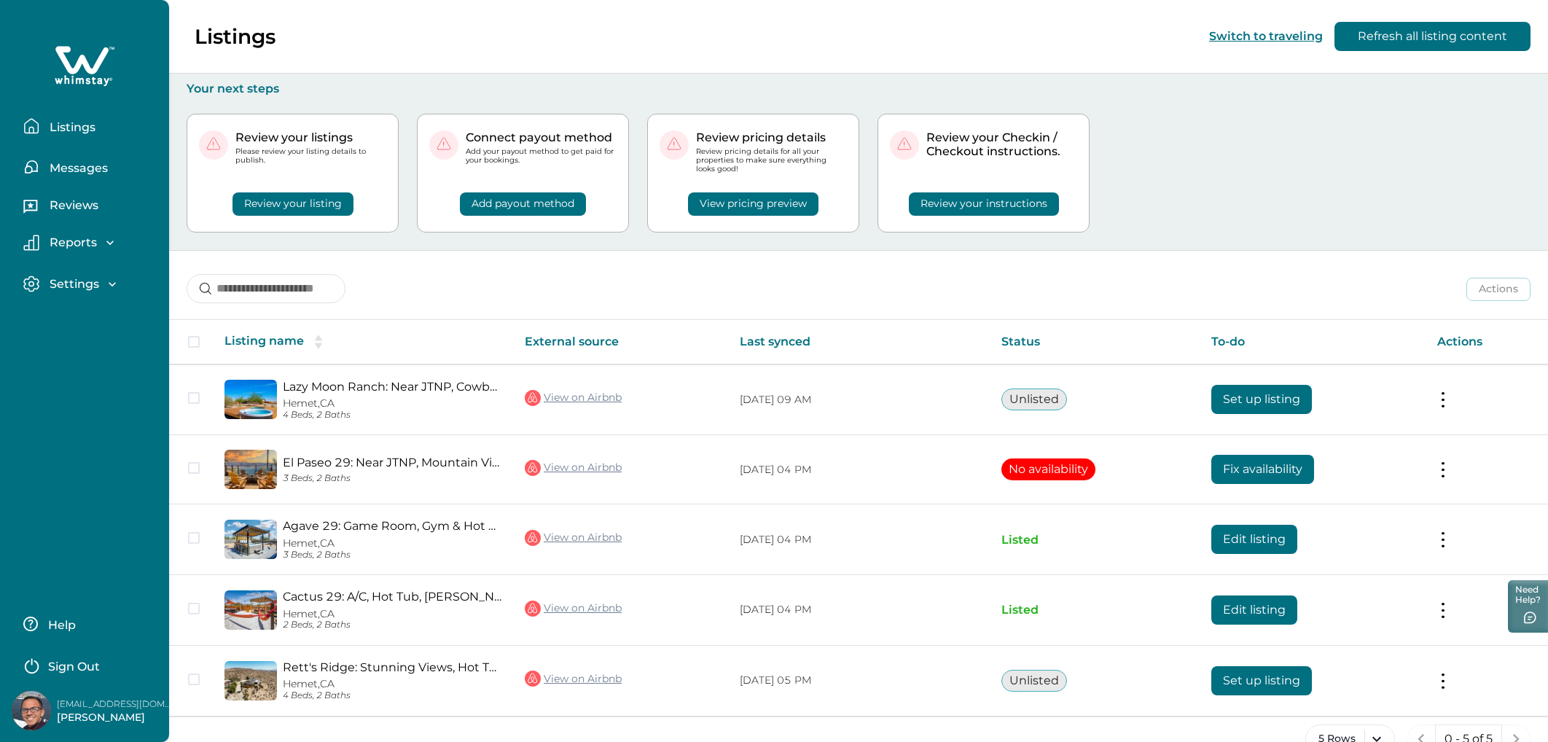
click at [714, 263] on div "Actions Actions Publish listing Unlist listing" at bounding box center [858, 278] width 1379 height 54
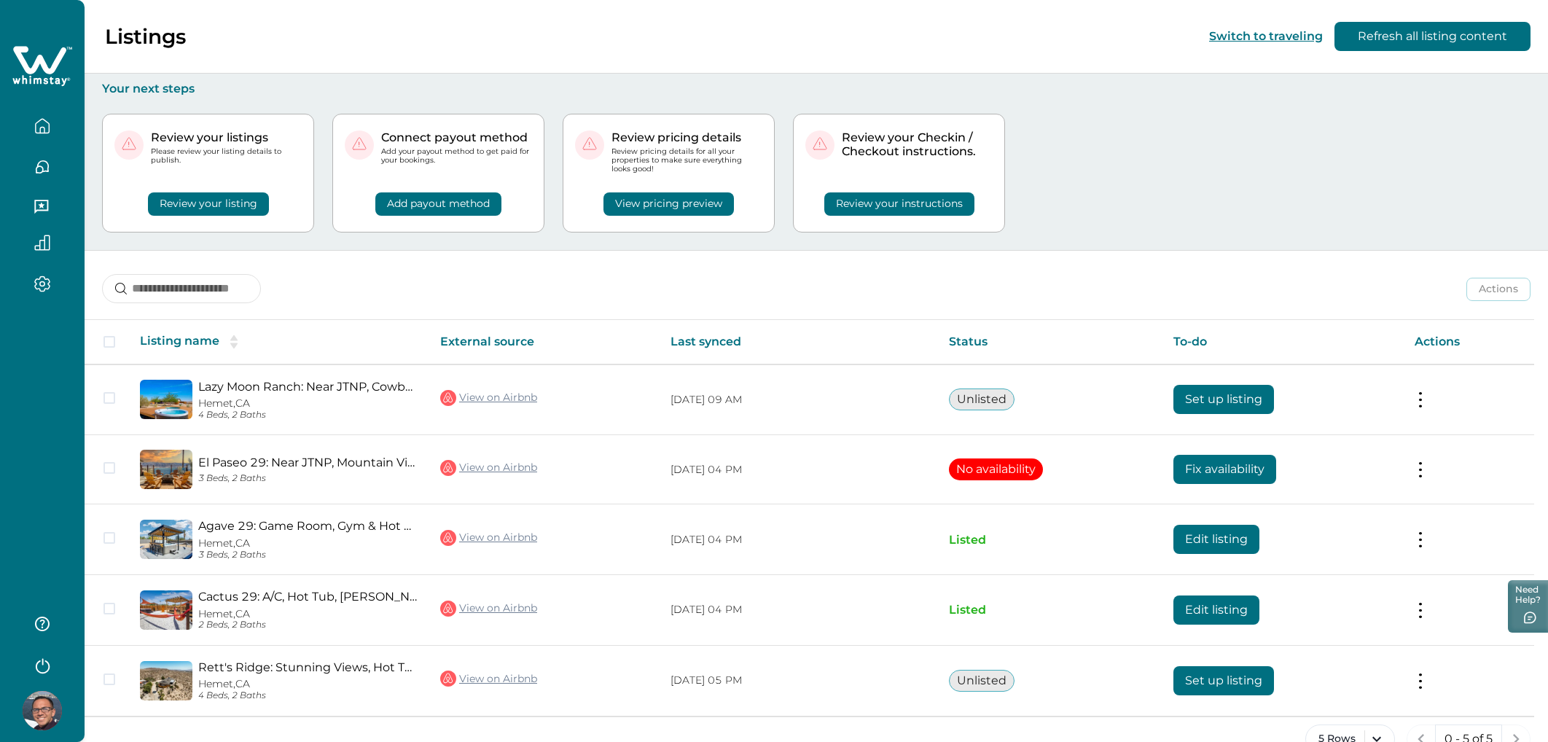
click at [649, 208] on button "View pricing preview" at bounding box center [668, 203] width 130 height 23
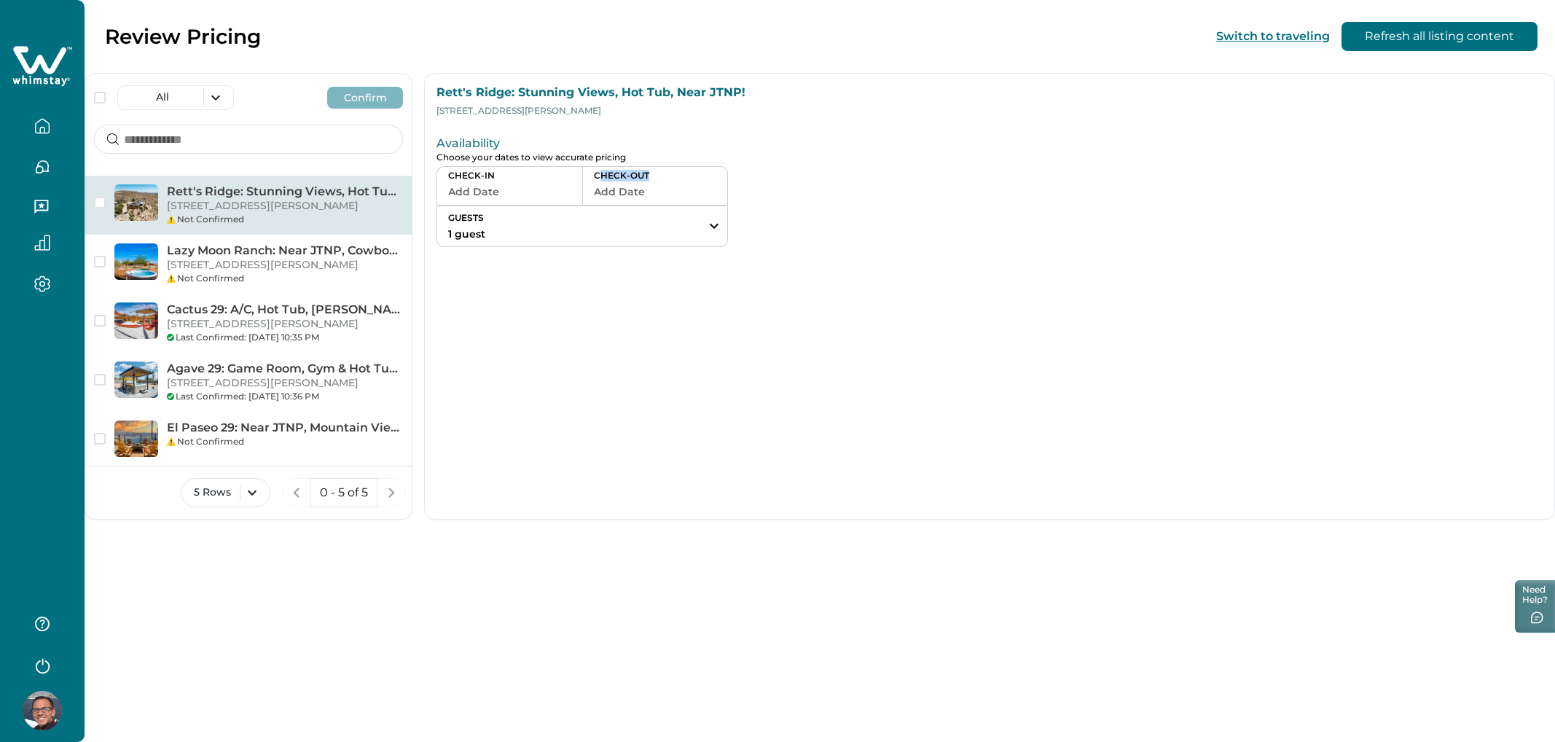
drag, startPoint x: 602, startPoint y: 178, endPoint x: 744, endPoint y: 178, distance: 142.1
click at [744, 178] on div "CHECK-IN Add Date CHECK-OUT Add Date GUESTS 1 guest Adults Ages [DEMOGRAPHIC_DA…" at bounding box center [818, 206] width 762 height 81
click at [743, 177] on div "CHECK-IN Add Date CHECK-OUT Add Date GUESTS 1 guest Adults Ages [DEMOGRAPHIC_DA…" at bounding box center [818, 206] width 762 height 81
click at [508, 189] on button "Add Date" at bounding box center [509, 191] width 123 height 20
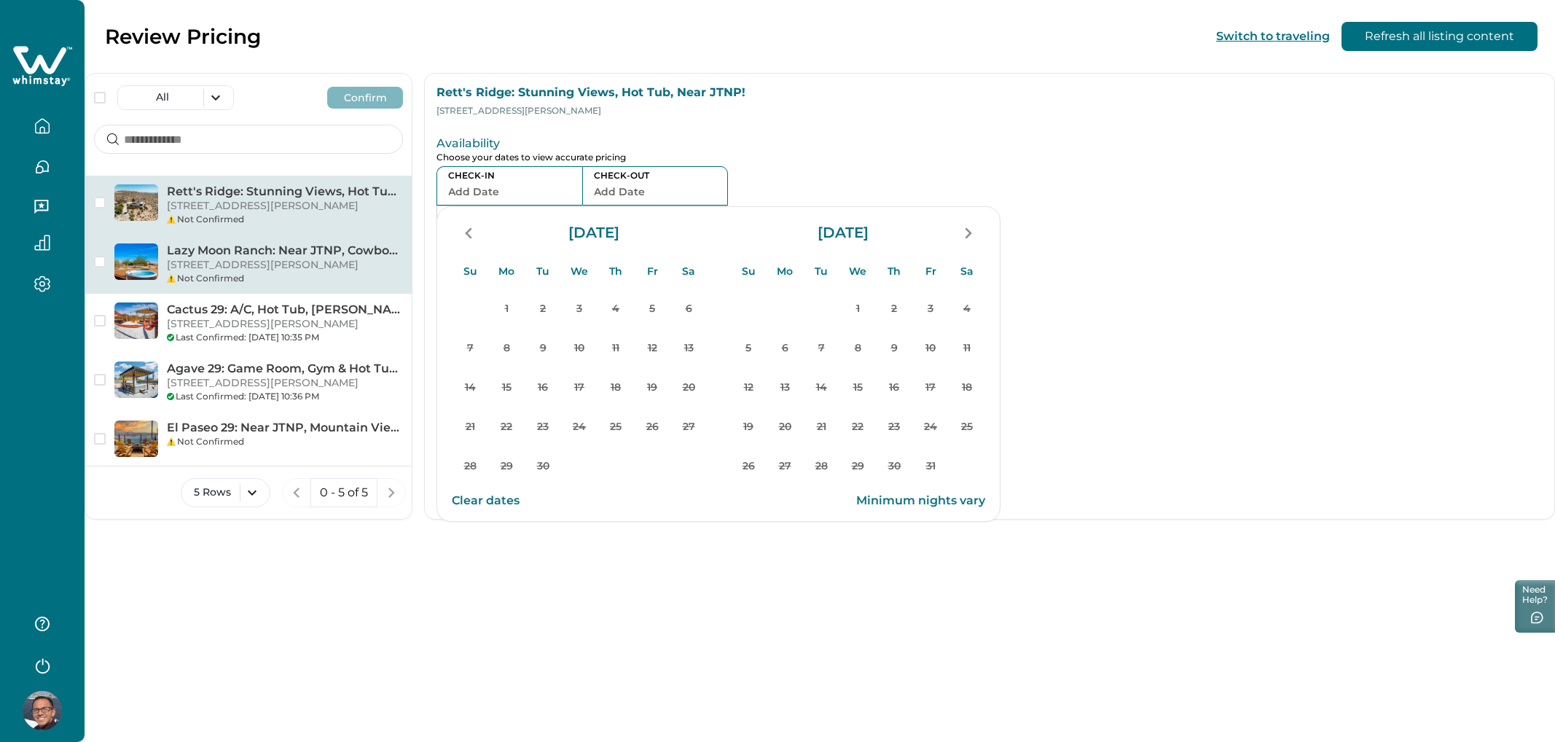
click at [275, 269] on p "[STREET_ADDRESS][PERSON_NAME]" at bounding box center [285, 265] width 236 height 15
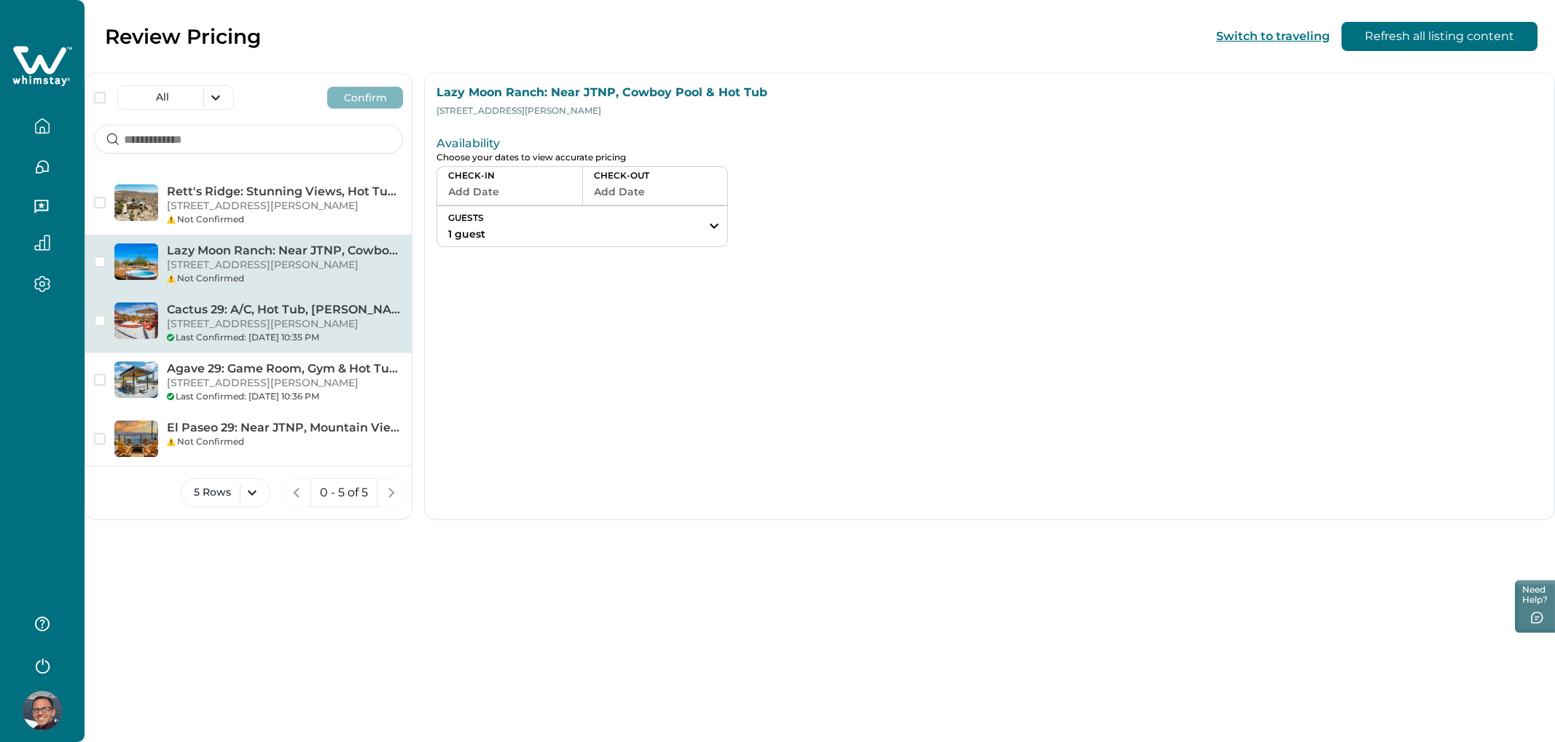
click at [283, 345] on div "Cactus 29: A/C, Hot Tub, [PERSON_NAME], EV Charger, JTNP [STREET_ADDRESS][PERSO…" at bounding box center [248, 323] width 326 height 59
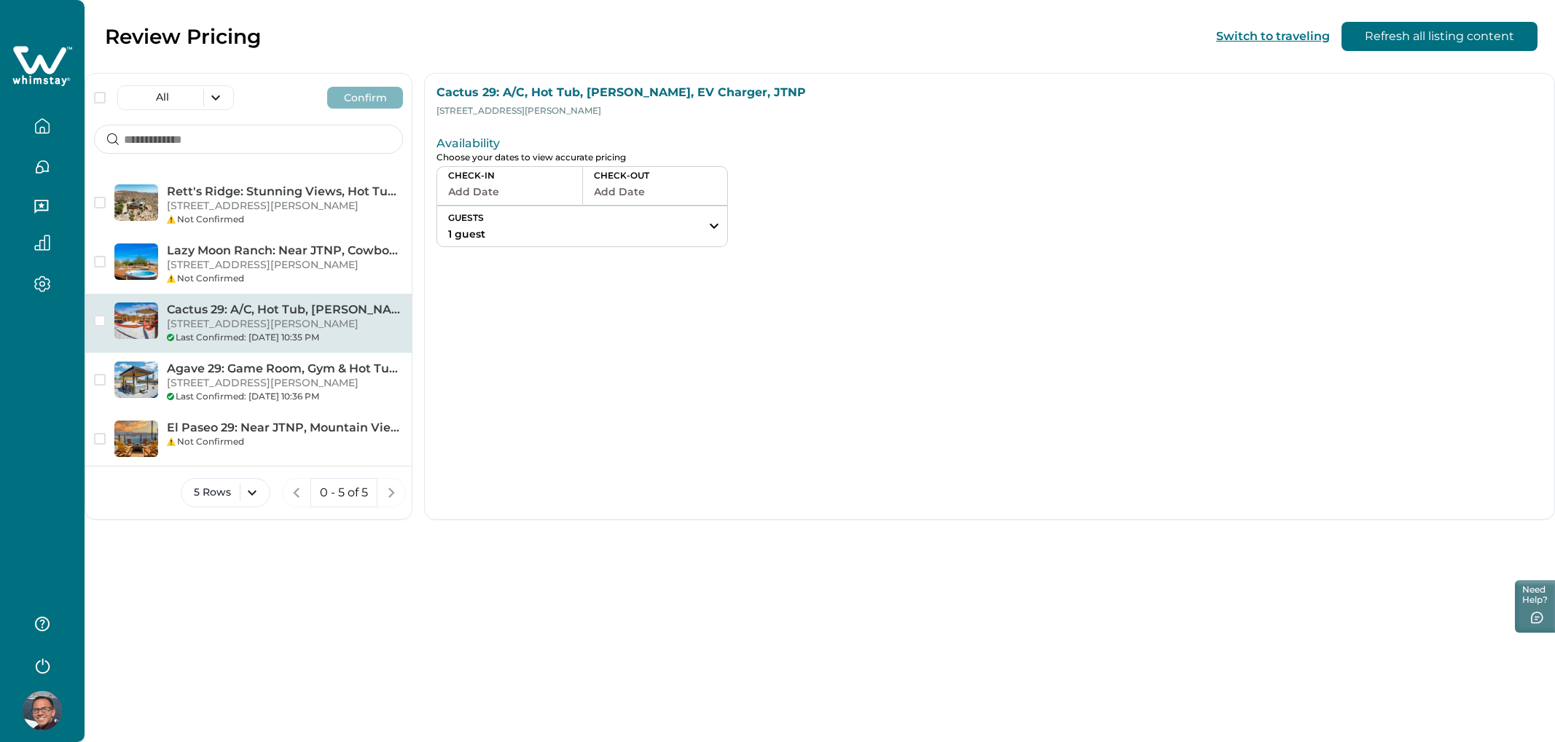
click at [466, 192] on button "Add Date" at bounding box center [509, 191] width 123 height 20
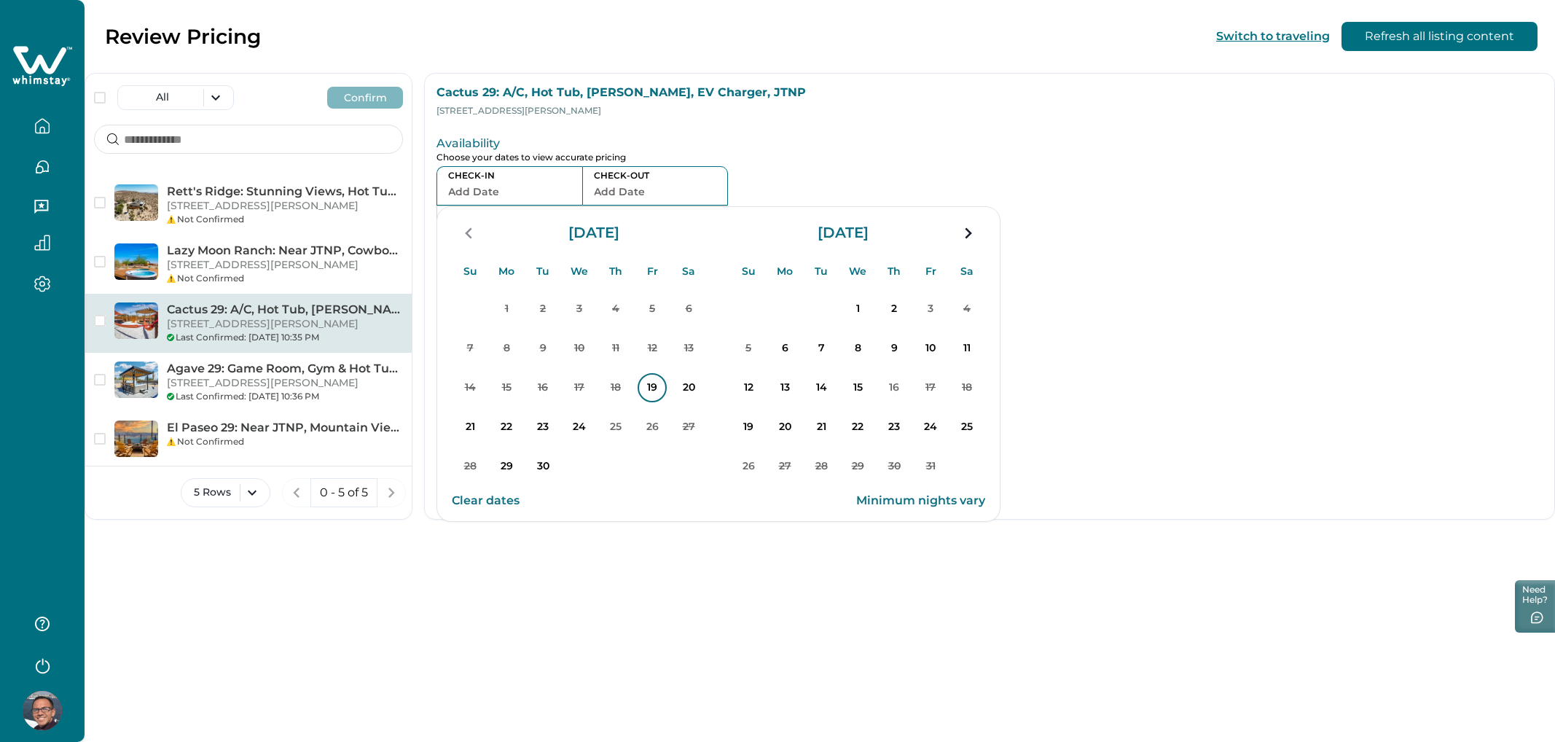
click at [646, 384] on p "19" at bounding box center [652, 387] width 29 height 29
click at [491, 434] on button "22" at bounding box center [506, 427] width 36 height 36
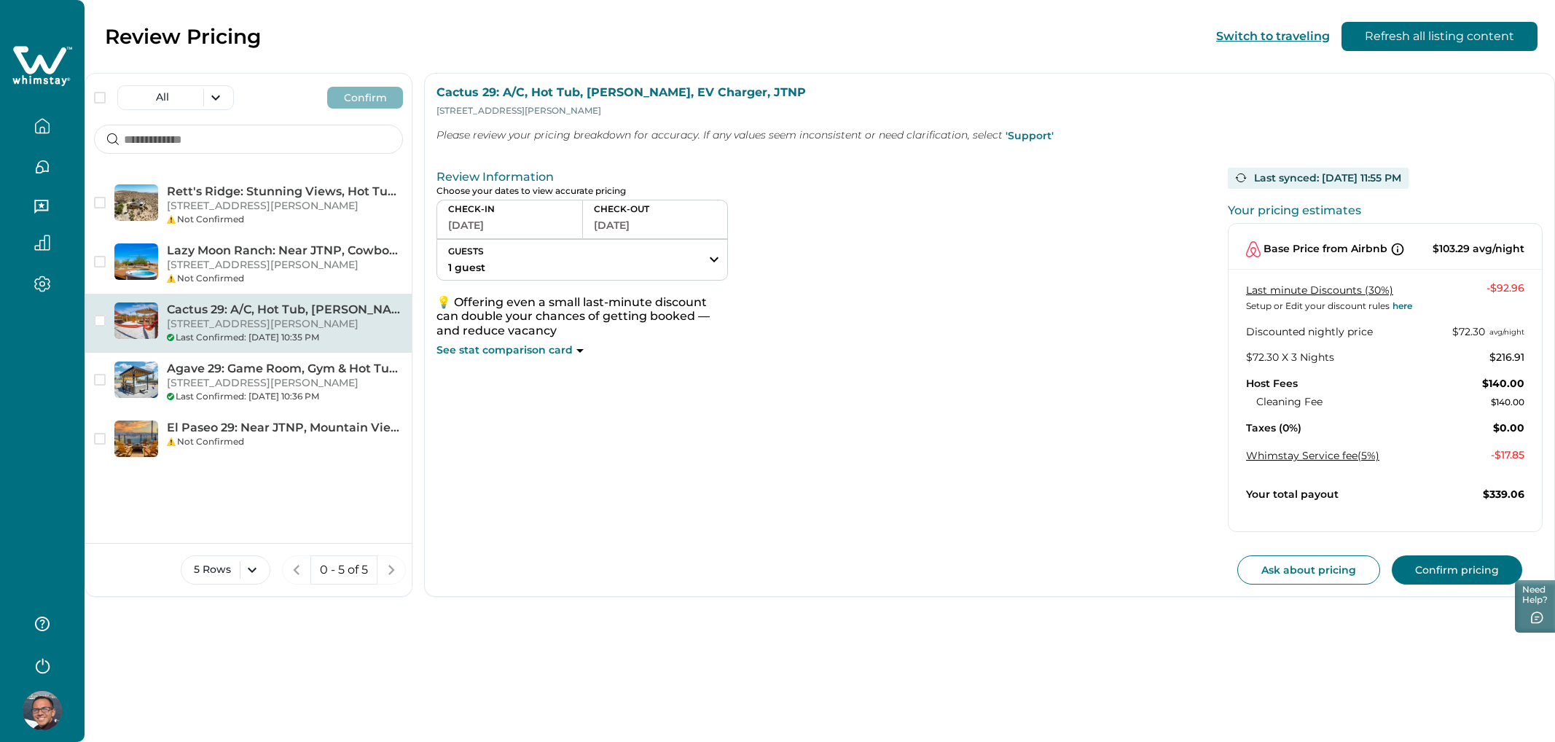
click at [702, 501] on div "Review Information Choose your dates to view accurate pricing CHECK-IN [DATE] C…" at bounding box center [818, 373] width 762 height 423
click at [586, 352] on div "See stat comparison card" at bounding box center [583, 350] width 292 height 15
click at [576, 348] on div "See stat comparison card" at bounding box center [583, 350] width 292 height 15
click at [576, 352] on icon at bounding box center [579, 351] width 7 height 4
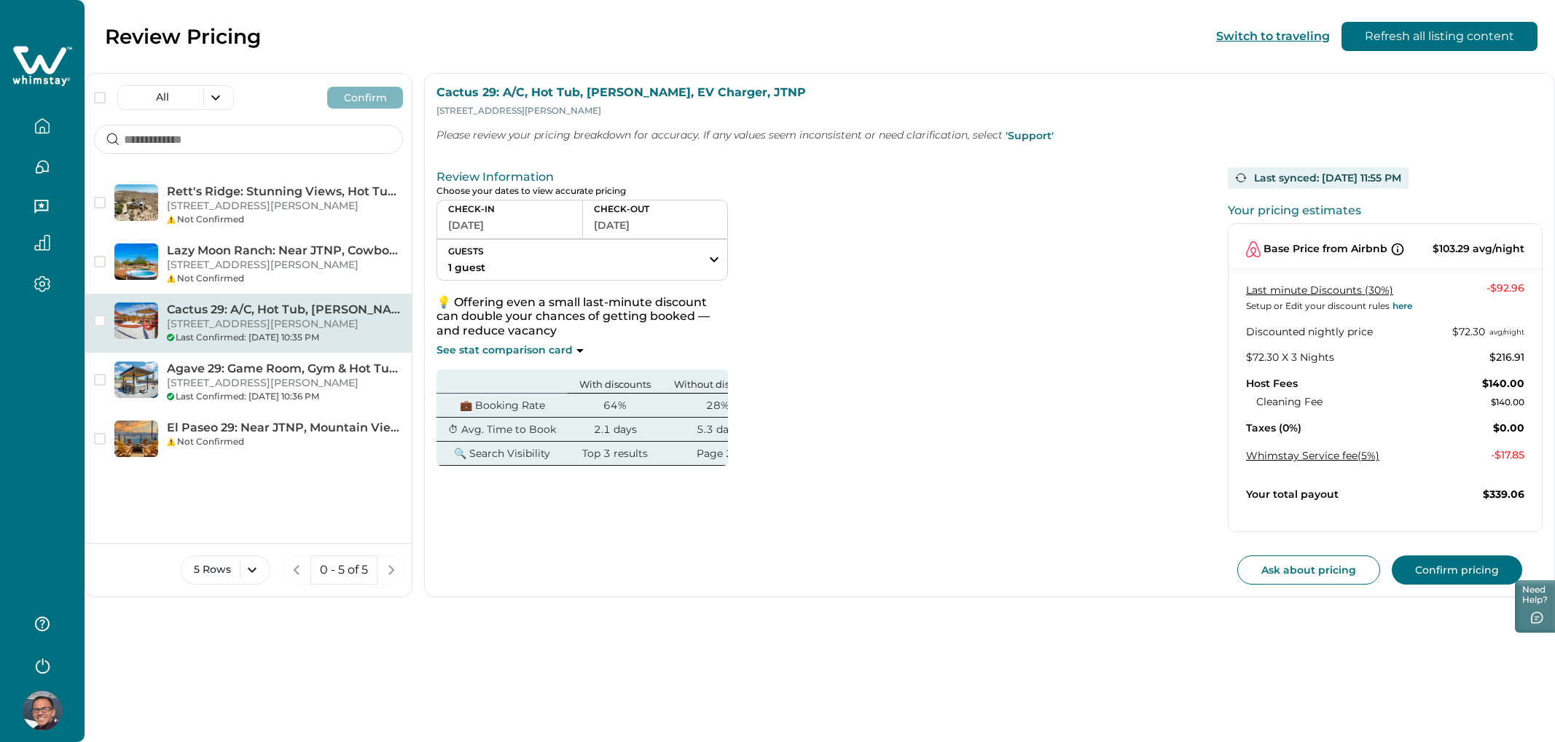
click at [606, 352] on div "See stat comparison card" at bounding box center [583, 350] width 292 height 15
click at [567, 337] on div "💡 Offering even a small last-minute discount can double your chances of getting…" at bounding box center [583, 380] width 292 height 171
click at [555, 345] on p "See stat comparison card" at bounding box center [505, 350] width 136 height 15
click at [552, 347] on p "See stat comparison card" at bounding box center [505, 350] width 136 height 15
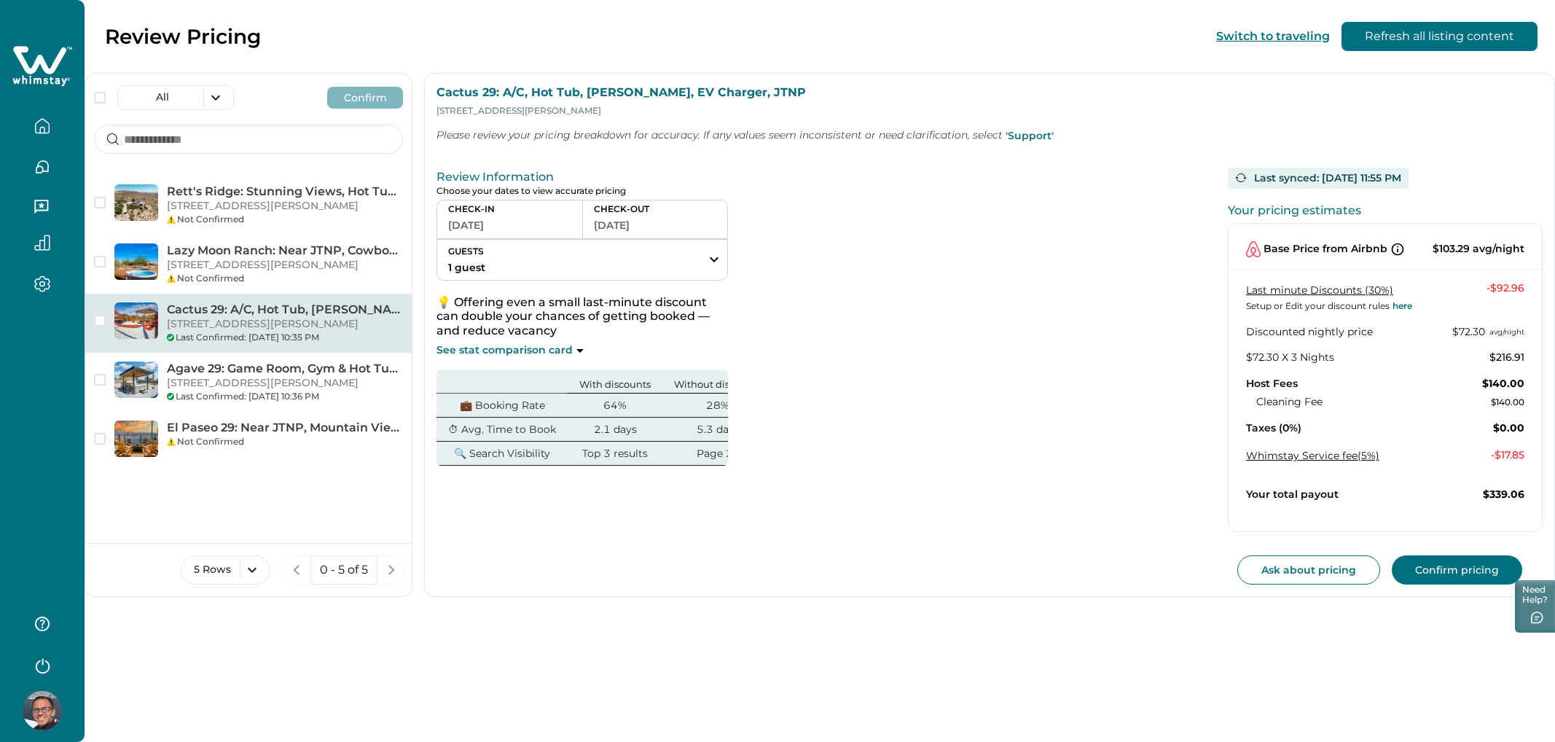
click at [581, 353] on div "See stat comparison card" at bounding box center [583, 350] width 292 height 15
click at [577, 351] on icon at bounding box center [579, 351] width 7 height 4
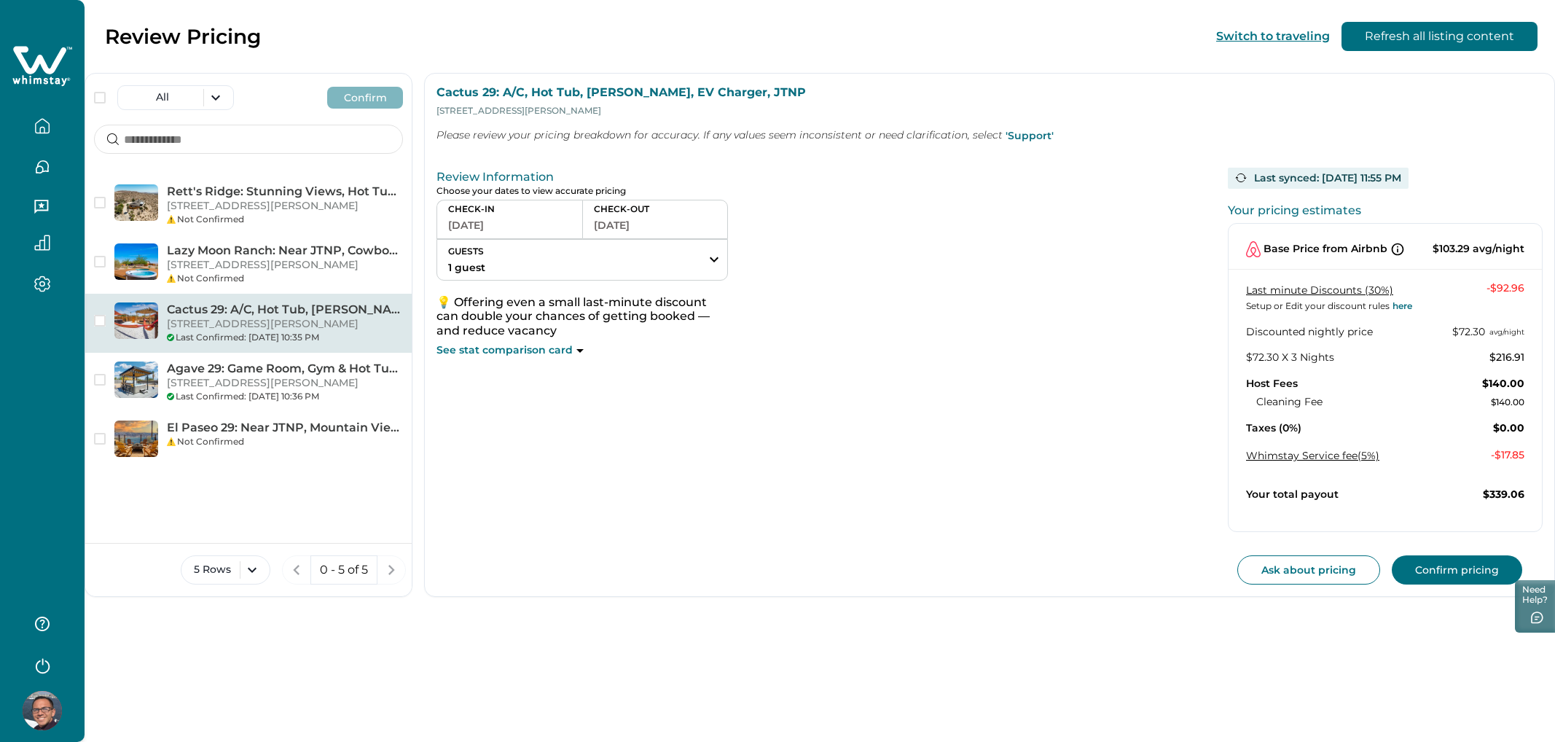
click at [577, 351] on icon at bounding box center [579, 351] width 7 height 4
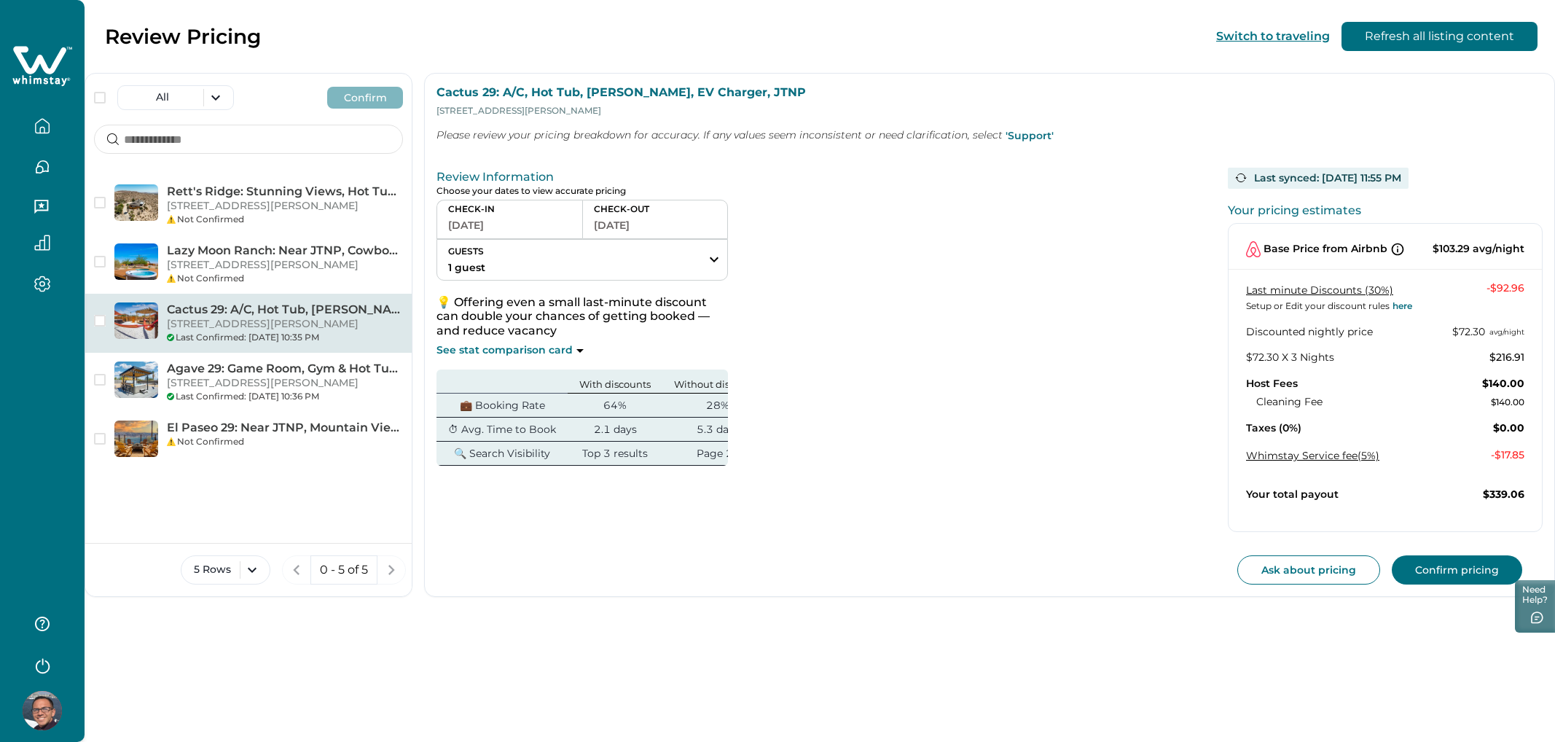
scroll to position [0, 40]
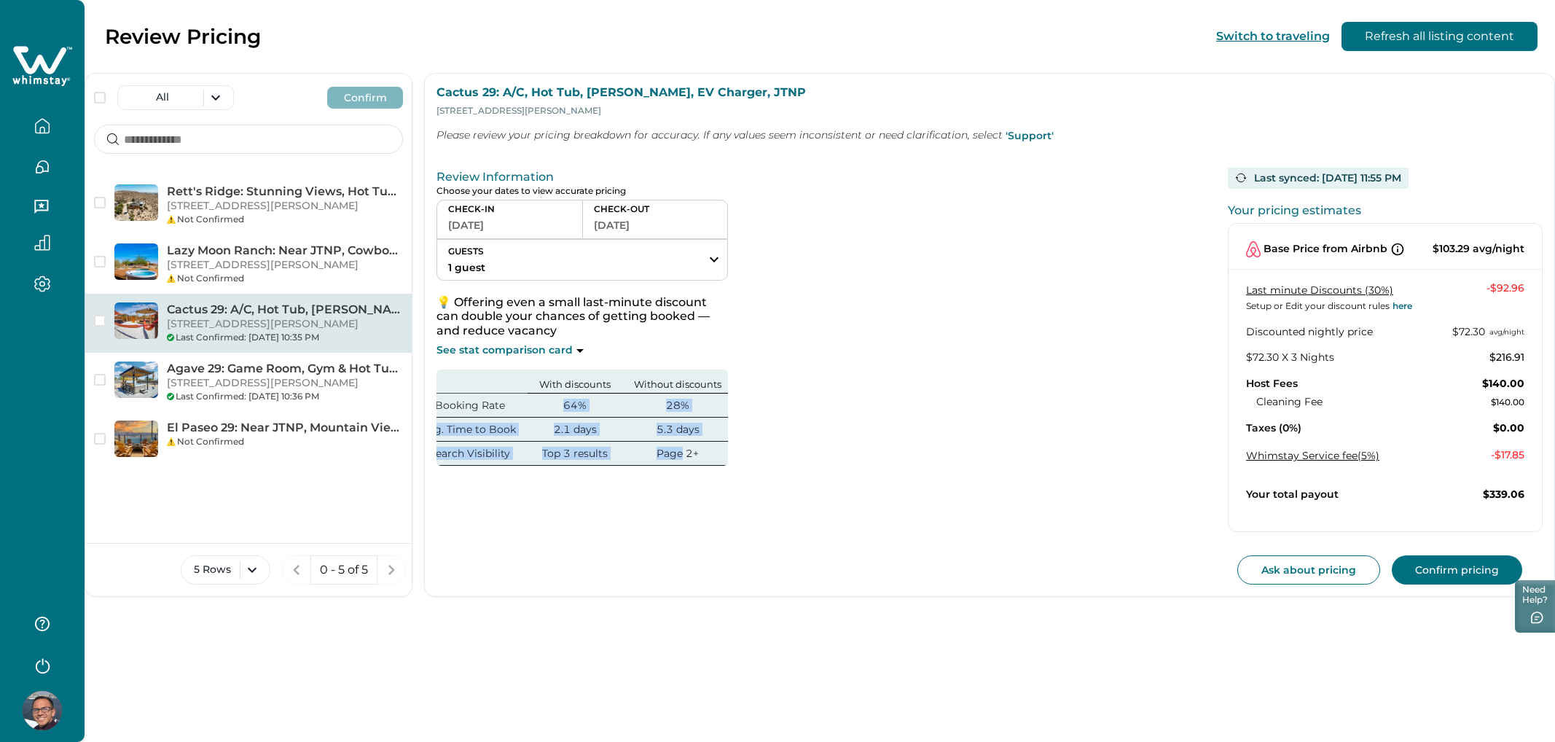
drag, startPoint x: 539, startPoint y: 392, endPoint x: 681, endPoint y: 458, distance: 156.2
click at [681, 458] on tbody "💼 Booking Rate 64% 28% ⏱ Avg. Time to Book 2.1 days 5.3 days 🔍 Search Visibilit…" at bounding box center [564, 429] width 337 height 72
click at [681, 458] on td "Page 2+" at bounding box center [677, 453] width 111 height 24
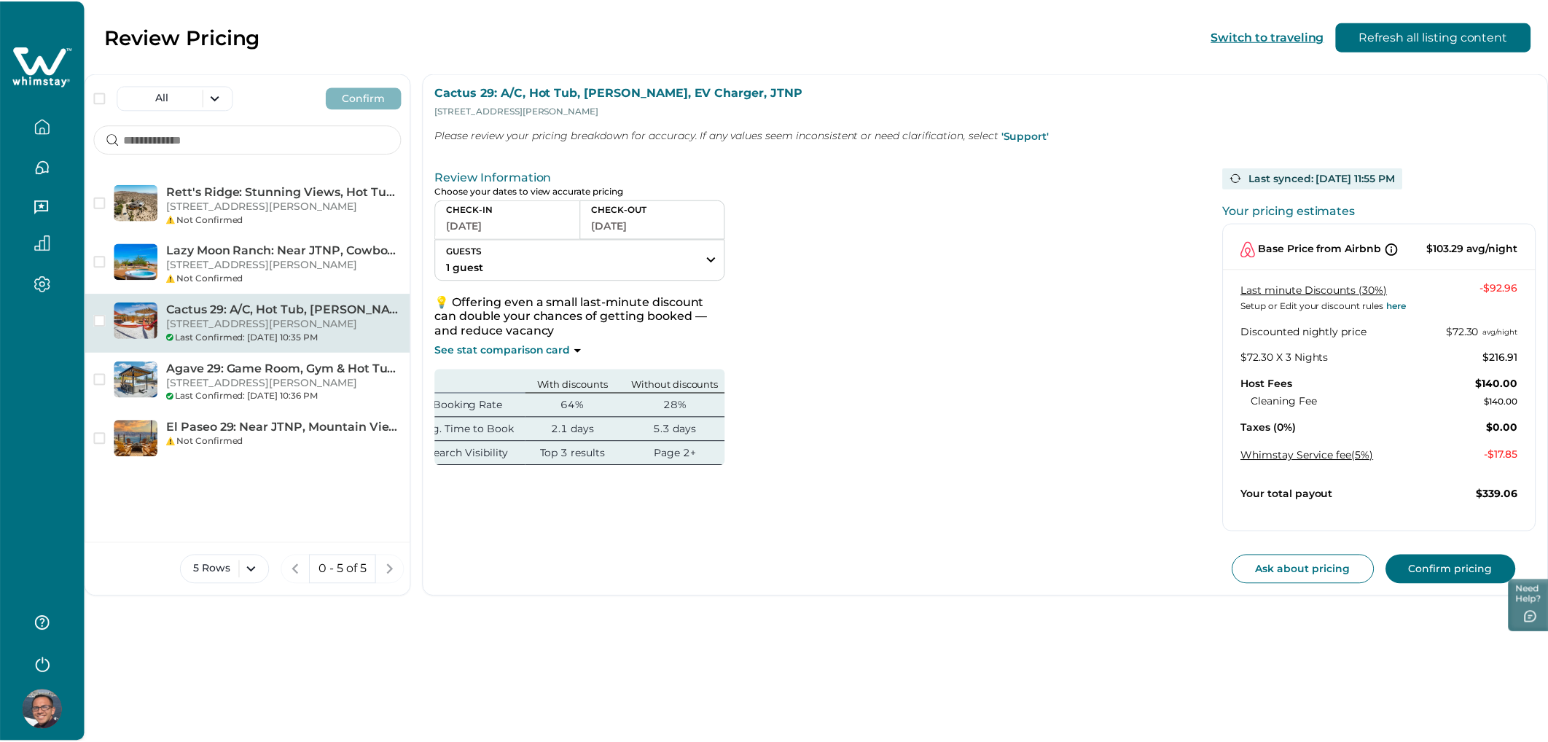
scroll to position [0, 0]
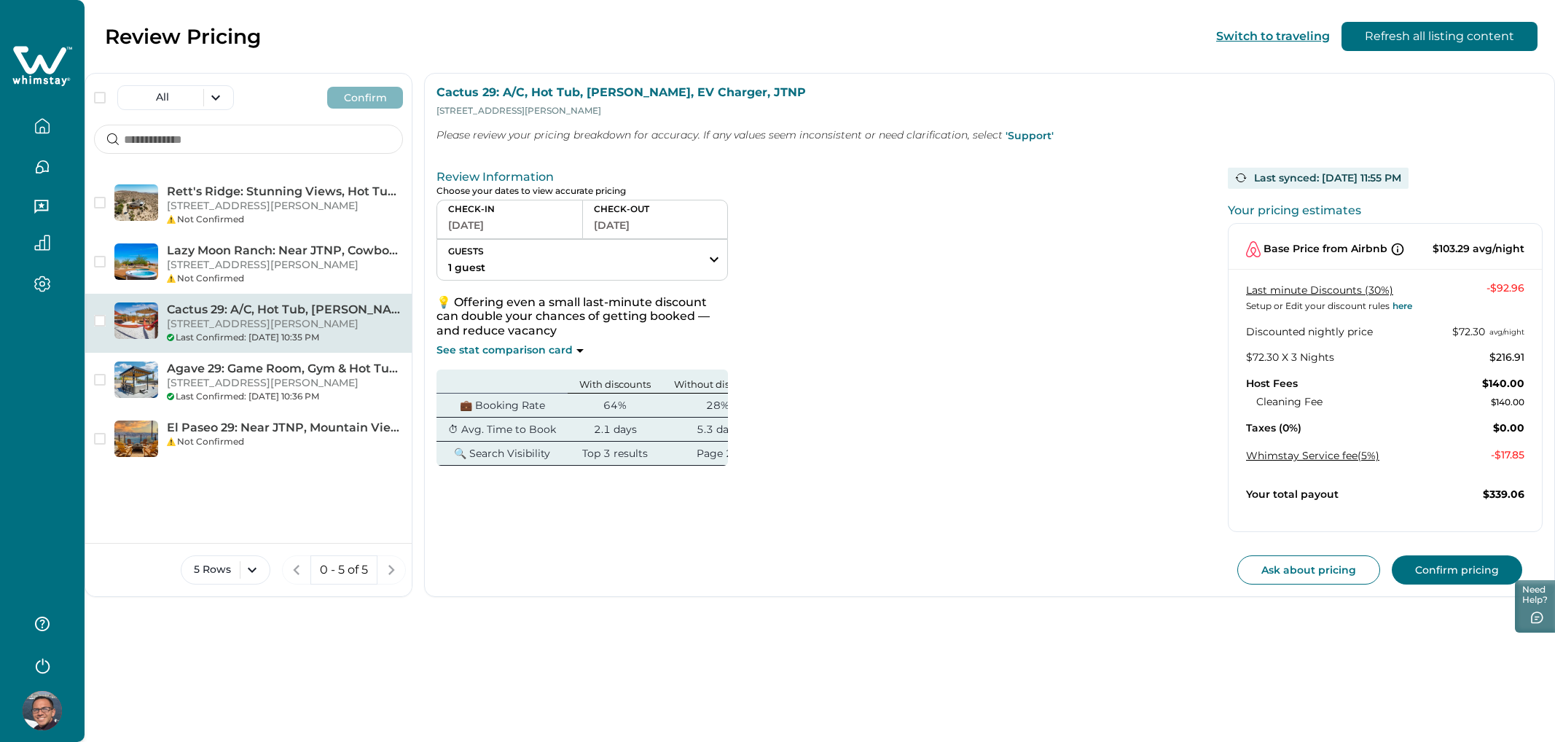
click at [1063, 313] on div "CHECK-IN [DATE] CHECK-OUT [DATE] GUESTS 1 guest Adults Ages [DEMOGRAPHIC_DATA] …" at bounding box center [818, 333] width 762 height 266
click at [1395, 249] on icon at bounding box center [1398, 249] width 15 height 15
click at [1399, 251] on icon at bounding box center [1398, 249] width 15 height 15
click at [1374, 295] on link "Last minute Discounts (30%)" at bounding box center [1319, 289] width 147 height 13
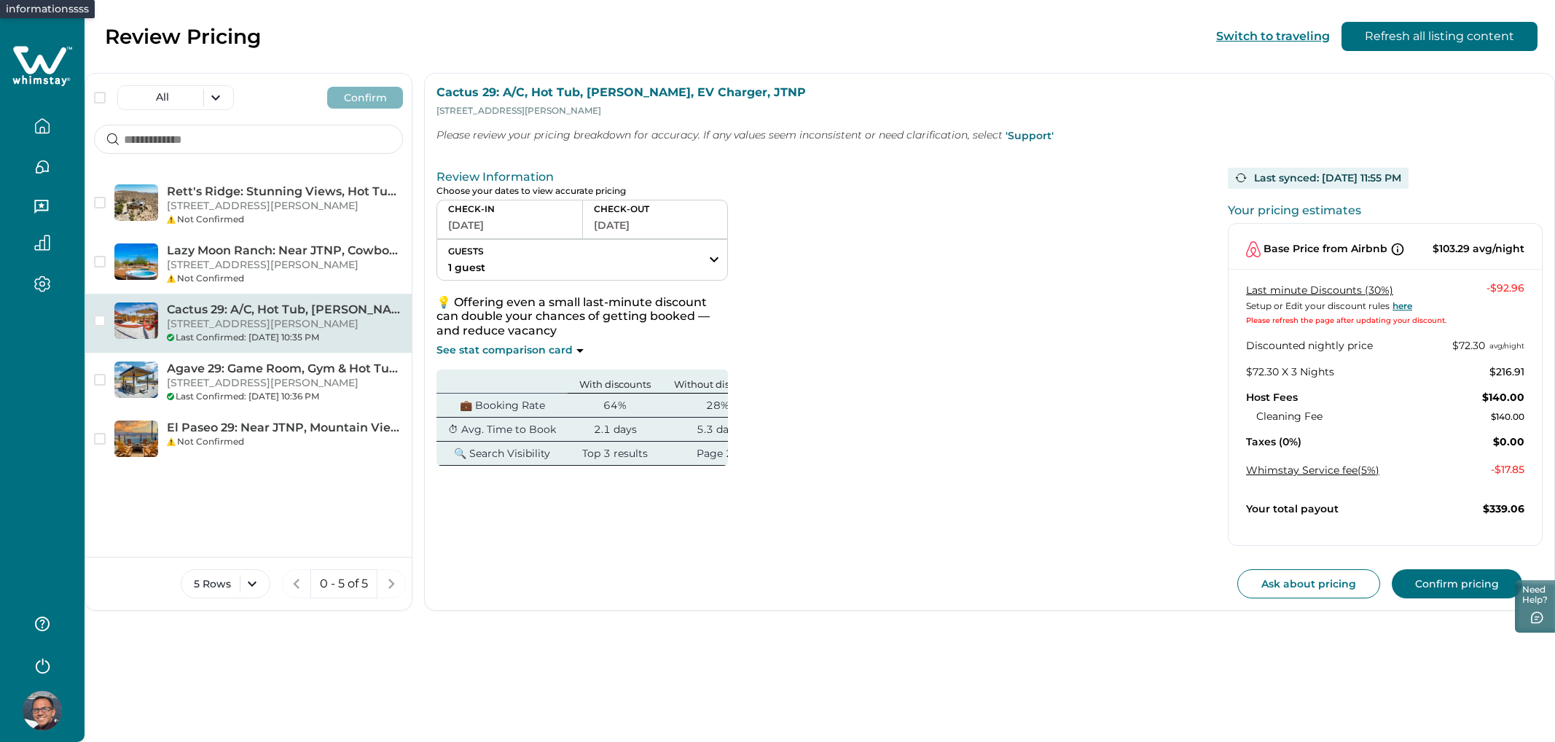
click at [1399, 309] on link "here" at bounding box center [1401, 305] width 23 height 11
drag, startPoint x: 1486, startPoint y: 355, endPoint x: 1520, endPoint y: 354, distance: 33.5
click at [1520, 355] on div "Last minute Discounts (30%) Setup or Edit your discount rules here Please refre…" at bounding box center [1385, 379] width 313 height 197
click at [74, 14] on div at bounding box center [42, 158] width 85 height 316
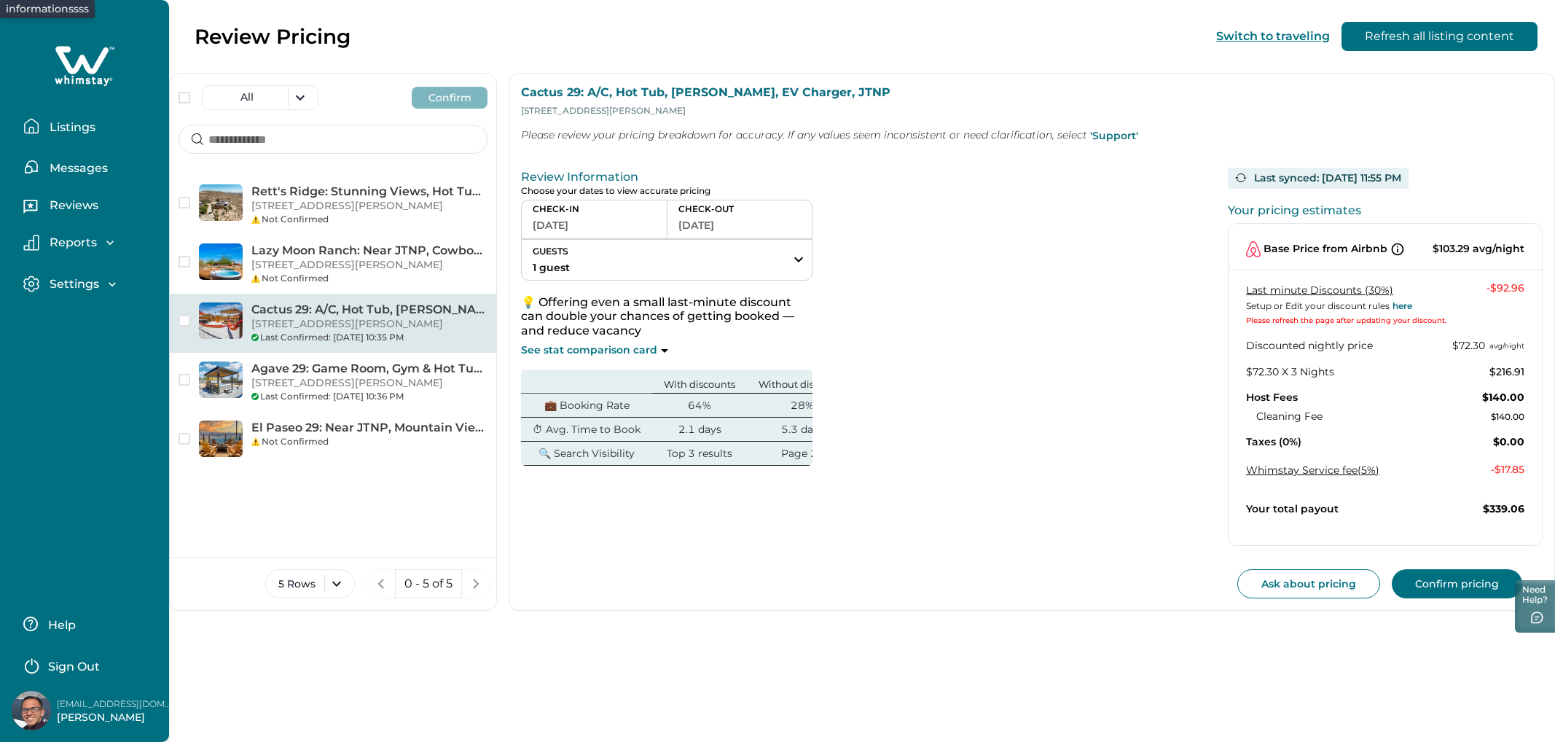
drag, startPoint x: 28, startPoint y: 15, endPoint x: 109, endPoint y: 15, distance: 80.9
click at [109, 15] on div "Listings Messages Reviews Reports Earnings Reservations Payouts Settings Profil…" at bounding box center [84, 158] width 169 height 316
click at [337, 75] on div "All Confirm" at bounding box center [333, 92] width 326 height 36
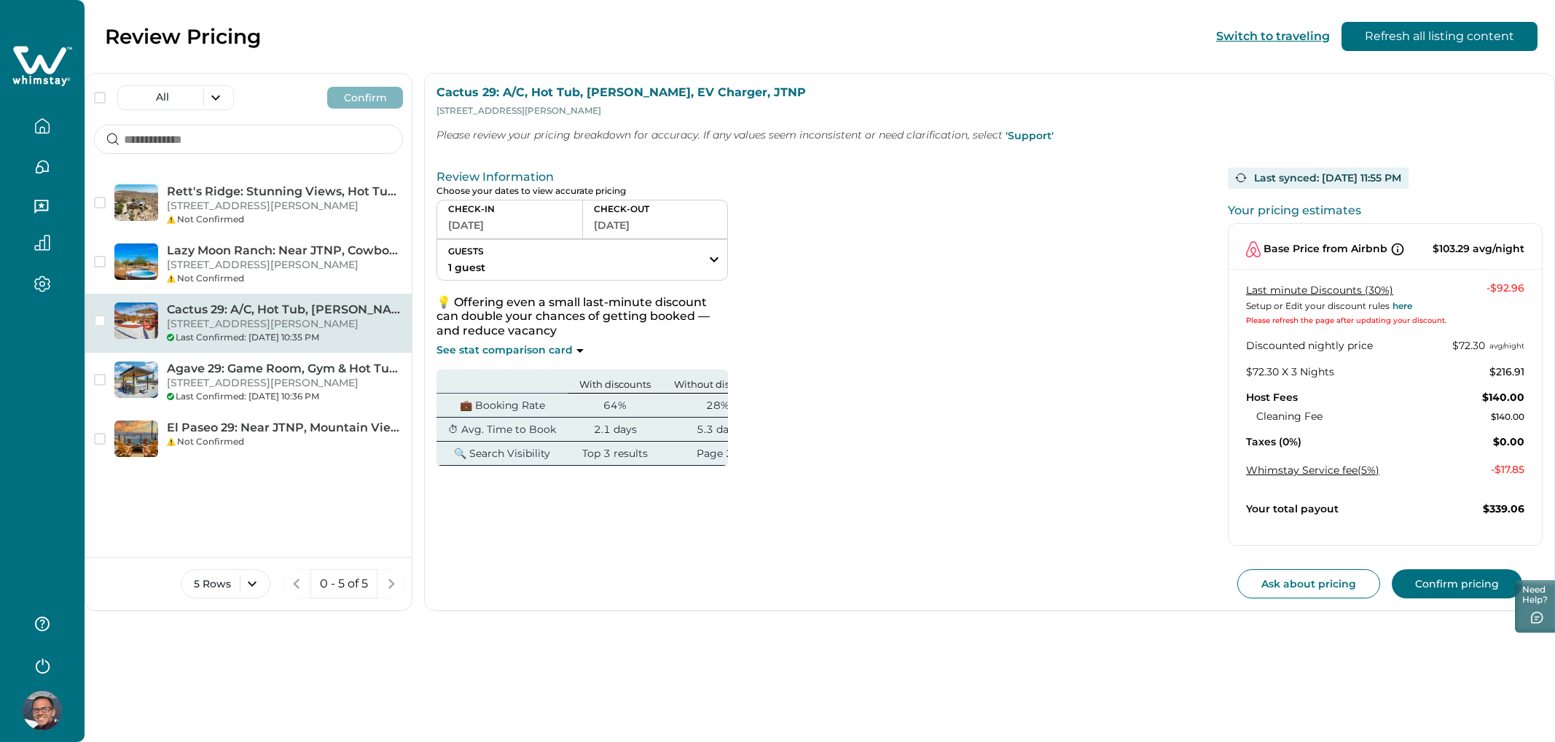
click at [976, 415] on div "CHECK-IN [DATE] CHECK-OUT [DATE] GUESTS 1 guest Adults Ages [DEMOGRAPHIC_DATA] …" at bounding box center [818, 333] width 762 height 266
click at [61, 131] on button "button" at bounding box center [42, 126] width 61 height 29
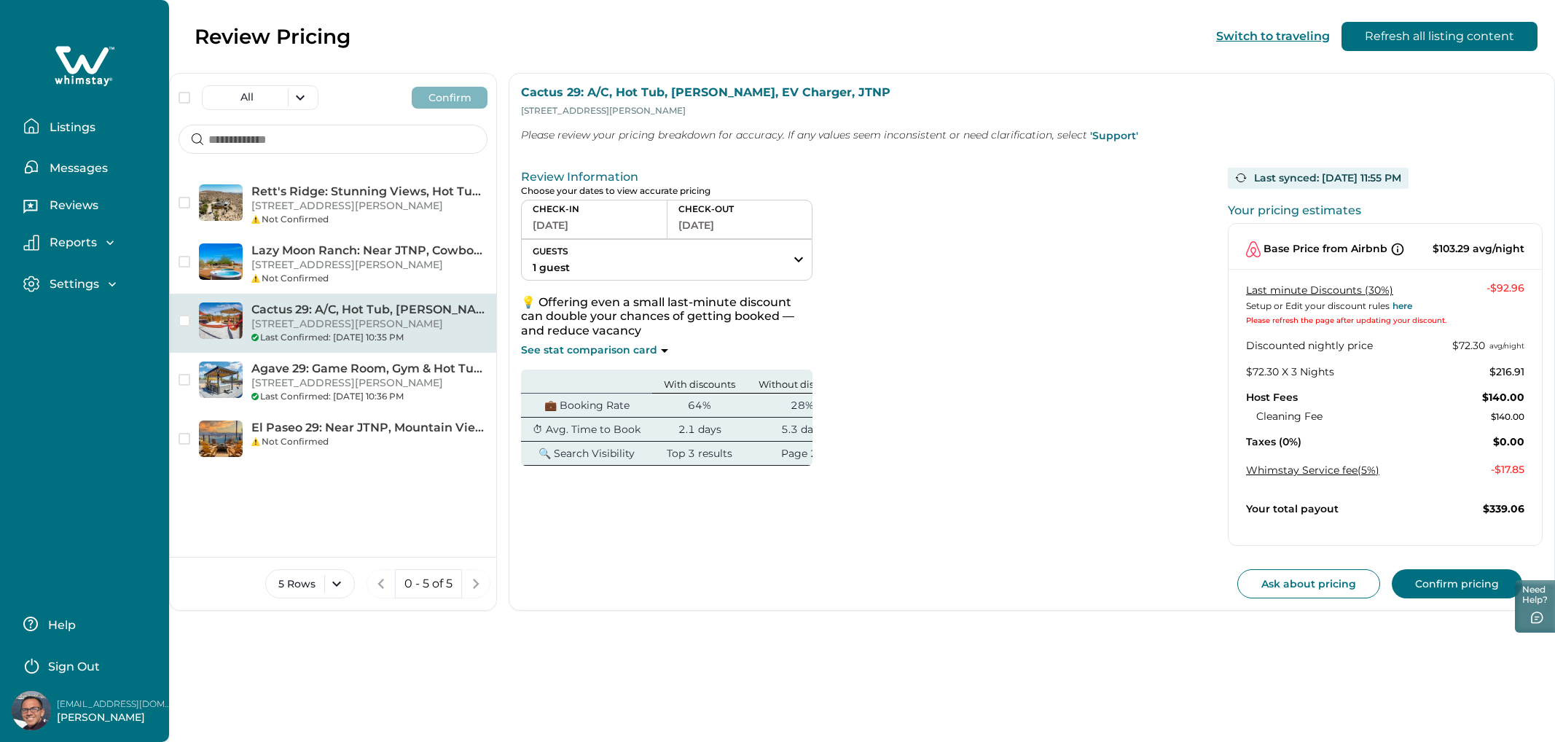
click at [61, 131] on p "Listings" at bounding box center [70, 127] width 50 height 15
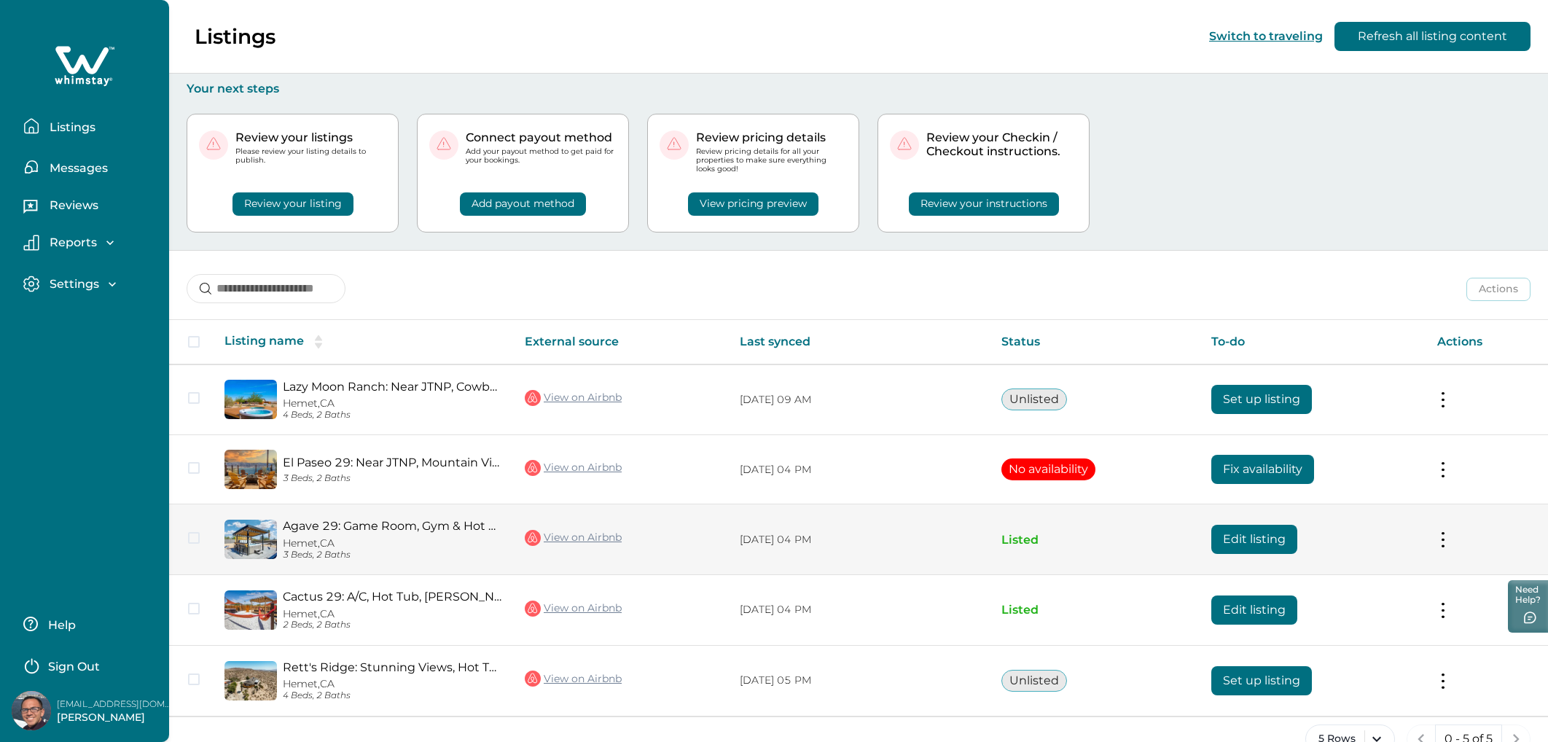
click at [1264, 541] on button "Edit listing" at bounding box center [1254, 539] width 86 height 29
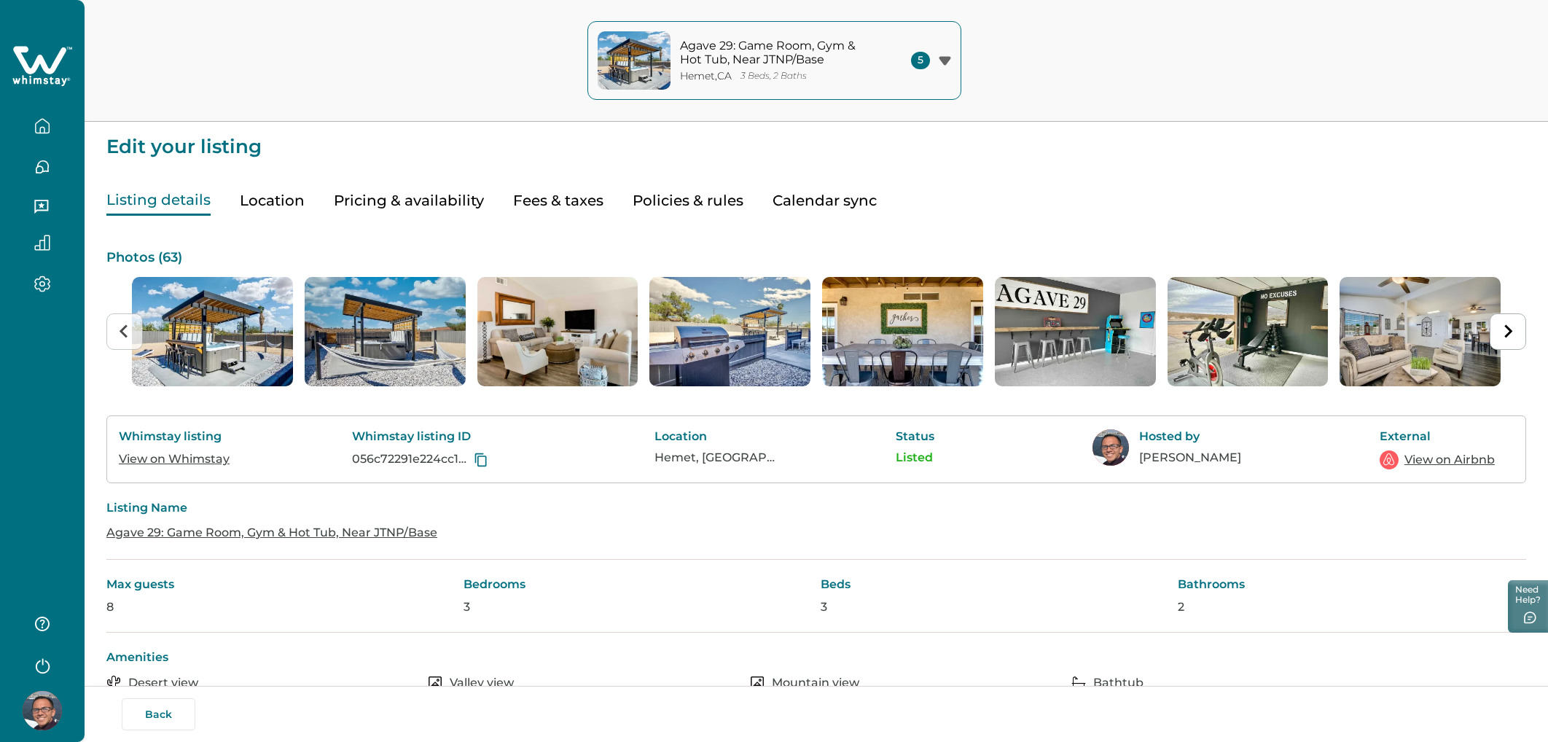
click at [371, 200] on button "Pricing & availability" at bounding box center [409, 201] width 150 height 30
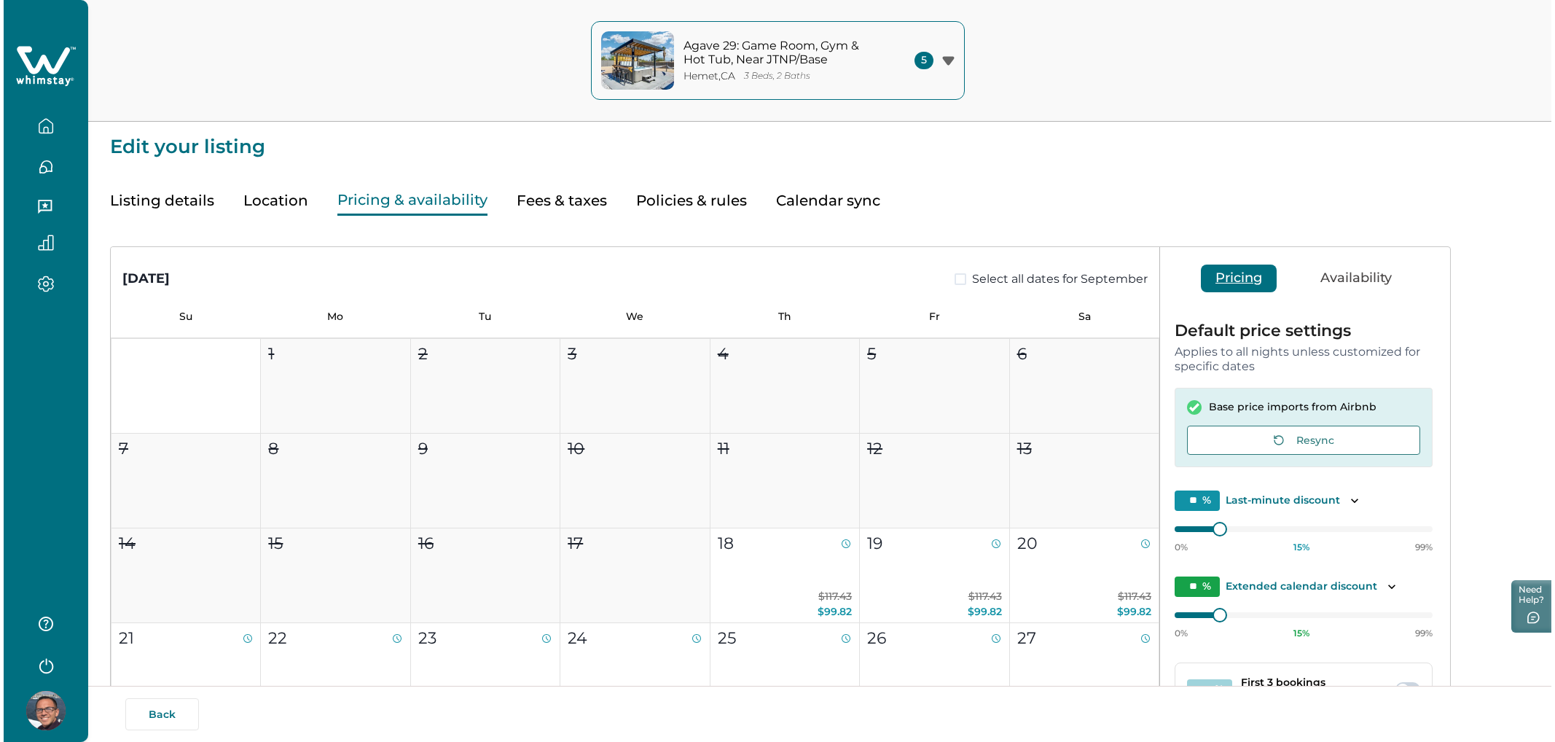
scroll to position [273, 0]
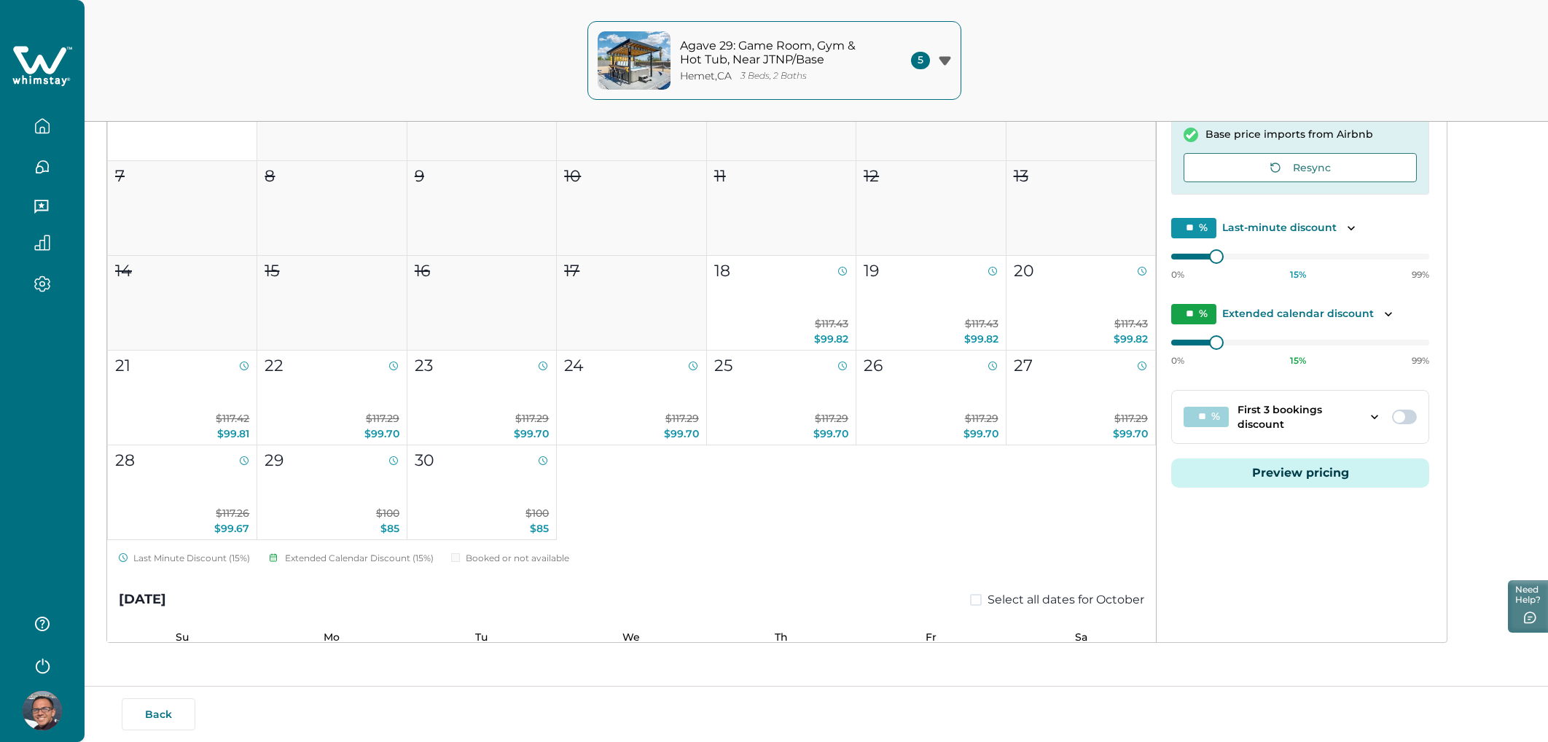
click at [1280, 469] on button "Preview pricing" at bounding box center [1300, 472] width 258 height 29
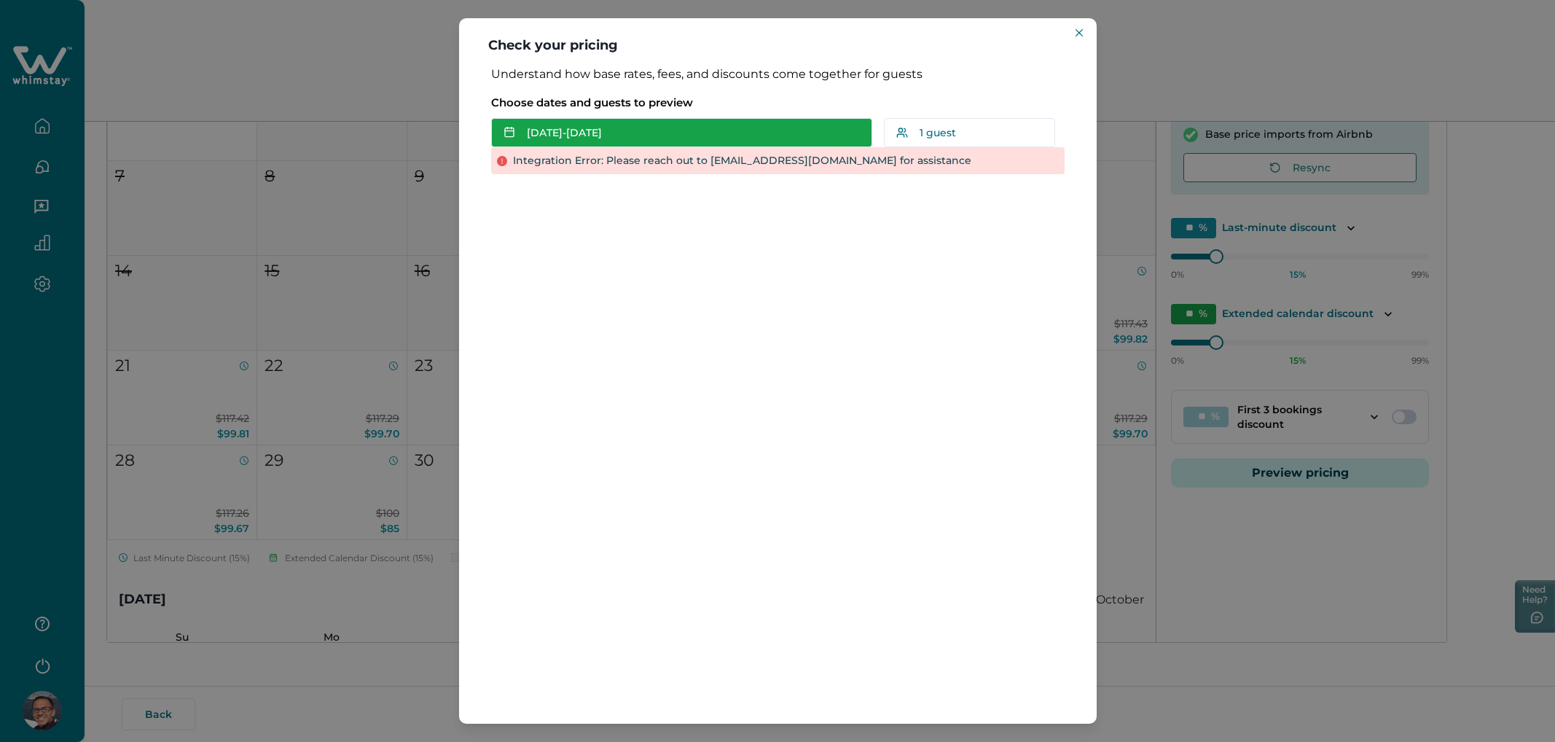
click at [585, 133] on button "[DATE] - [DATE]" at bounding box center [681, 132] width 381 height 29
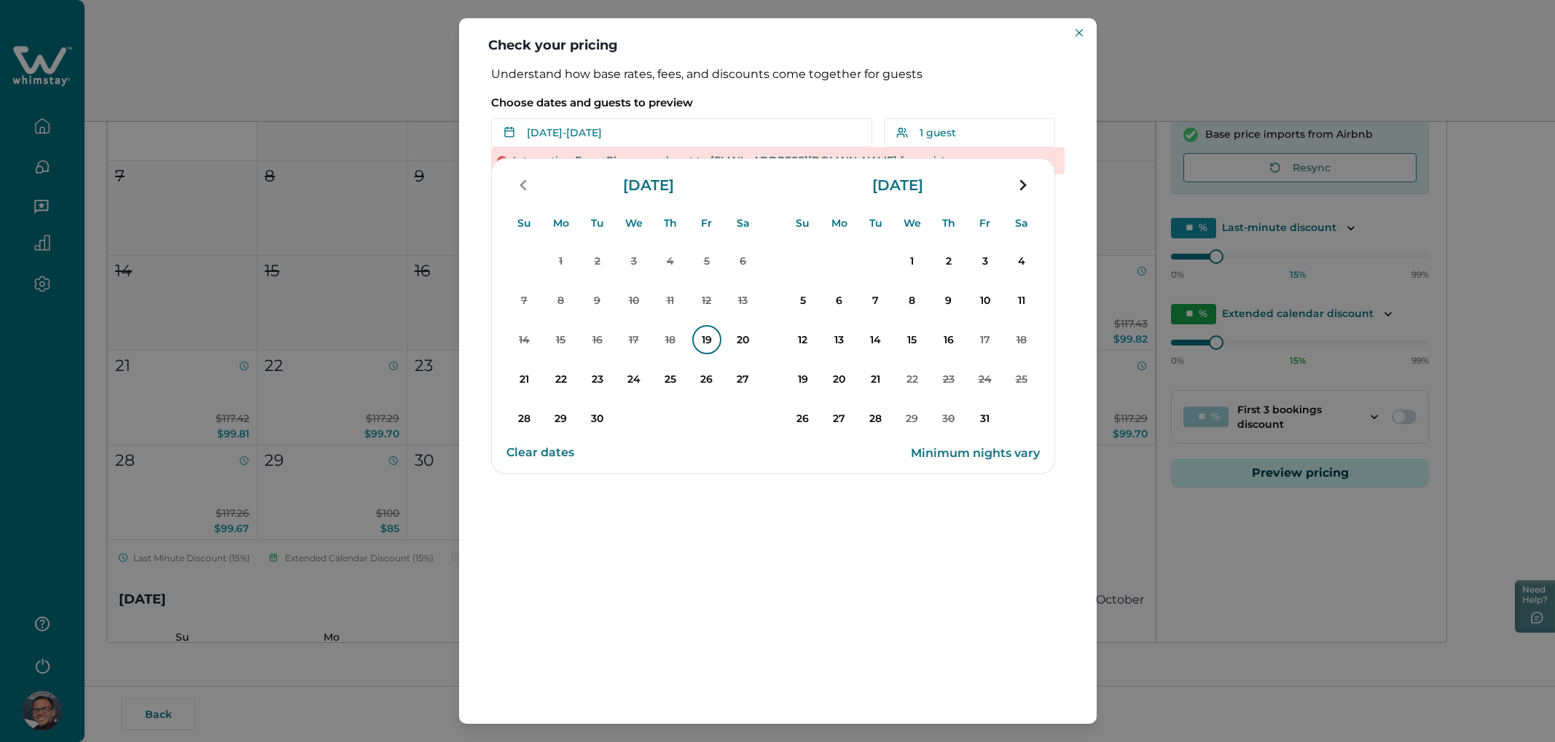
click at [711, 348] on p "19" at bounding box center [706, 339] width 29 height 29
click at [599, 375] on p "23" at bounding box center [597, 378] width 29 height 29
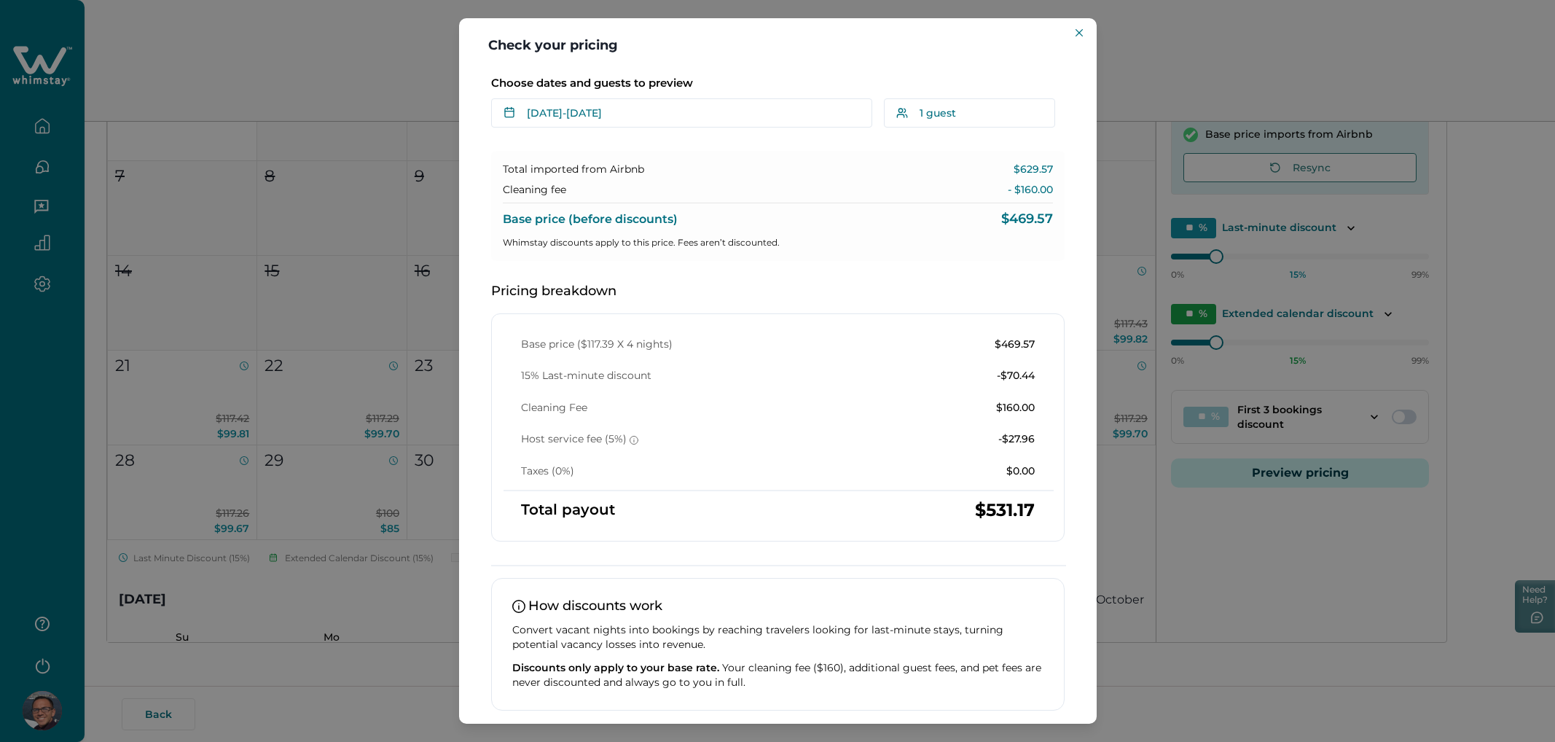
scroll to position [77, 0]
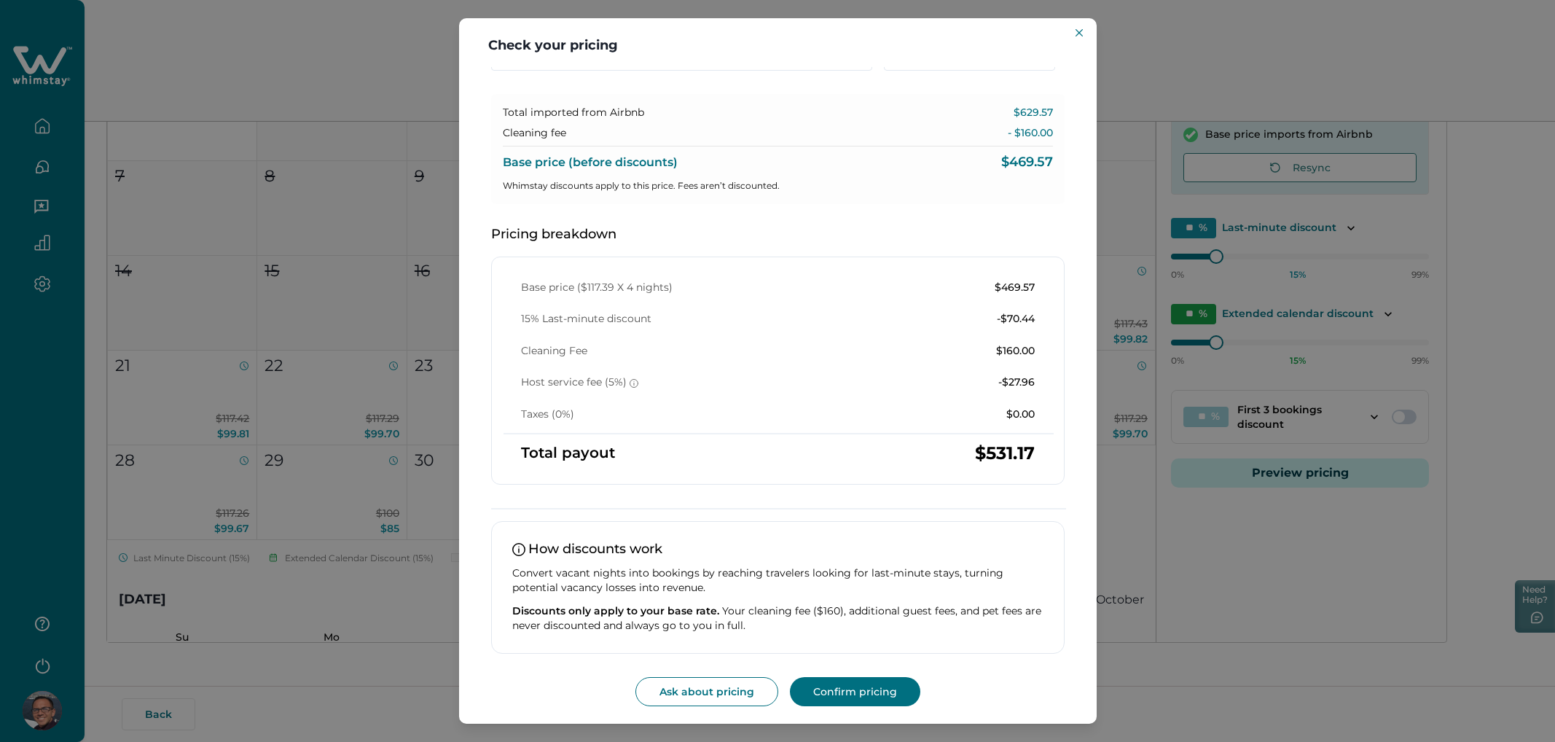
click at [850, 695] on button "Confirm pricing" at bounding box center [855, 691] width 130 height 29
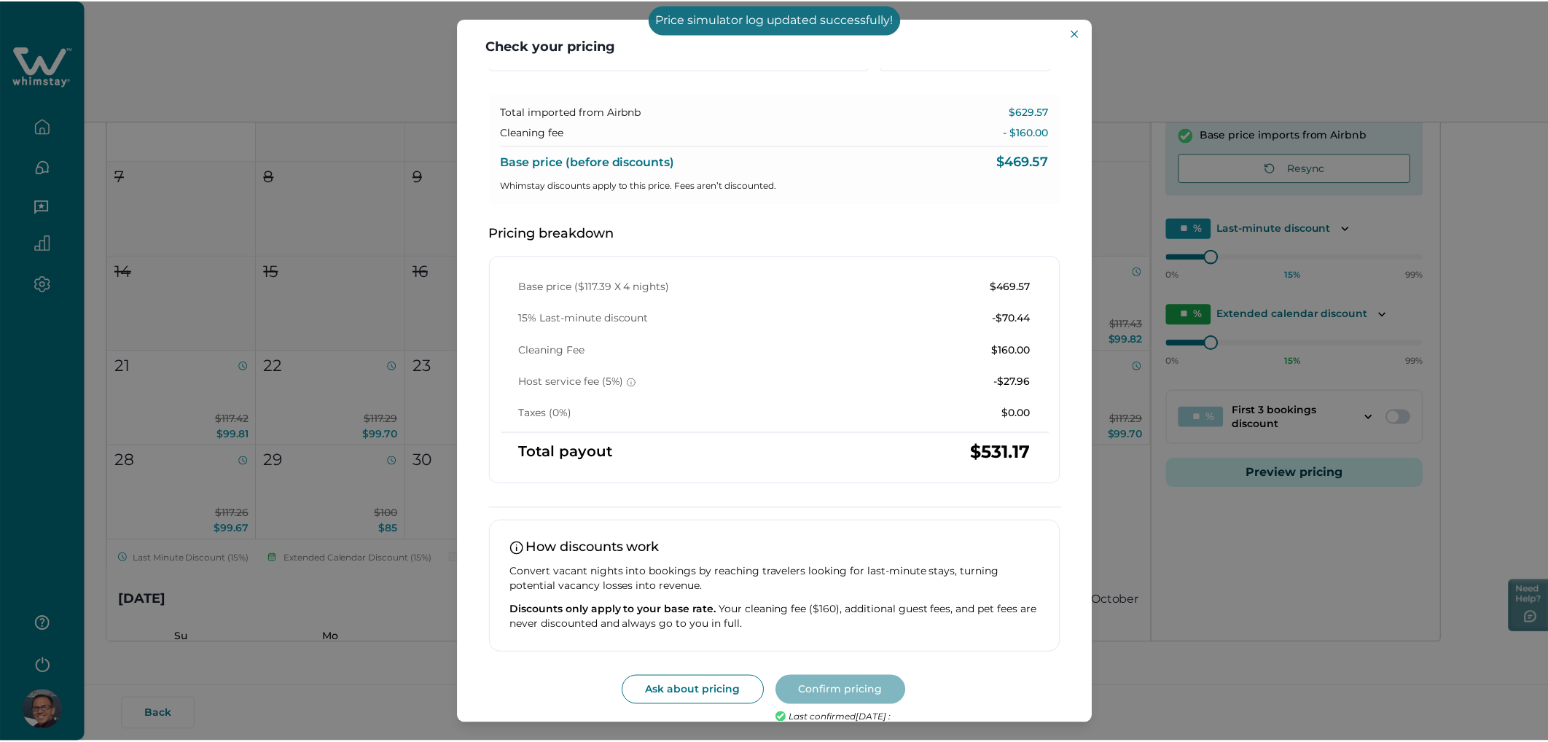
scroll to position [0, 0]
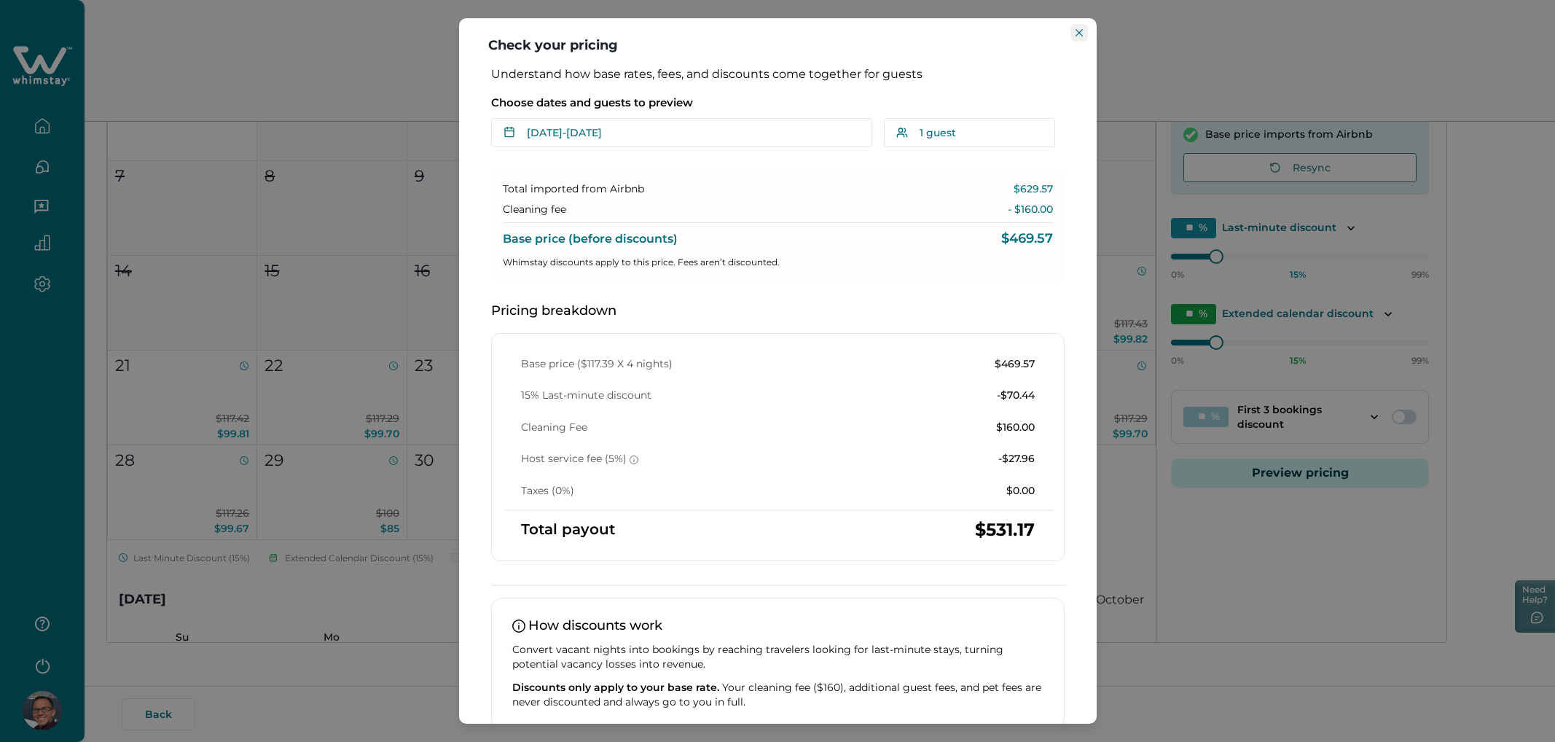
click at [1076, 32] on icon "Close" at bounding box center [1079, 32] width 7 height 7
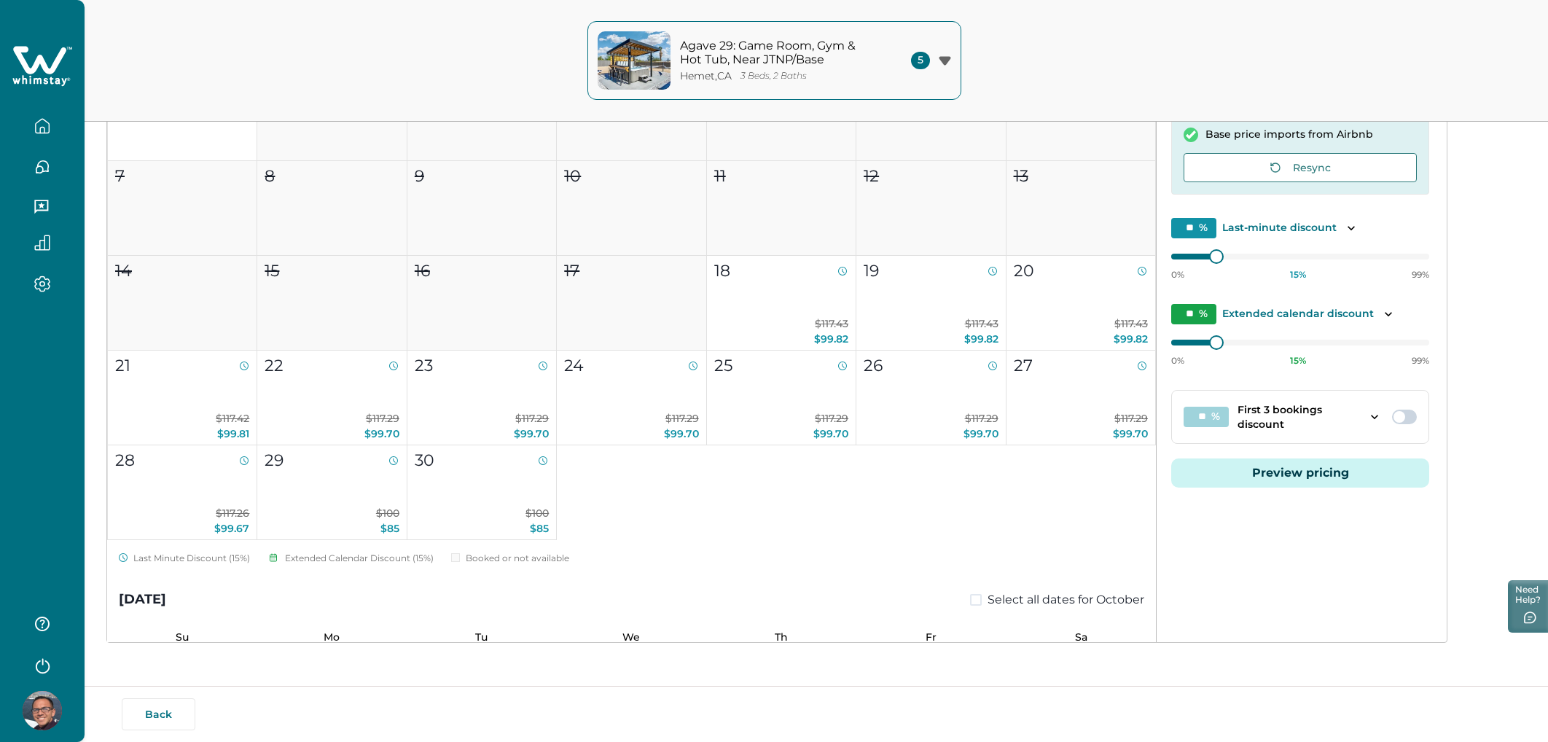
click at [40, 129] on icon "button" at bounding box center [42, 130] width 4 height 6
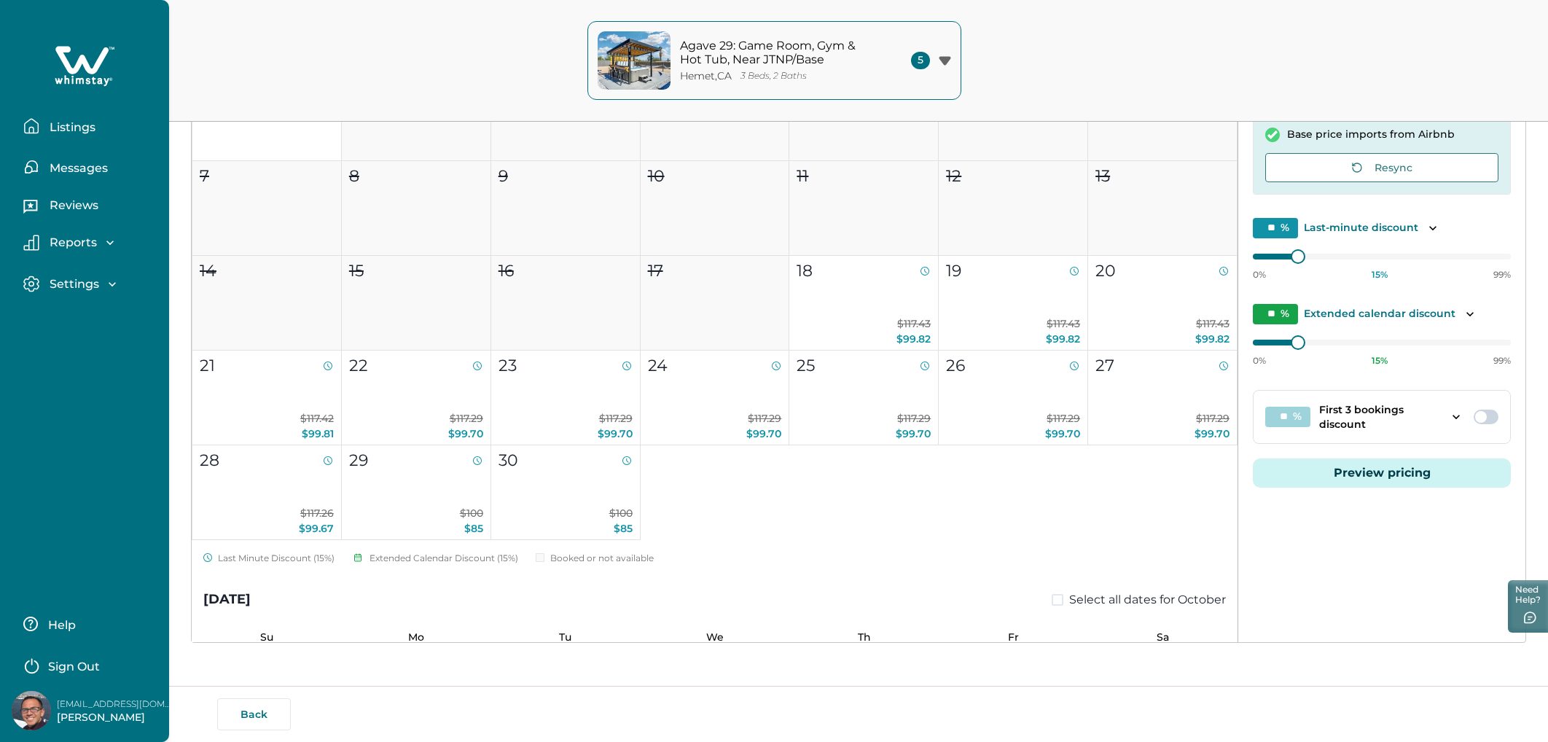
click at [39, 129] on button "Listings" at bounding box center [90, 126] width 134 height 29
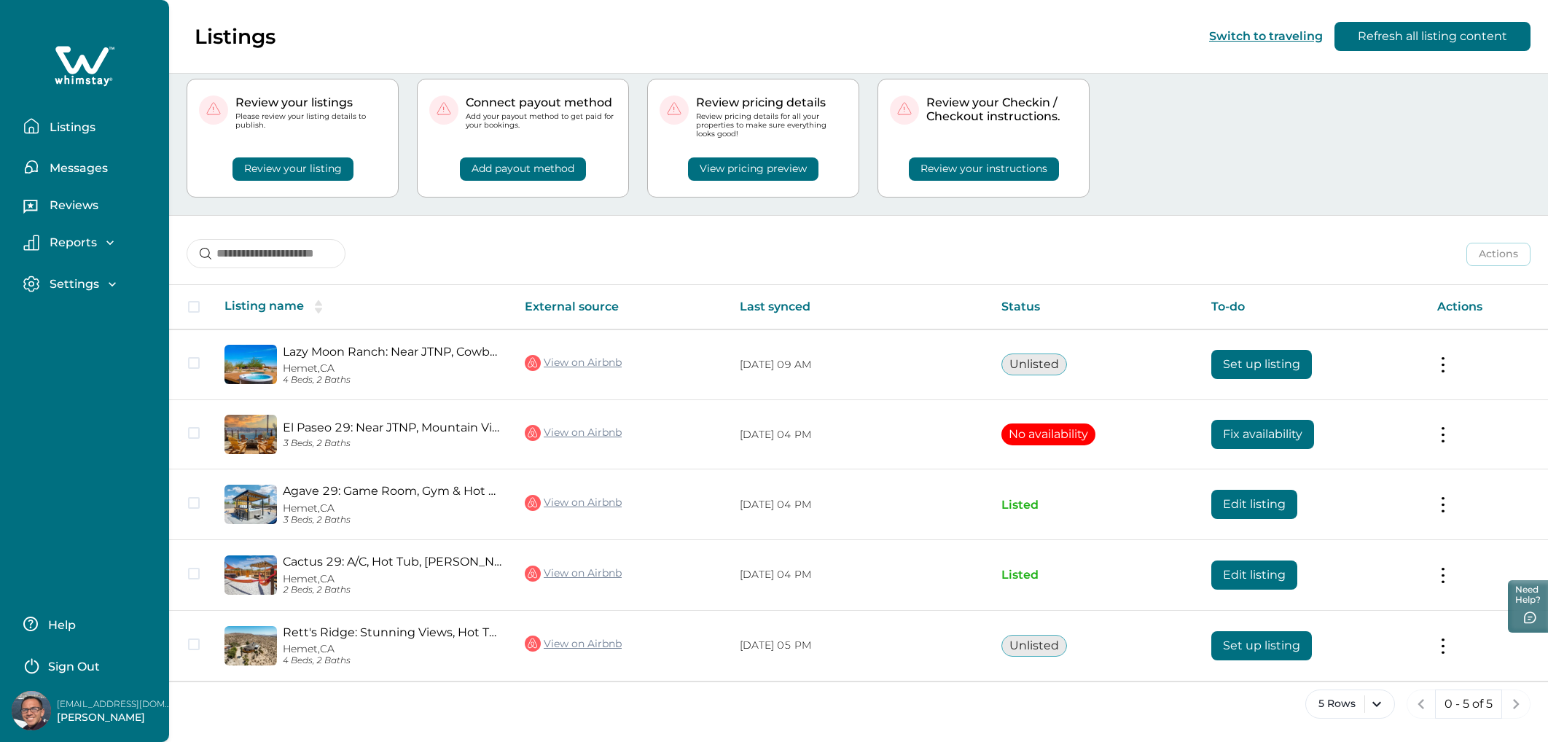
scroll to position [34, 0]
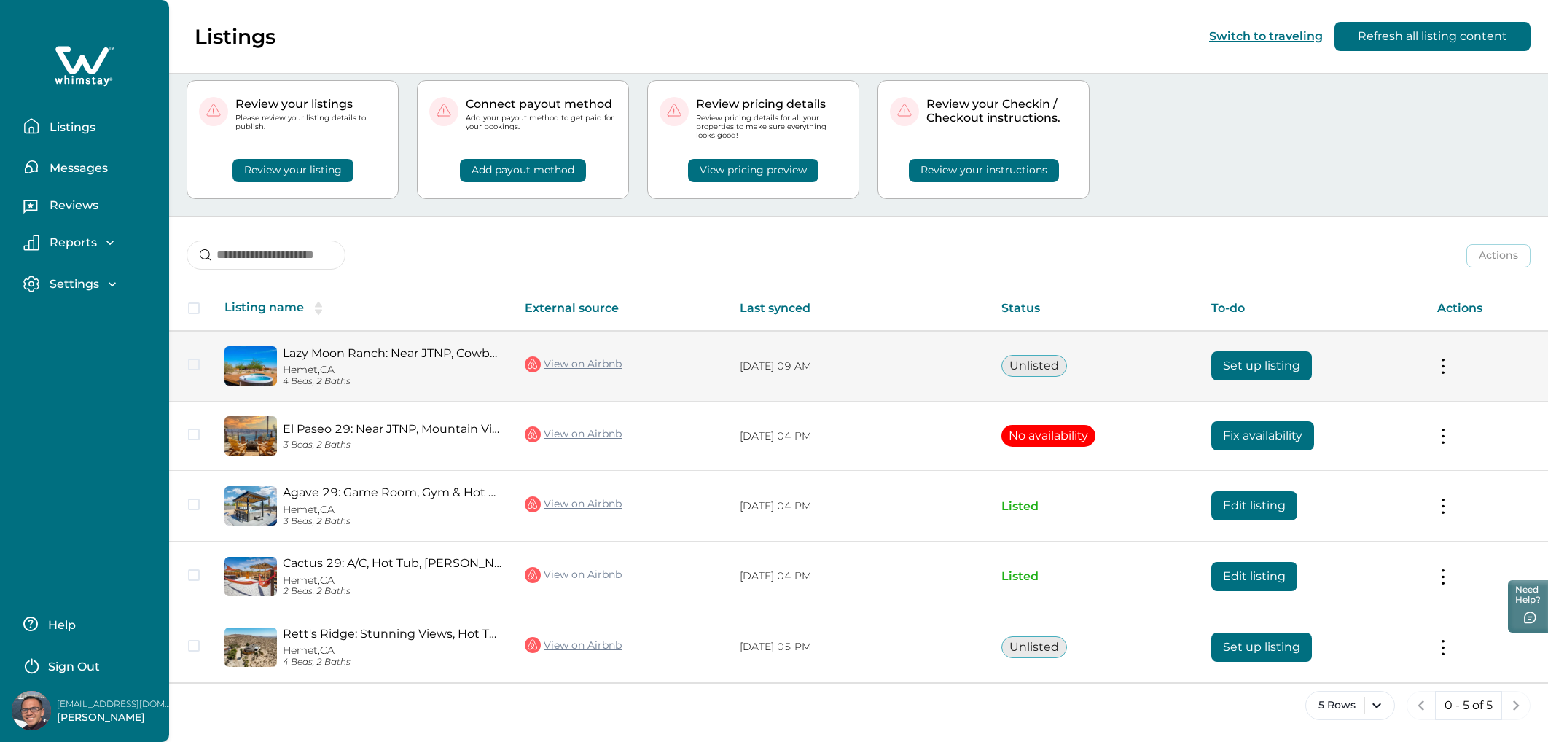
click at [1446, 357] on td "Actions View listing on Whimstay" at bounding box center [1486, 366] width 122 height 71
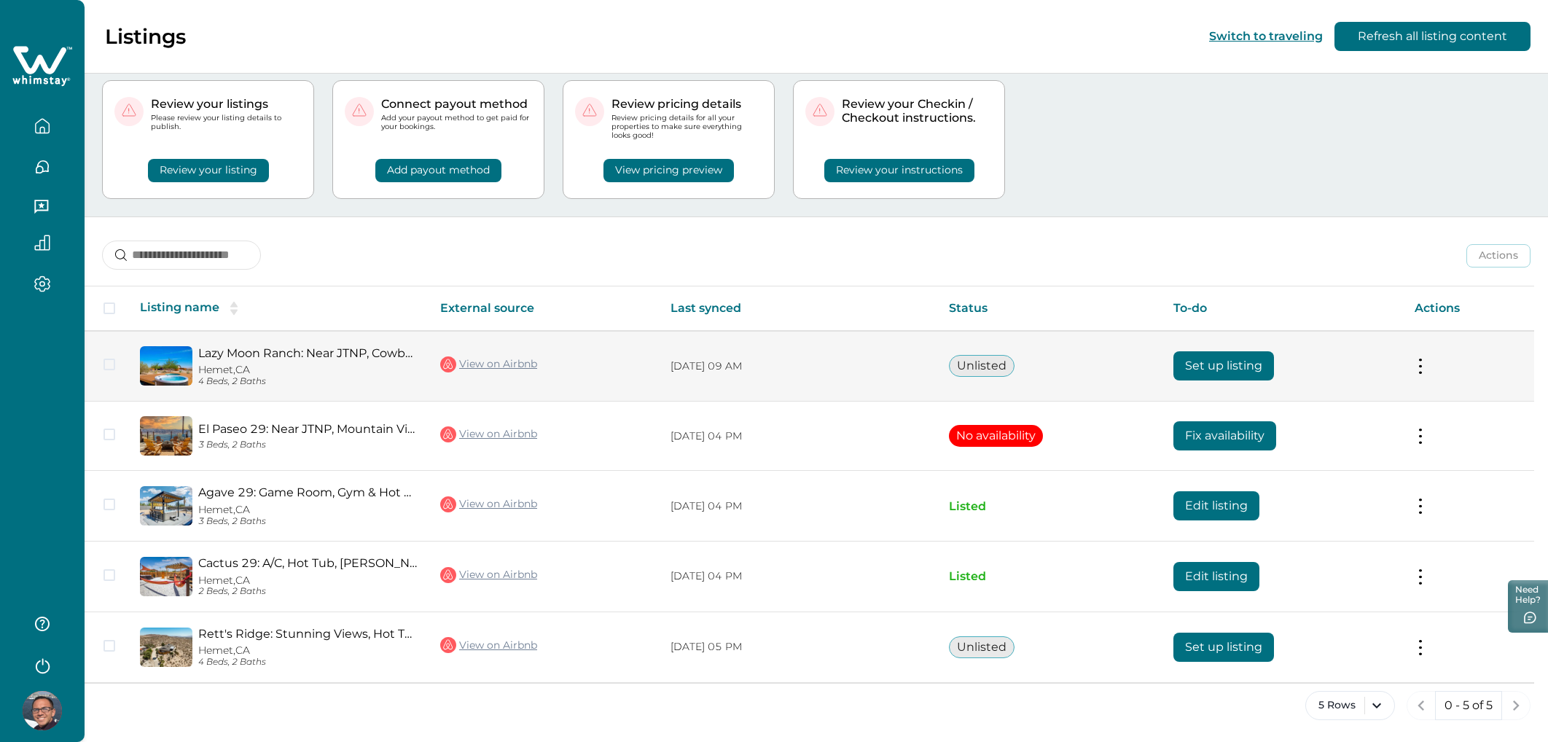
click at [1425, 361] on button at bounding box center [1421, 366] width 12 height 15
click at [1426, 366] on button at bounding box center [1421, 366] width 12 height 15
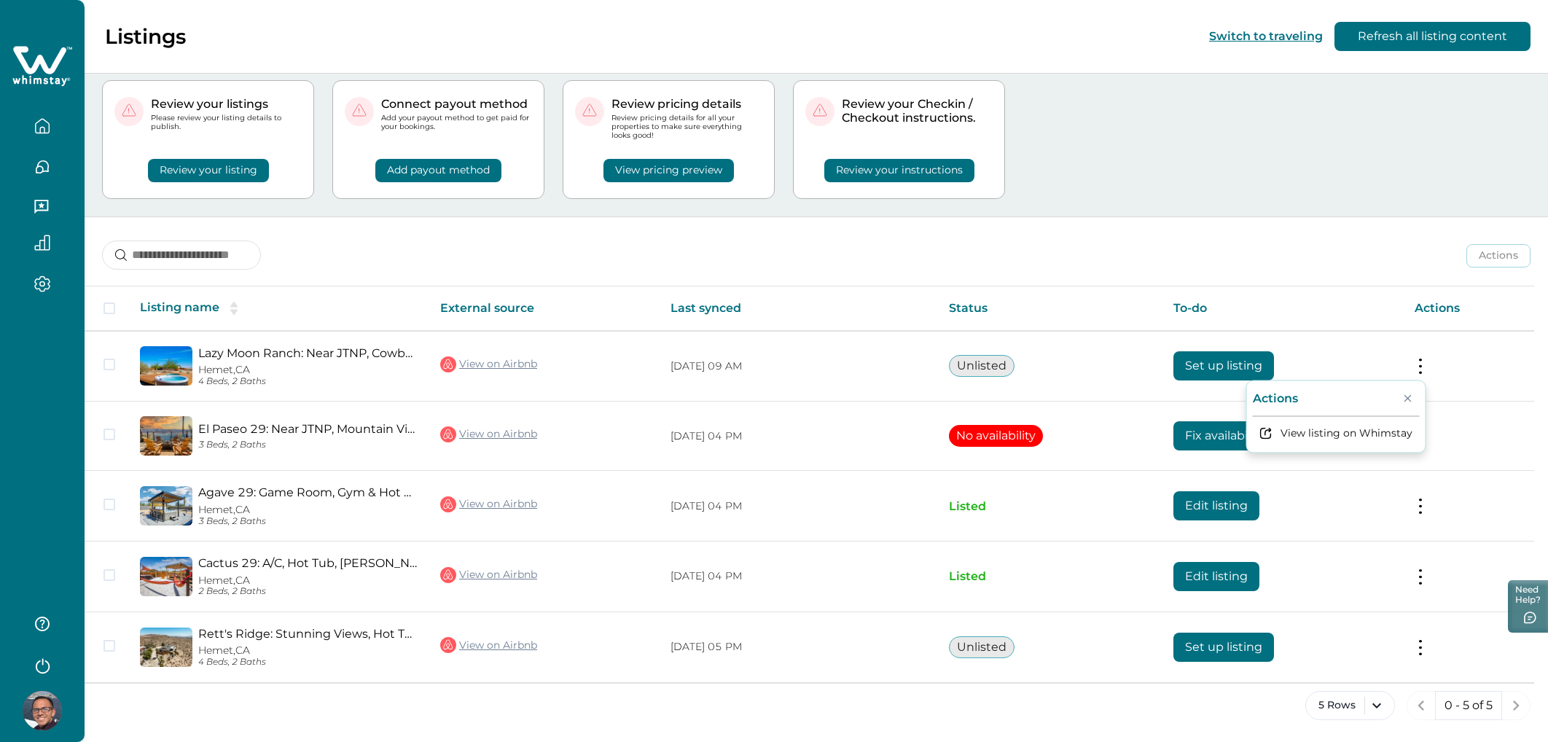
click at [620, 195] on div "Review pricing details Review pricing details for all your properties to make s…" at bounding box center [669, 139] width 212 height 119
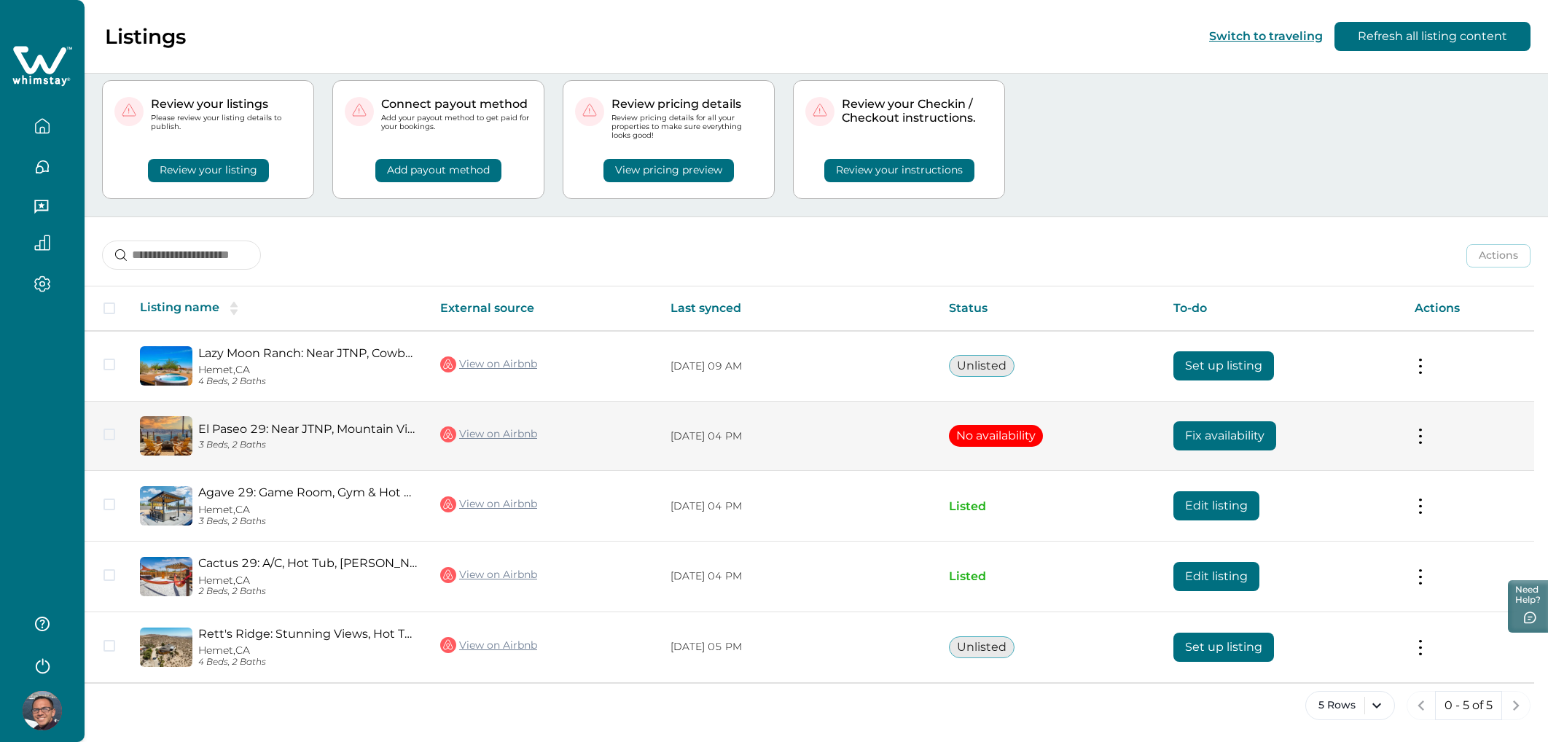
click at [996, 438] on button "No availability" at bounding box center [996, 436] width 94 height 22
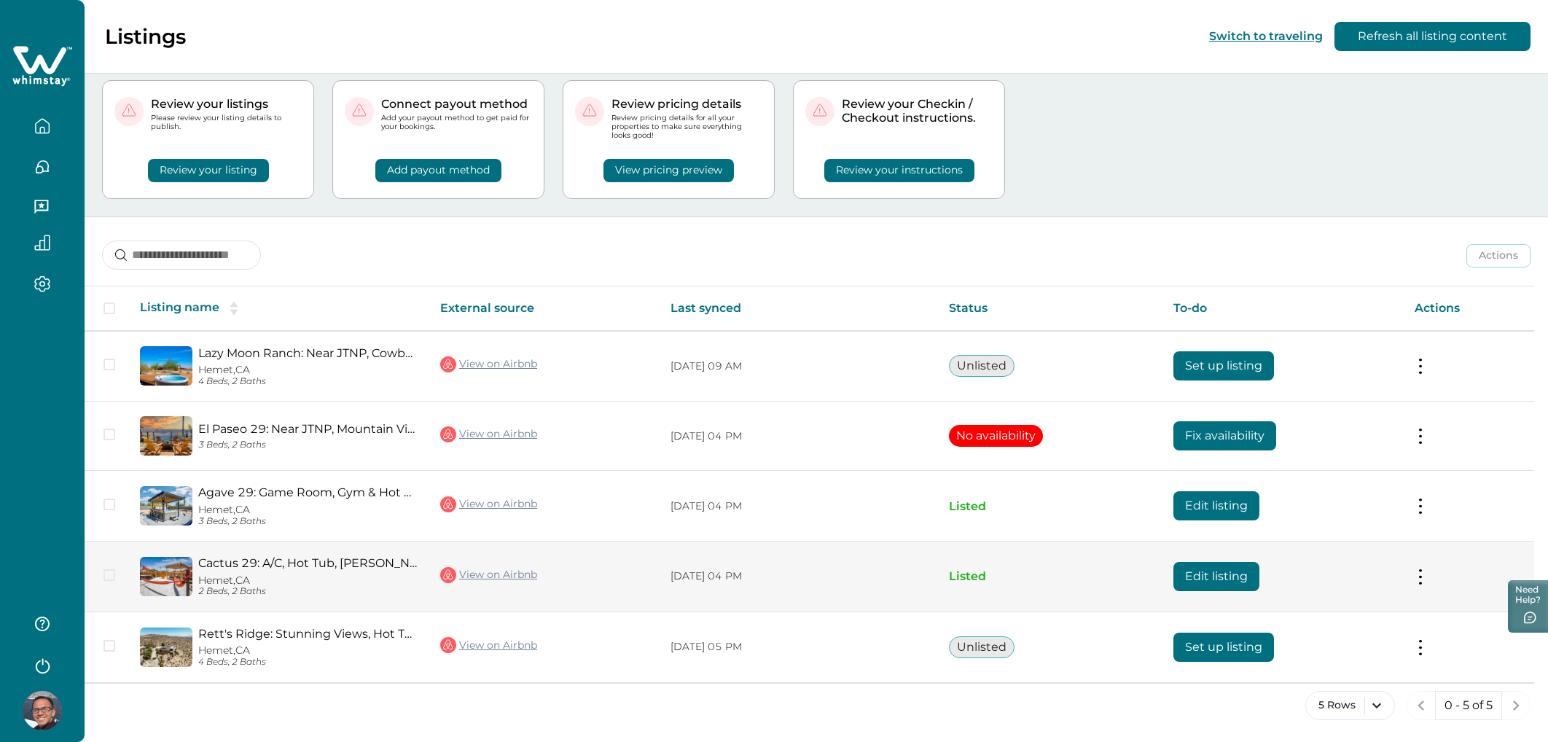
click at [1215, 574] on button "Edit listing" at bounding box center [1216, 576] width 86 height 29
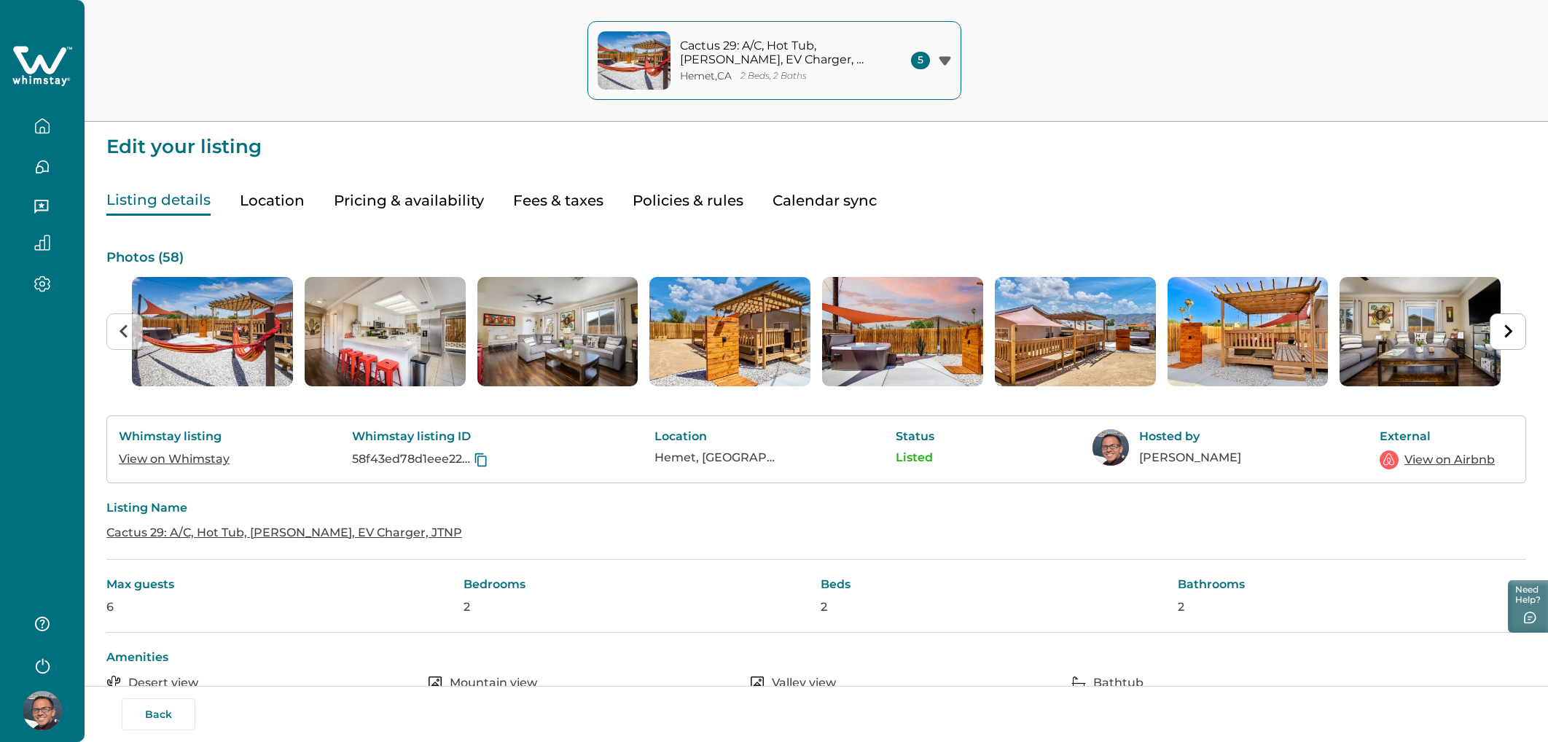
click at [54, 130] on button "button" at bounding box center [42, 126] width 61 height 29
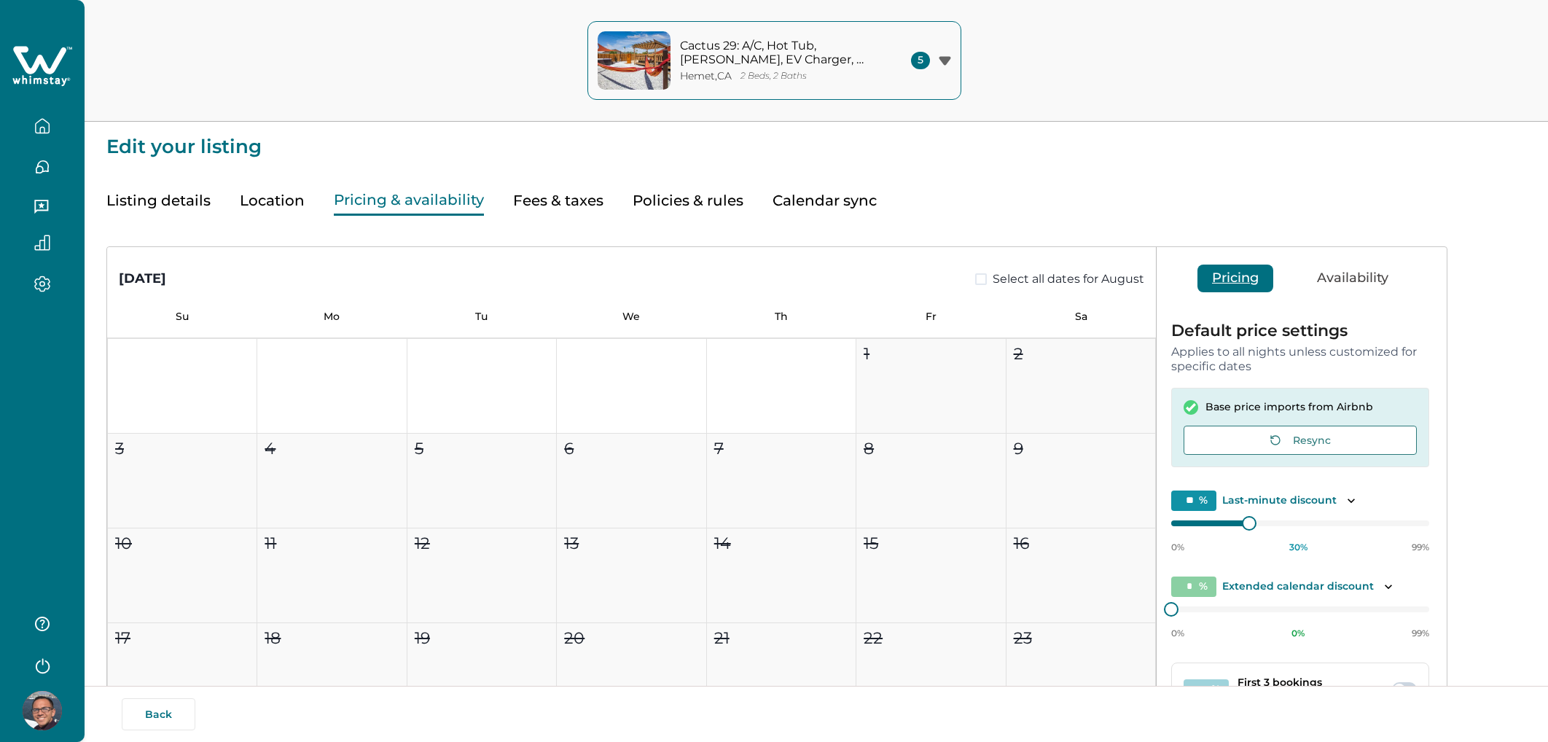
type input "**"
